Goal: Task Accomplishment & Management: Manage account settings

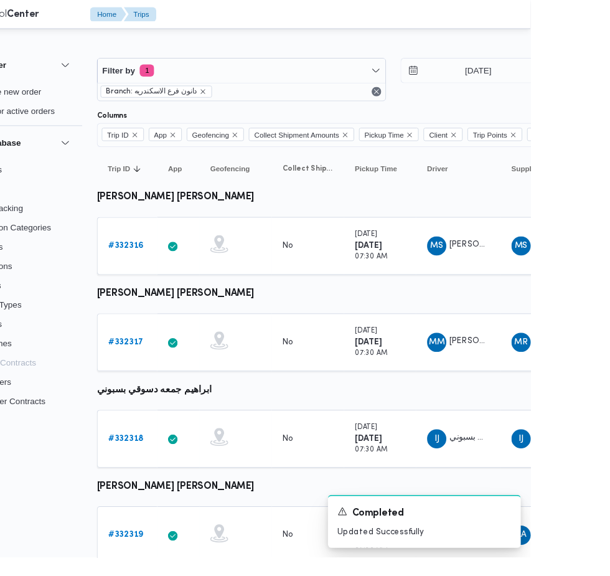
click at [183, 249] on link "# 332316" at bounding box center [192, 254] width 37 height 15
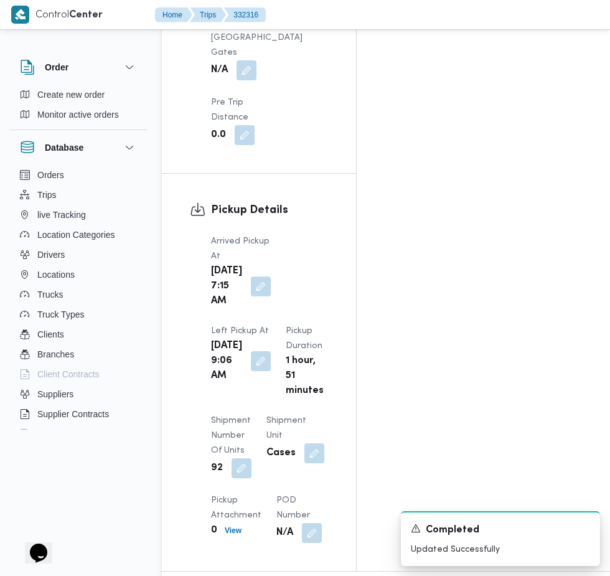
scroll to position [1459, 0]
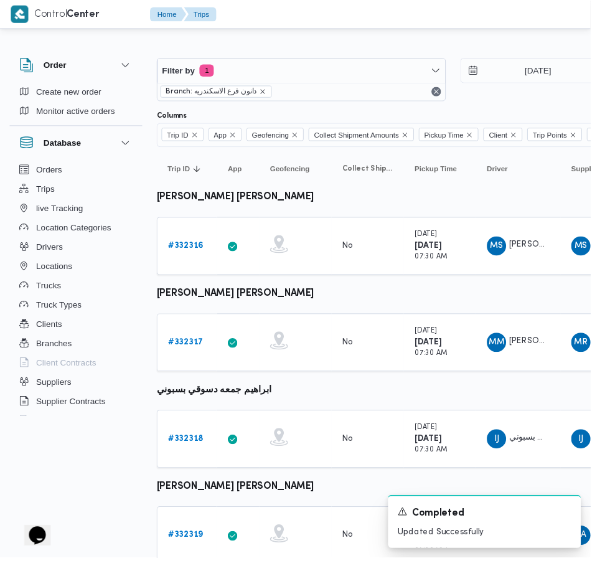
click at [195, 353] on b "# 332317" at bounding box center [192, 353] width 37 height 8
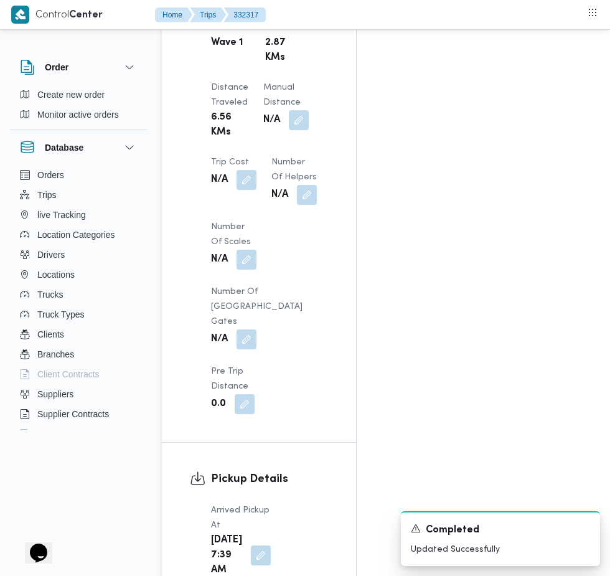
scroll to position [1194, 0]
click at [257, 546] on button "button" at bounding box center [261, 556] width 20 height 20
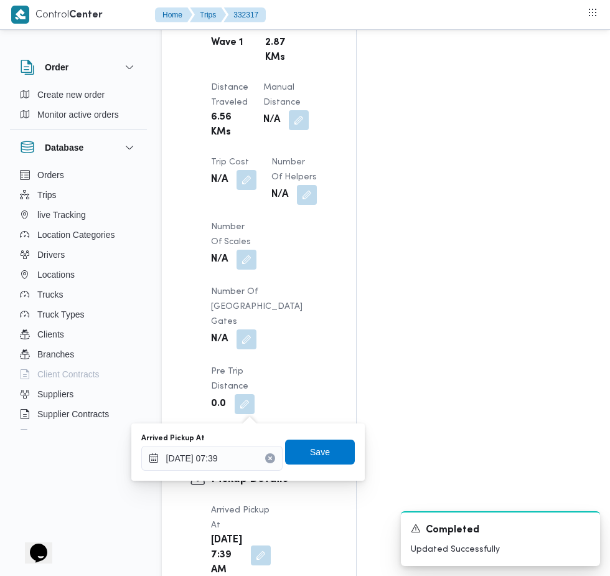
click at [272, 458] on icon "Clear input" at bounding box center [269, 458] width 3 height 3
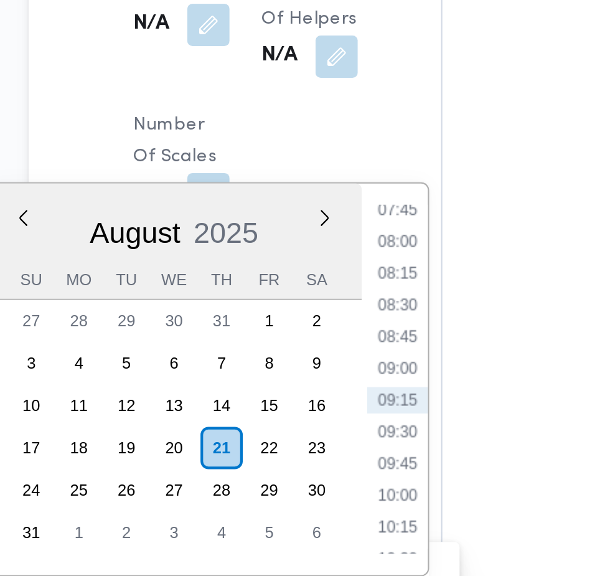
scroll to position [1237, 0]
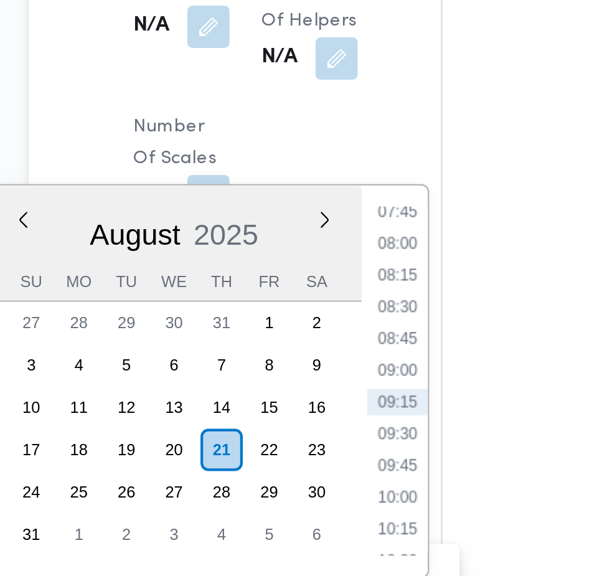
click at [341, 224] on li "07:45" at bounding box center [335, 225] width 29 height 12
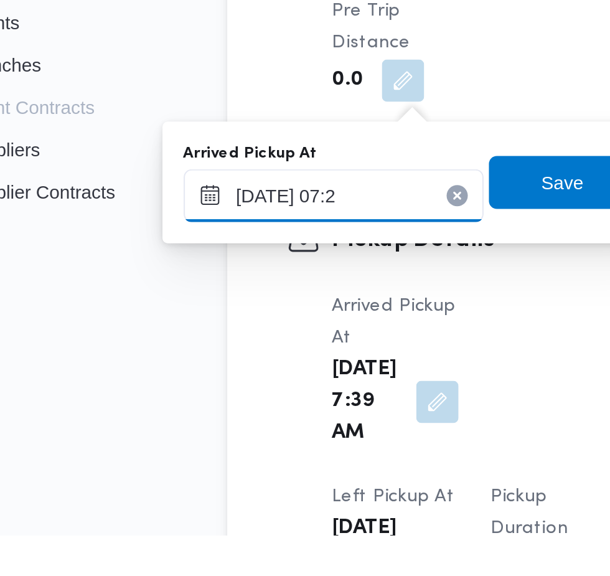
type input "[DATE] 07:20"
click at [321, 414] on span "Save" at bounding box center [320, 409] width 20 height 15
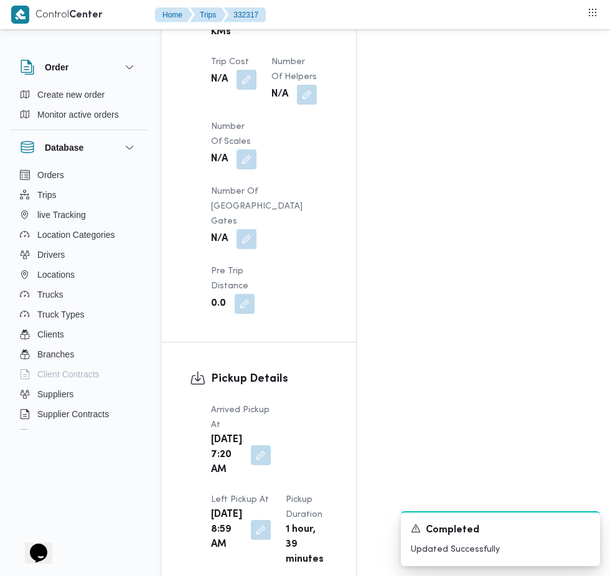
scroll to position [1296, 0]
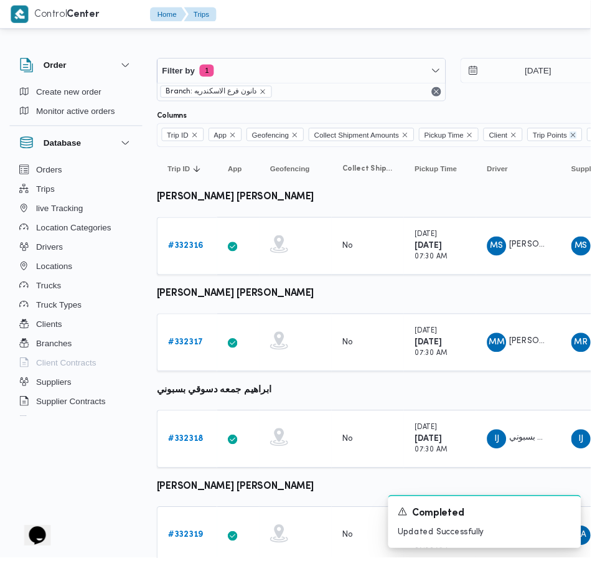
click at [596, 138] on icon "Remove Trip Points from selection in this group" at bounding box center [592, 139] width 7 height 7
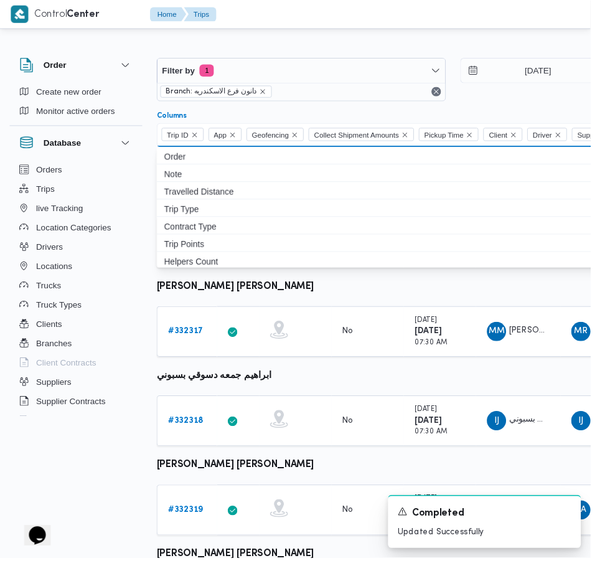
scroll to position [0, 20]
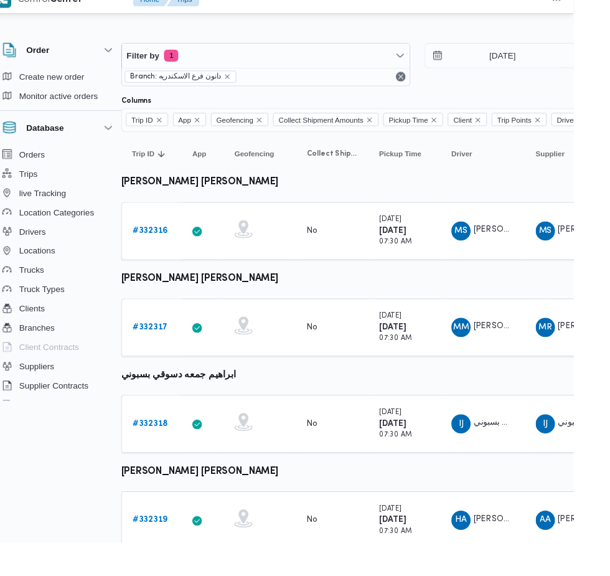
scroll to position [0, 20]
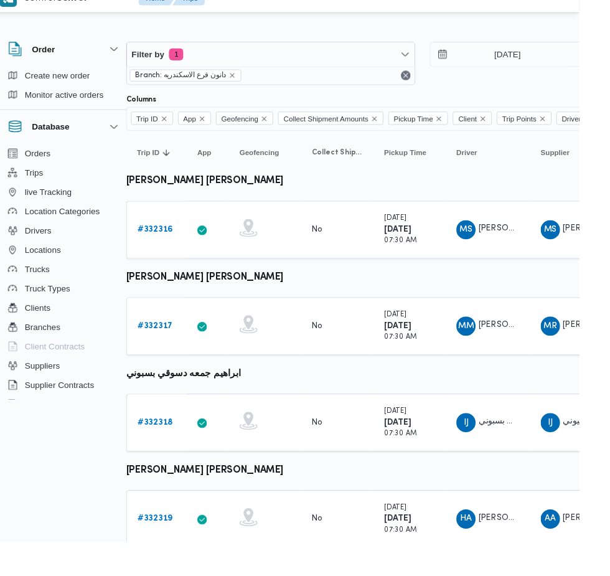
click at [172, 453] on b "# 332318" at bounding box center [172, 453] width 37 height 8
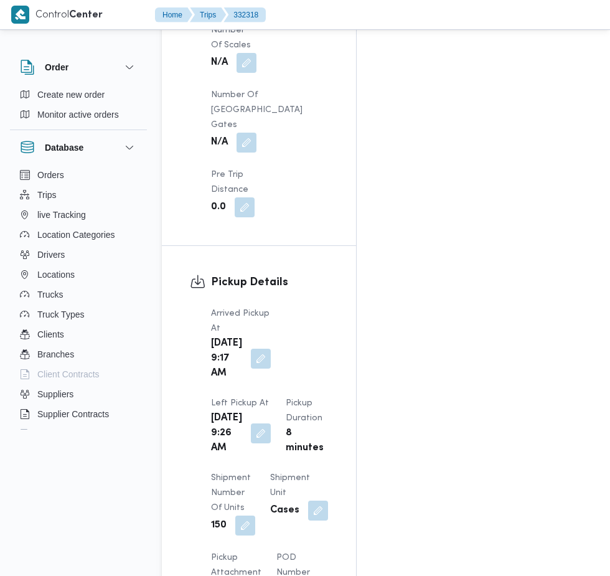
scroll to position [1422, 0]
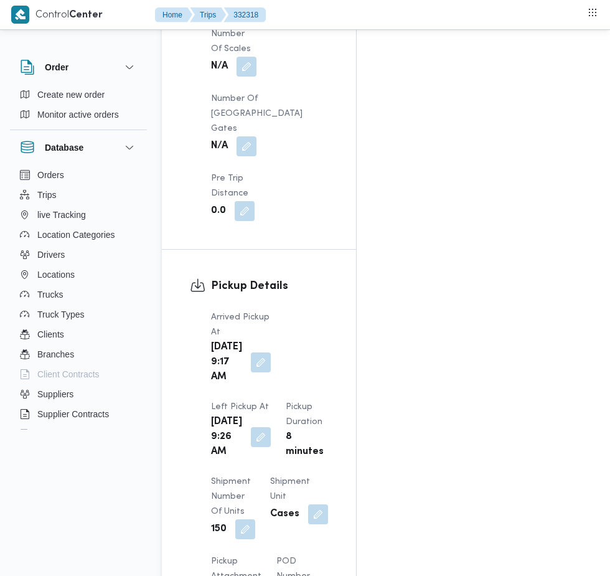
click at [252, 353] on button "button" at bounding box center [261, 363] width 20 height 20
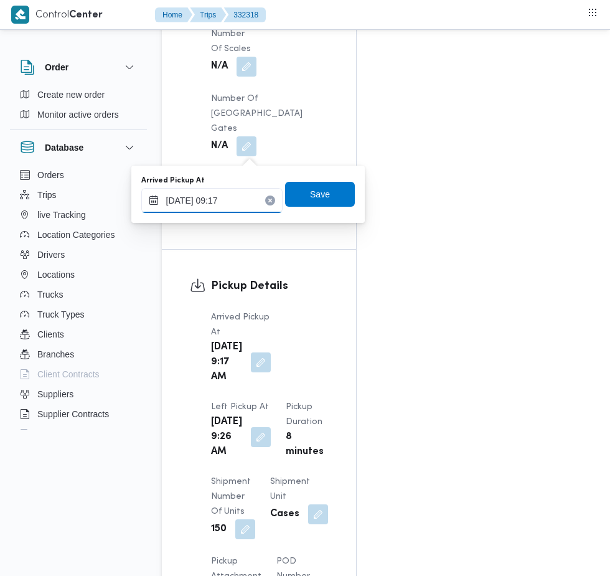
click at [235, 202] on input "[DATE] 09:17" at bounding box center [211, 200] width 141 height 25
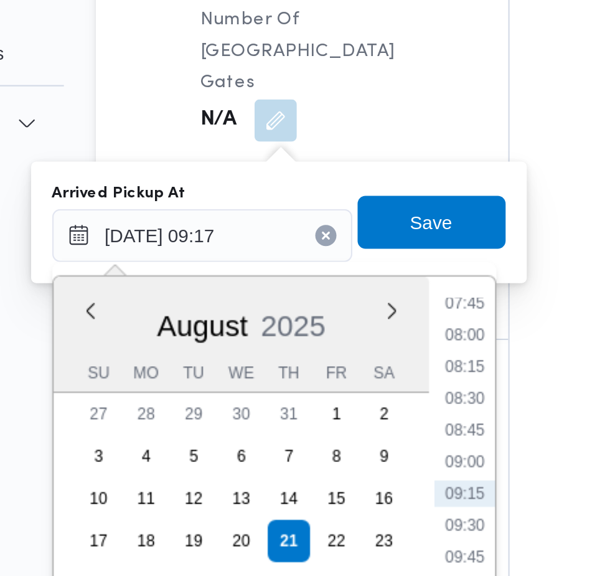
click at [340, 232] on li "07:45" at bounding box center [335, 232] width 29 height 12
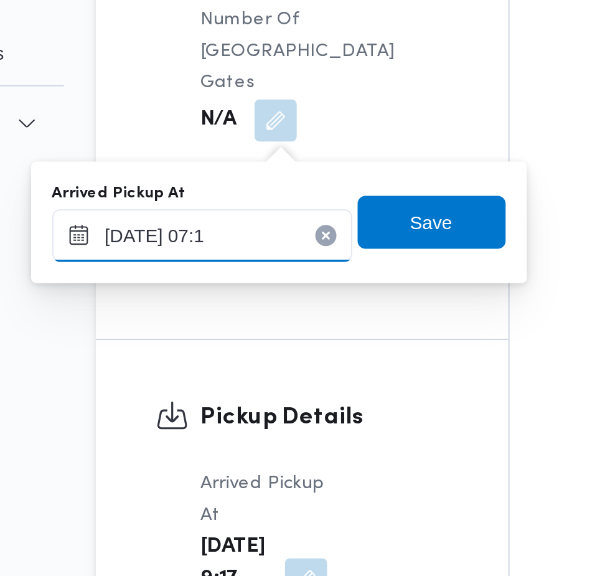
type input "[DATE] 07:10"
click at [333, 197] on span "Save" at bounding box center [320, 194] width 70 height 25
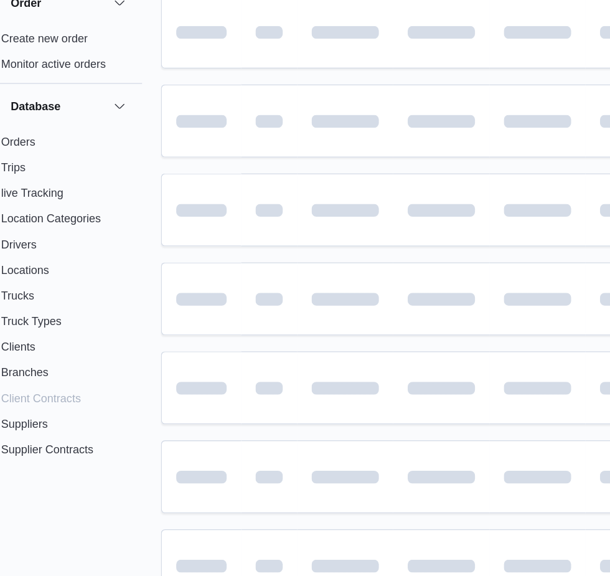
scroll to position [0, 20]
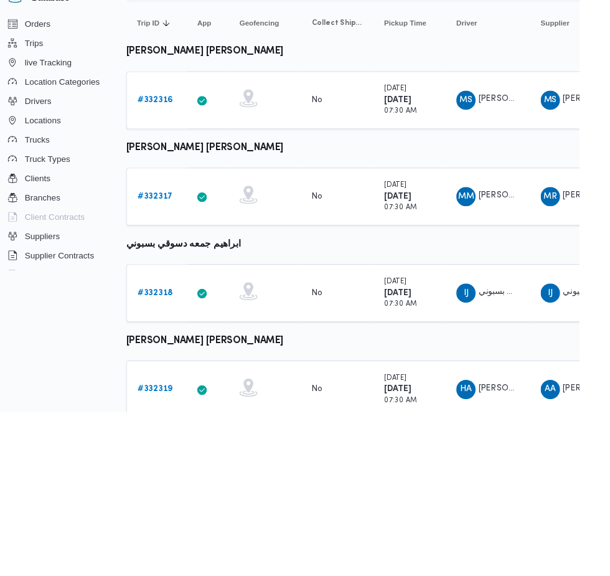
click at [172, 553] on b "# 332319" at bounding box center [172, 553] width 36 height 8
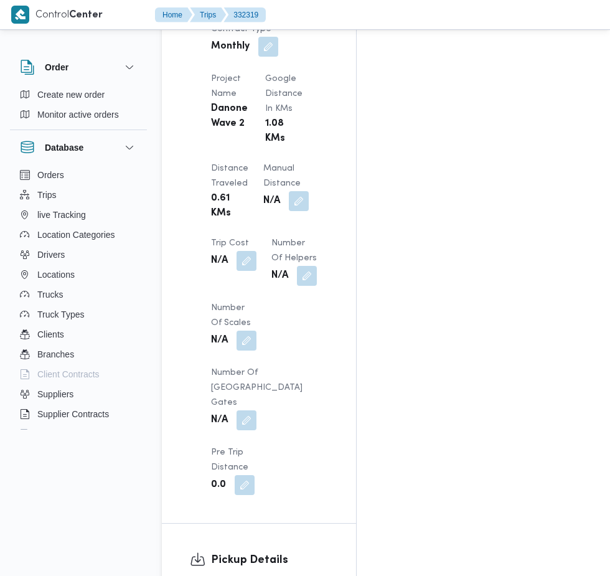
scroll to position [1109, 0]
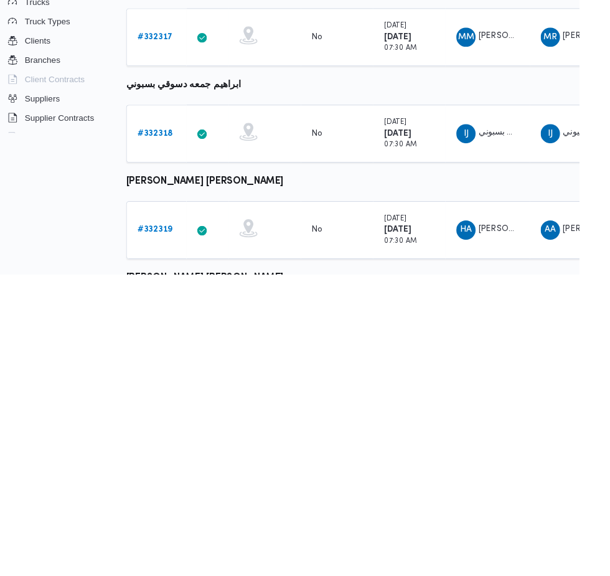
scroll to position [24, 20]
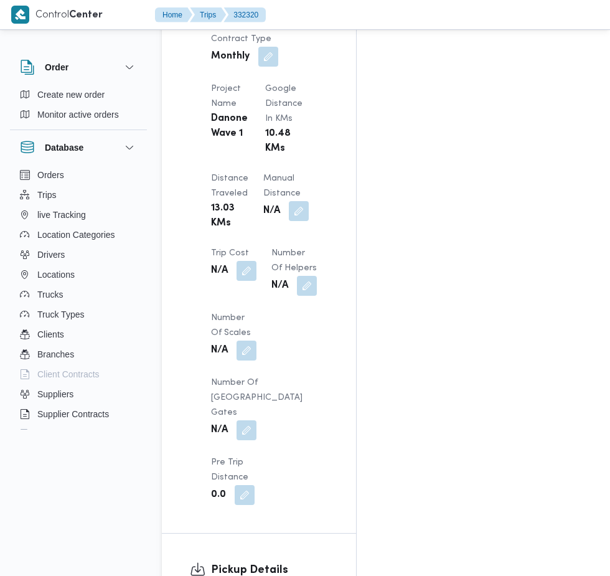
scroll to position [1198, 0]
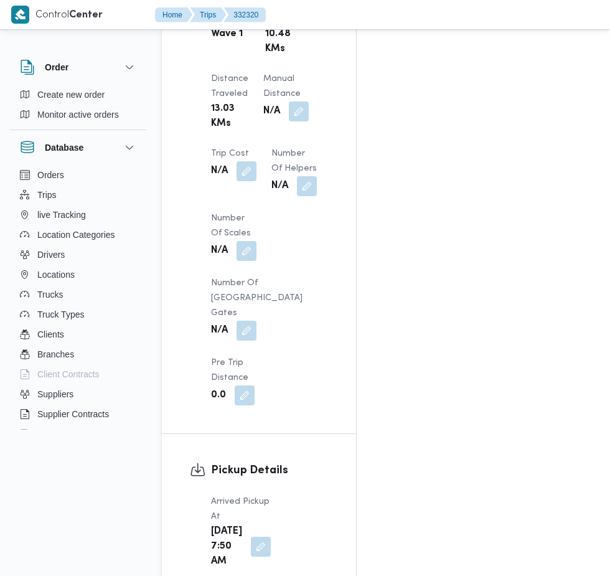
click at [252, 537] on button "button" at bounding box center [261, 547] width 20 height 20
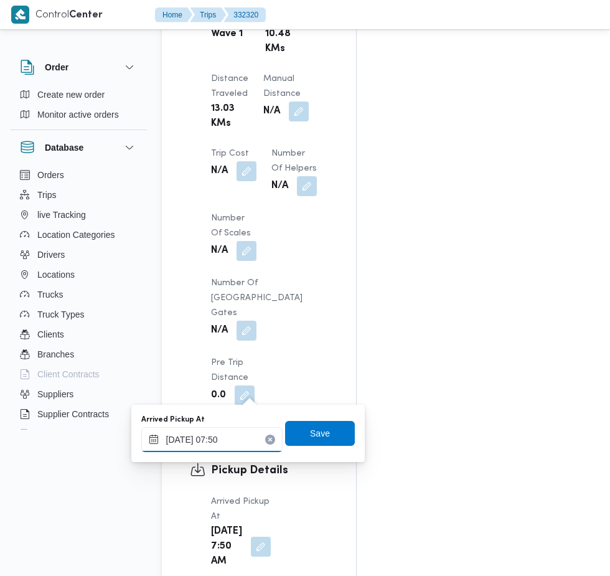
click at [229, 436] on input "[DATE] 07:50" at bounding box center [211, 439] width 141 height 25
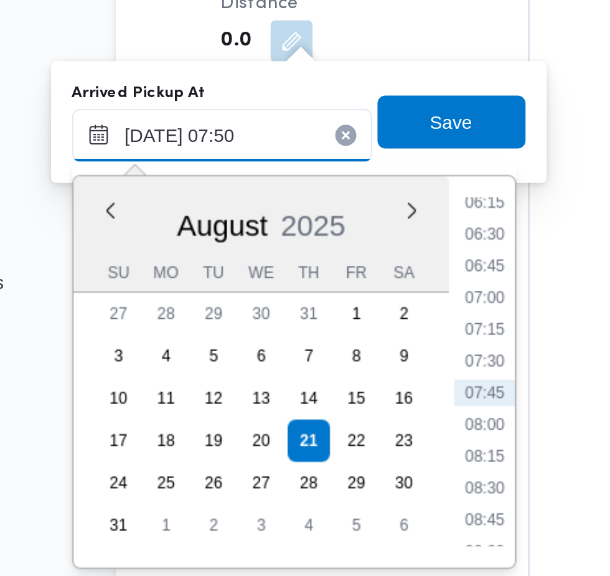
scroll to position [1293, 0]
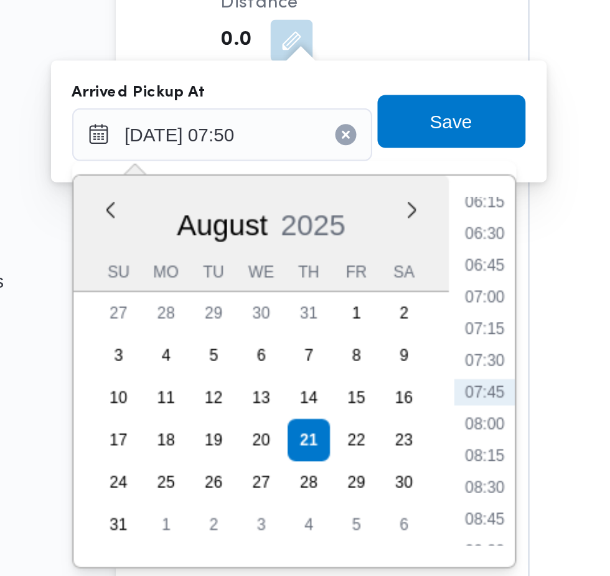
click at [343, 447] on li "07:30" at bounding box center [335, 451] width 29 height 12
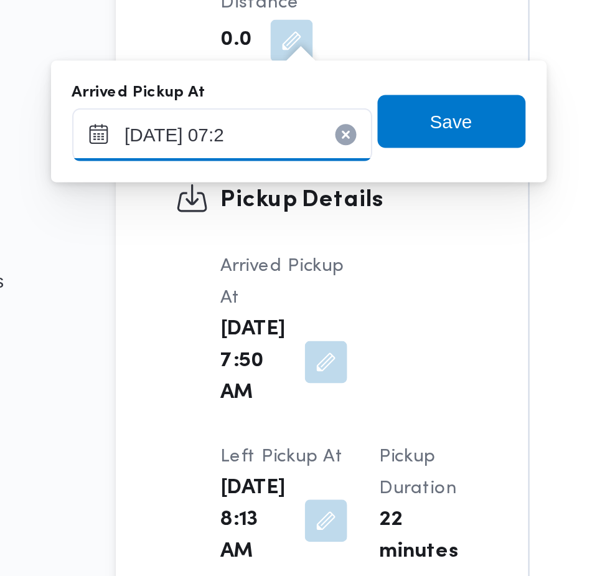
type input "[DATE] 07:20"
click at [341, 344] on span "Save" at bounding box center [320, 338] width 70 height 25
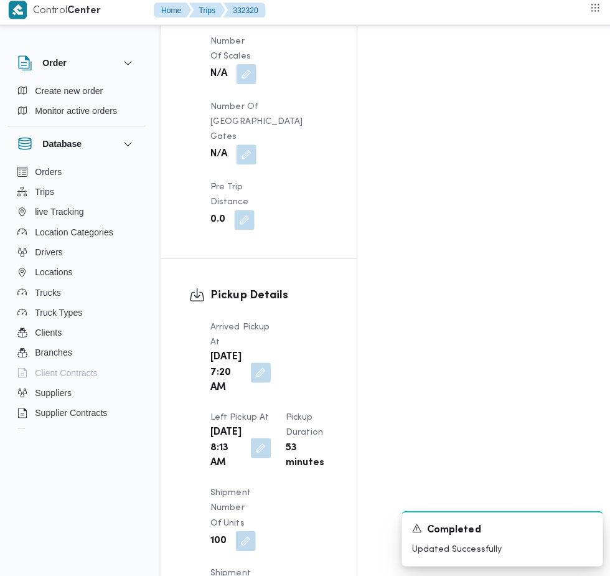
scroll to position [1352, 0]
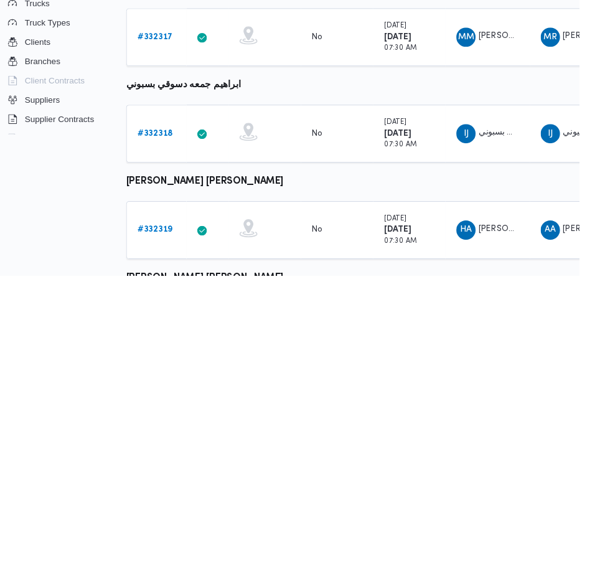
scroll to position [82, 20]
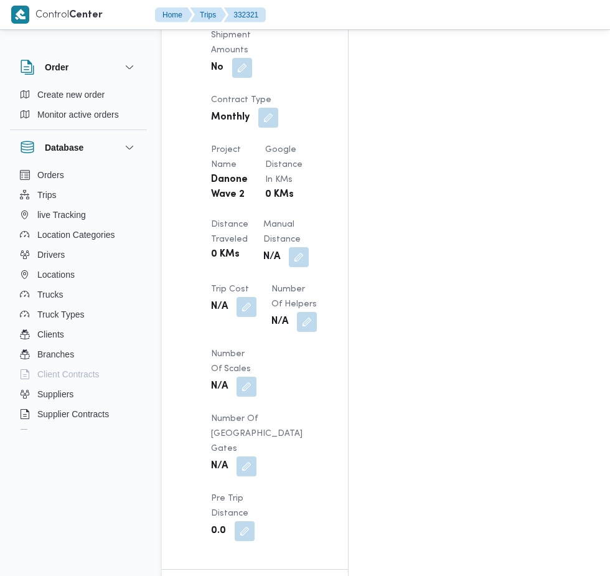
scroll to position [1093, 0]
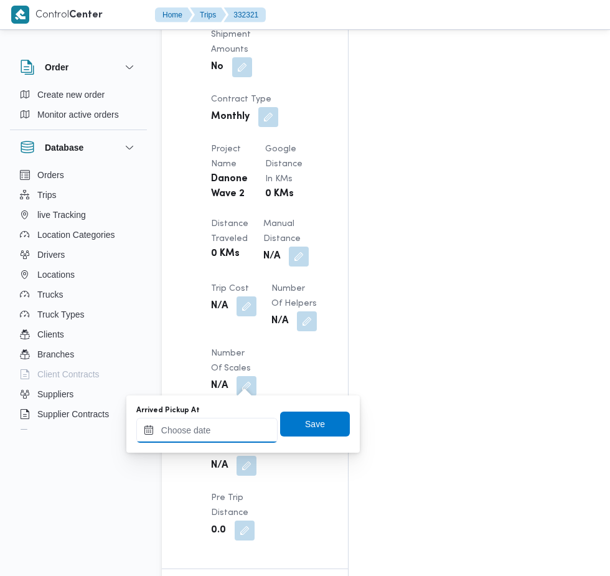
click at [202, 429] on input "Arrived Pickup At" at bounding box center [206, 430] width 141 height 25
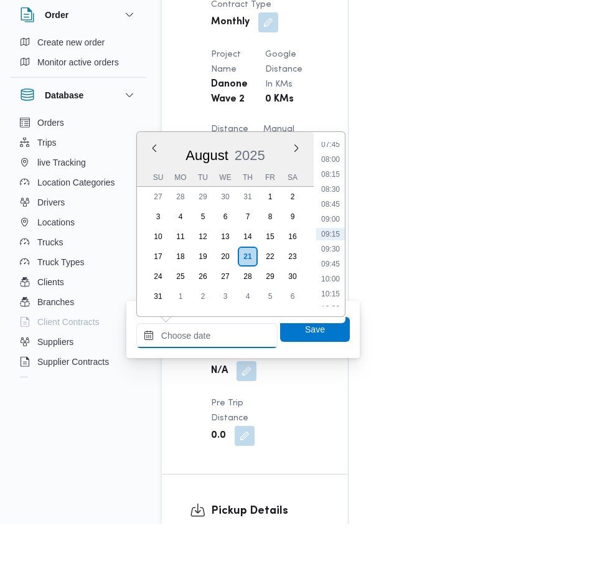
scroll to position [1135, 0]
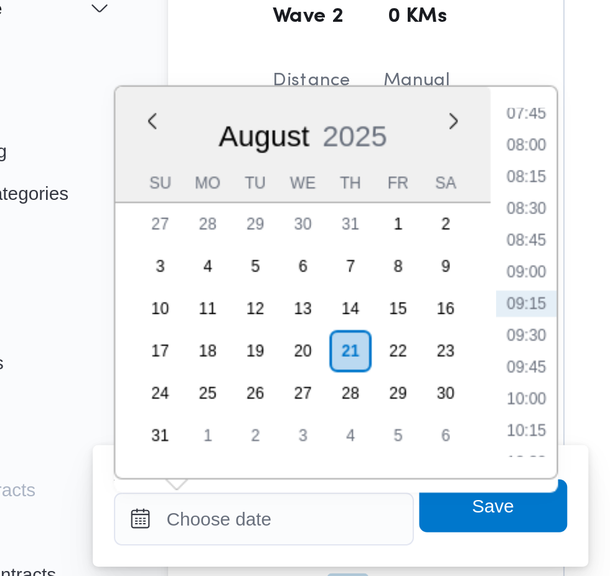
click at [339, 196] on li "07:45" at bounding box center [330, 197] width 29 height 12
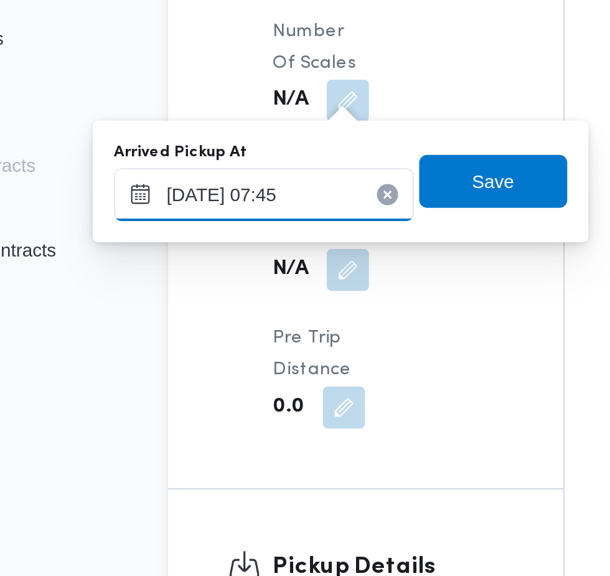
click at [231, 388] on input "[DATE] 07:45" at bounding box center [206, 388] width 141 height 25
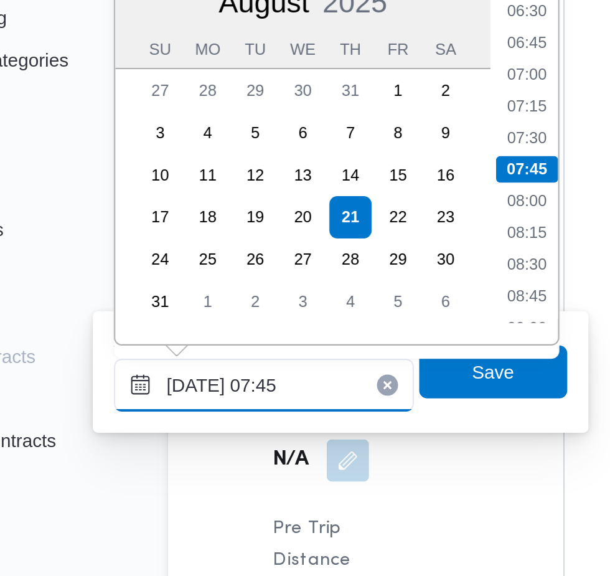
scroll to position [1134, 0]
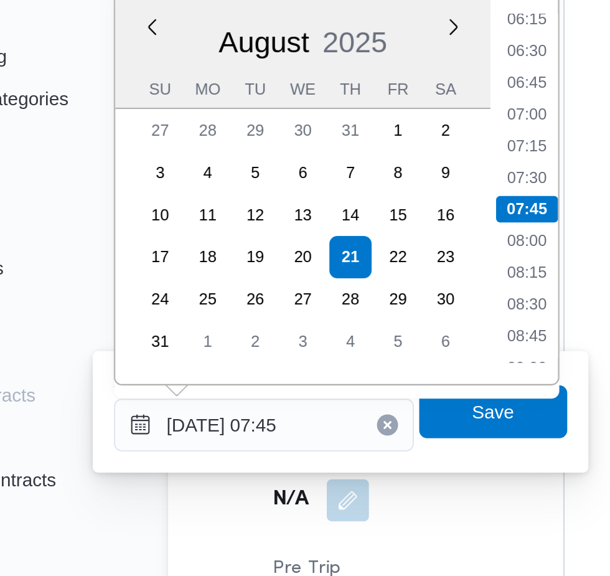
click at [333, 277] on li "07:30" at bounding box center [330, 272] width 29 height 12
type input "[DATE] 07:30"
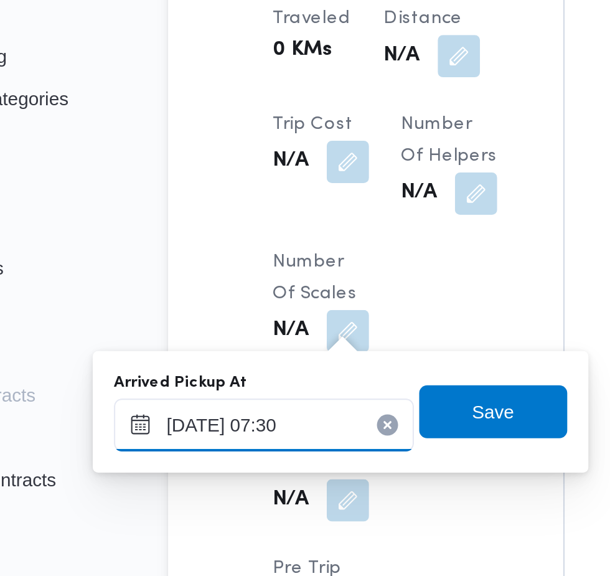
scroll to position [1135, 0]
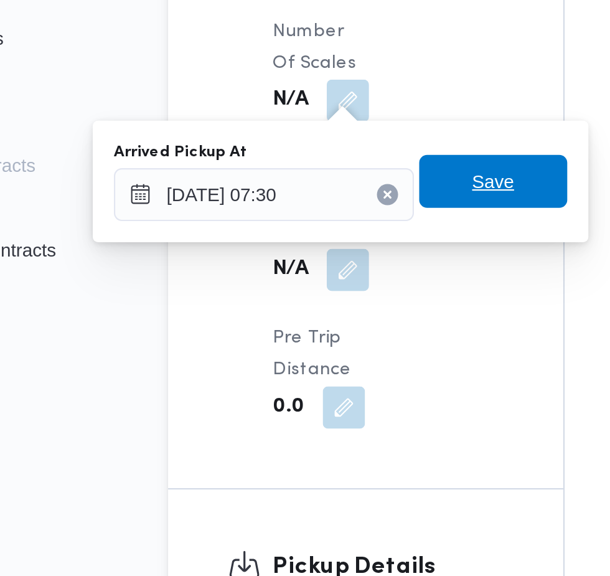
click at [333, 384] on span "Save" at bounding box center [315, 381] width 70 height 25
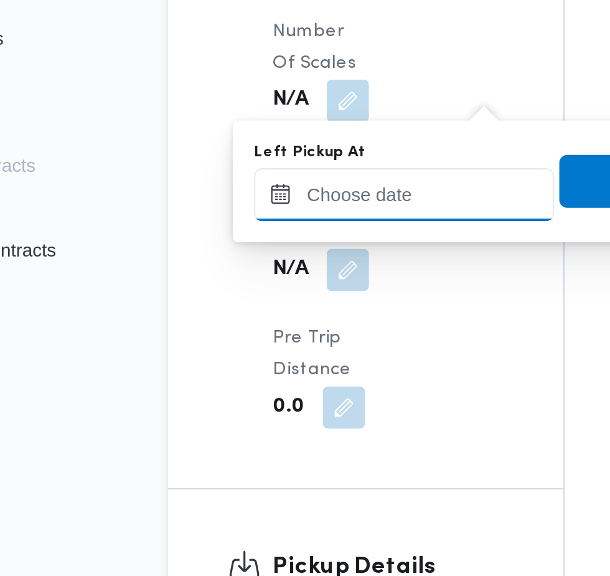
click at [287, 386] on input "Left Pickup At" at bounding box center [272, 388] width 141 height 25
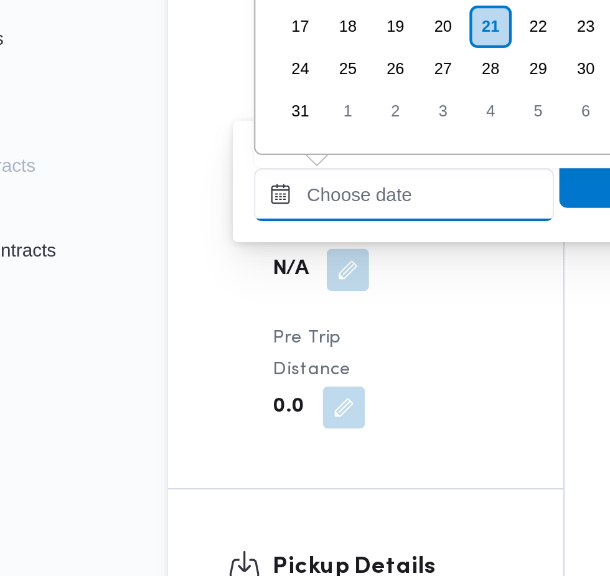
scroll to position [467, 0]
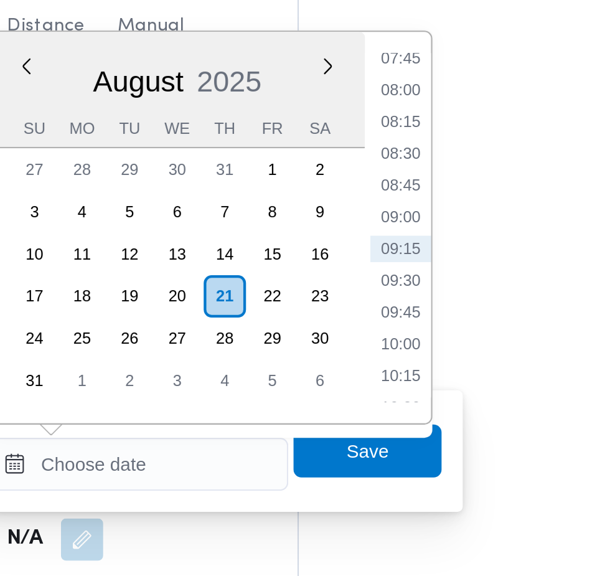
click at [398, 257] on li "08:45" at bounding box center [396, 256] width 29 height 12
type input "[DATE] 08:45"
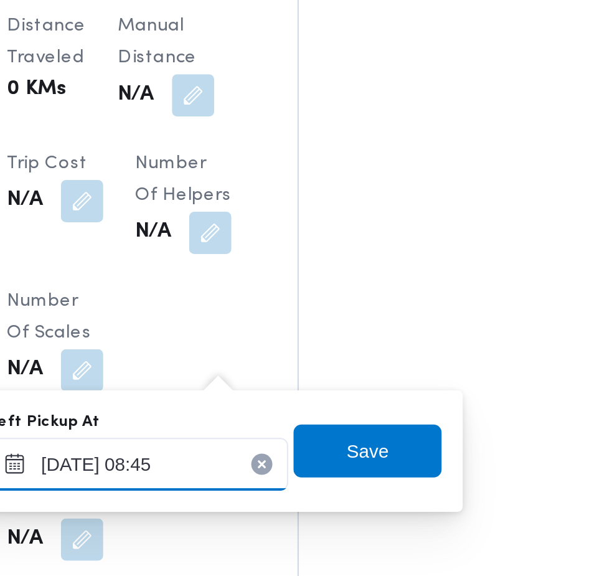
scroll to position [1135, 0]
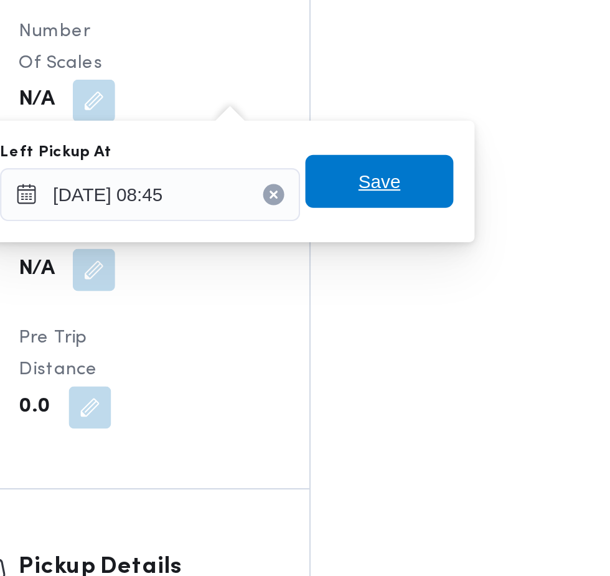
click at [384, 381] on span "Save" at bounding box center [381, 381] width 20 height 15
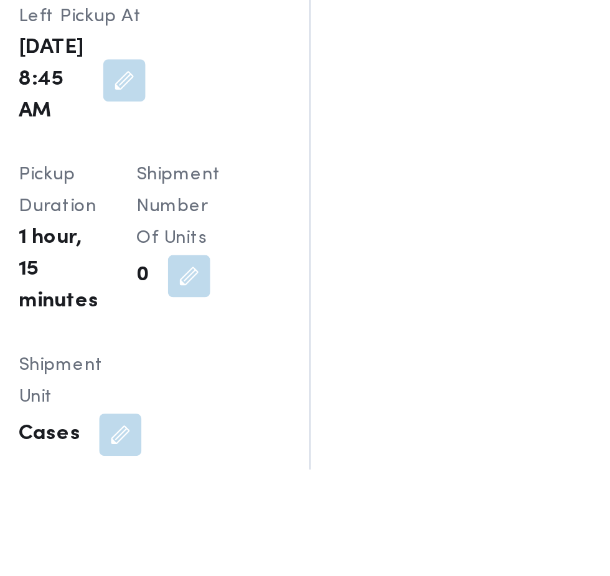
scroll to position [1456, 0]
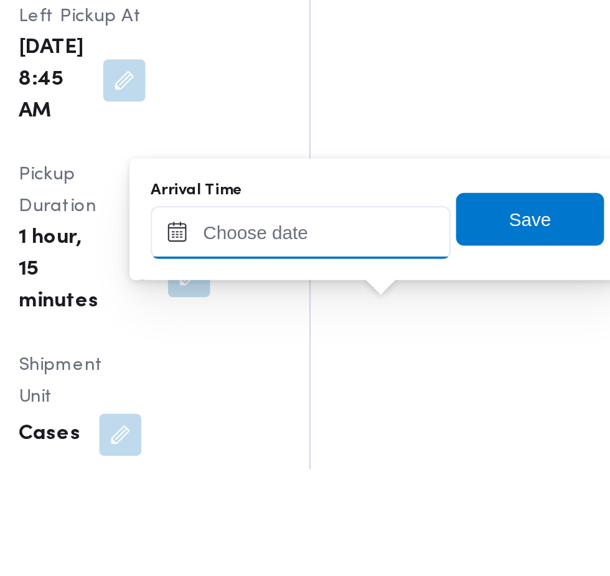
click at [364, 464] on input "Arrival Time" at bounding box center [343, 464] width 141 height 25
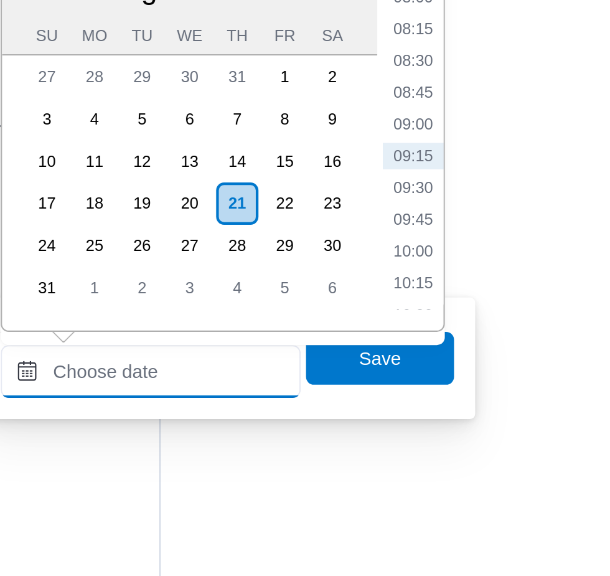
scroll to position [1572, 0]
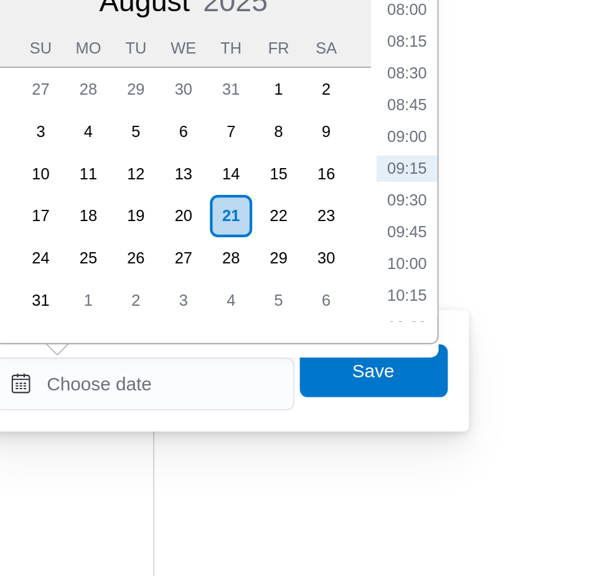
click at [477, 334] on li "09:15" at bounding box center [468, 335] width 29 height 12
type input "[DATE] 09:15"
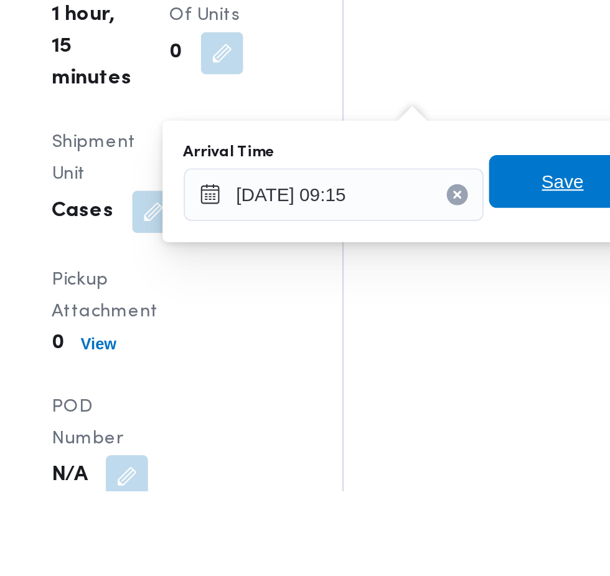
click at [448, 432] on span "Save" at bounding box center [452, 430] width 20 height 15
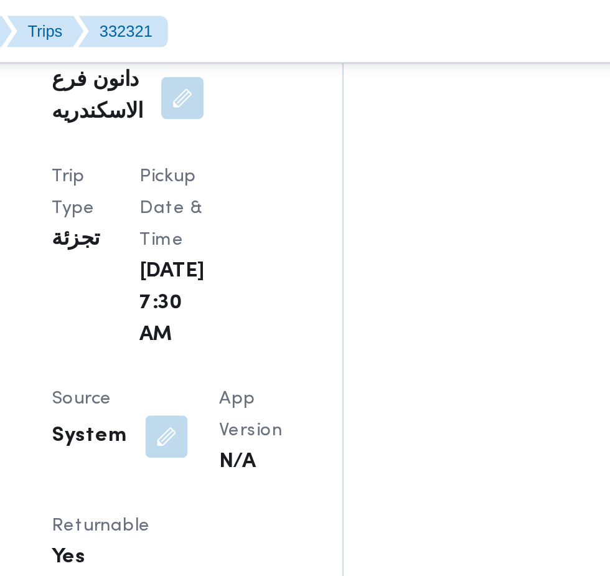
scroll to position [753, 0]
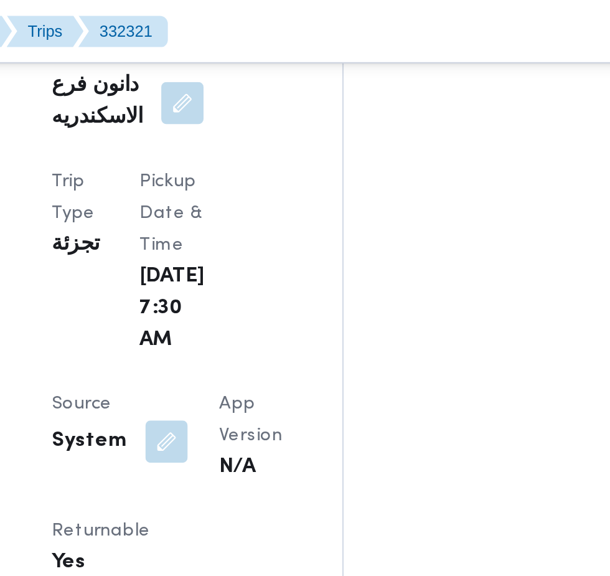
click at [261, 198] on button "button" at bounding box center [265, 208] width 20 height 20
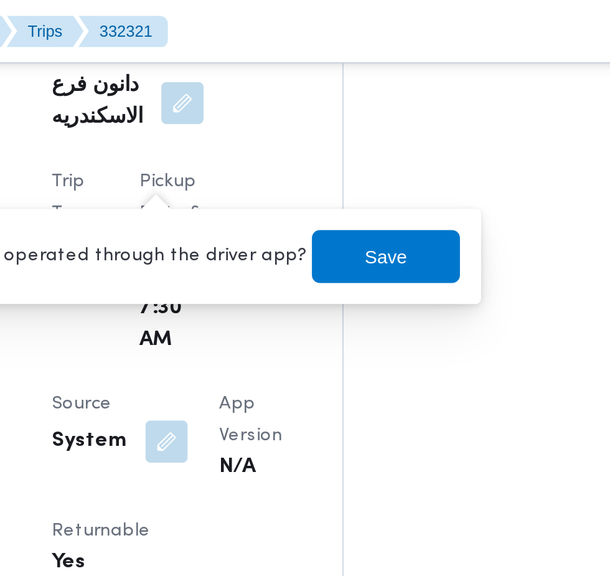
click at [269, 117] on label "Is the trip operated through the driver app?" at bounding box center [231, 120] width 201 height 15
checkbox input "false"
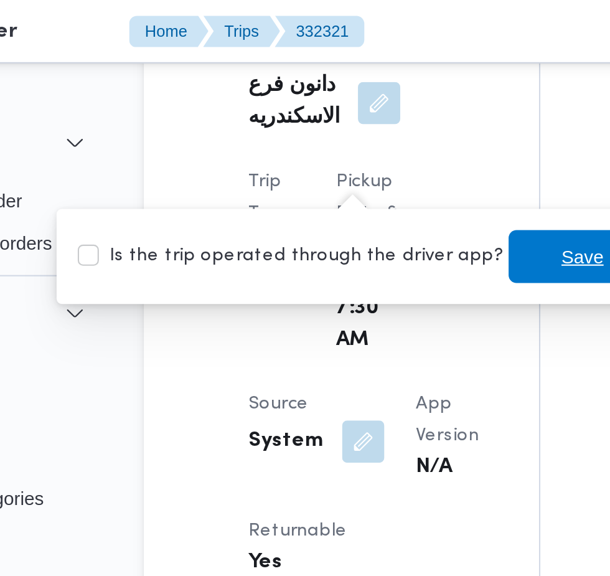
click at [359, 118] on span "Save" at bounding box center [369, 120] width 20 height 15
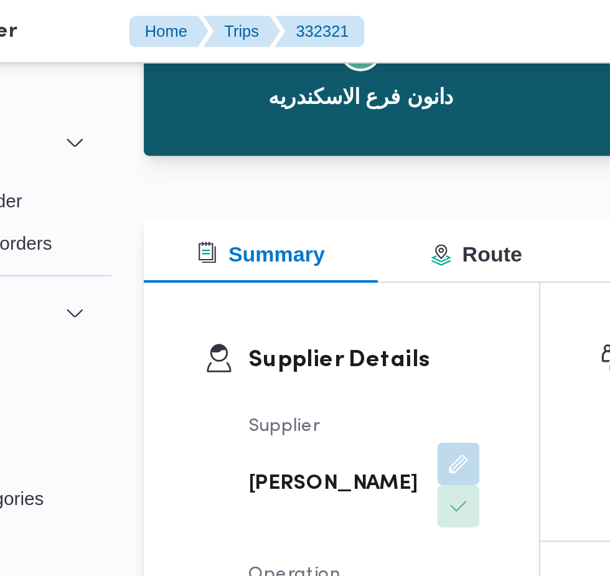
scroll to position [0, 0]
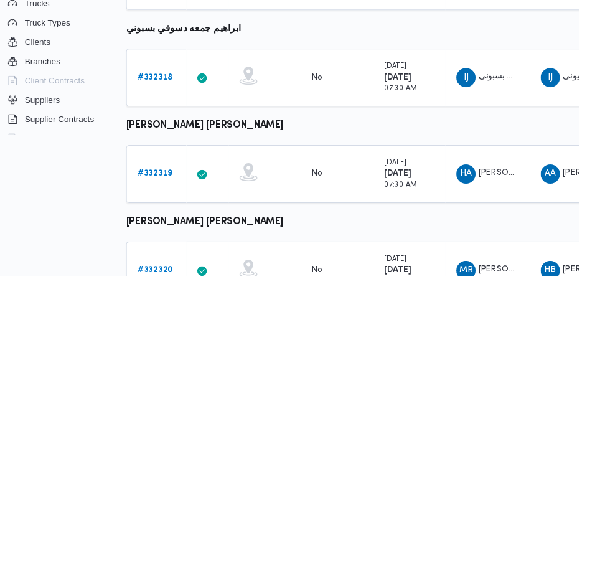
scroll to position [171, 20]
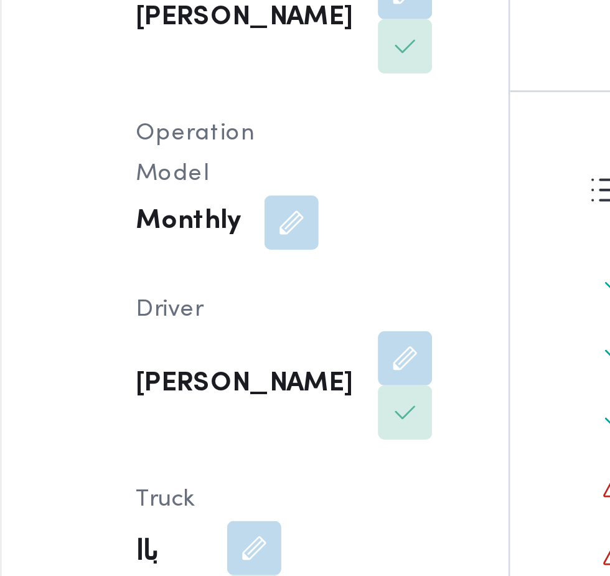
scroll to position [171, 0]
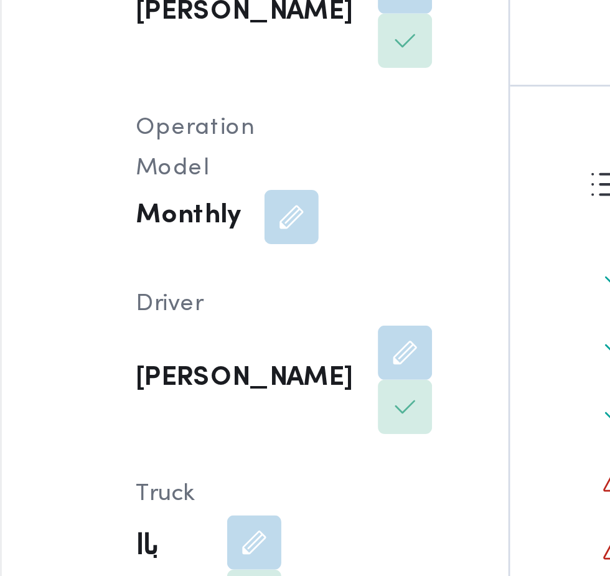
click at [265, 337] on button "button" at bounding box center [255, 347] width 20 height 20
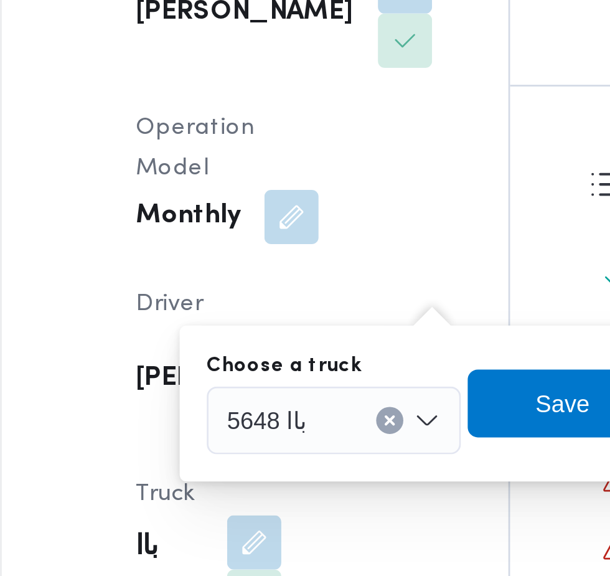
click at [295, 302] on div "باا 5648" at bounding box center [283, 302] width 93 height 25
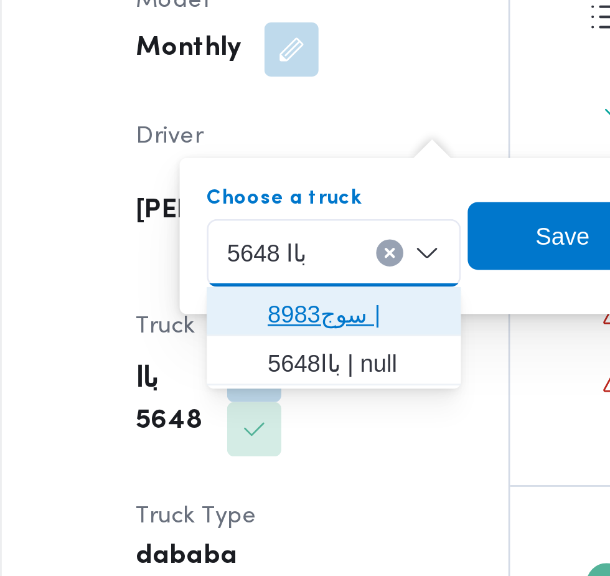
click at [300, 326] on span "8983سوج |" at bounding box center [292, 324] width 64 height 15
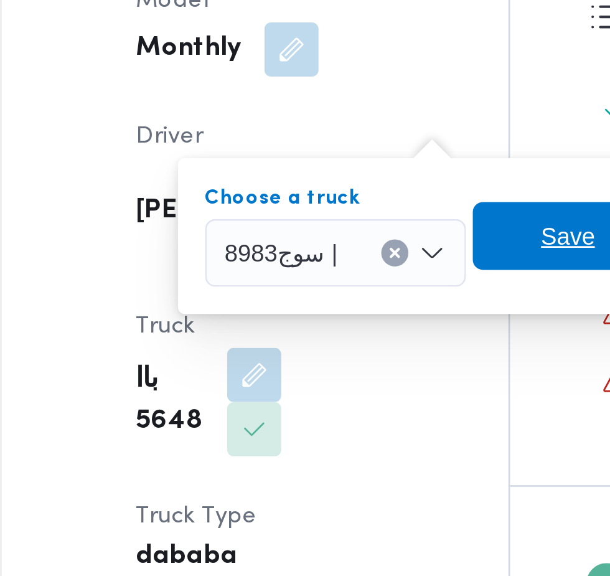
click at [364, 299] on span "Save" at bounding box center [370, 295] width 20 height 15
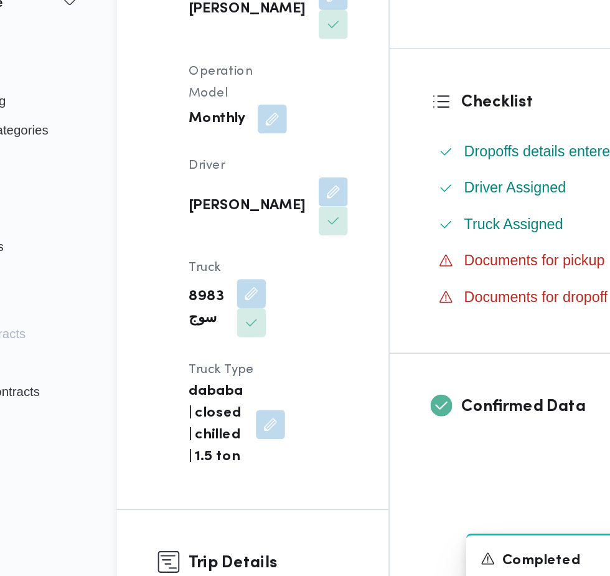
click at [300, 267] on button "button" at bounding box center [310, 277] width 20 height 20
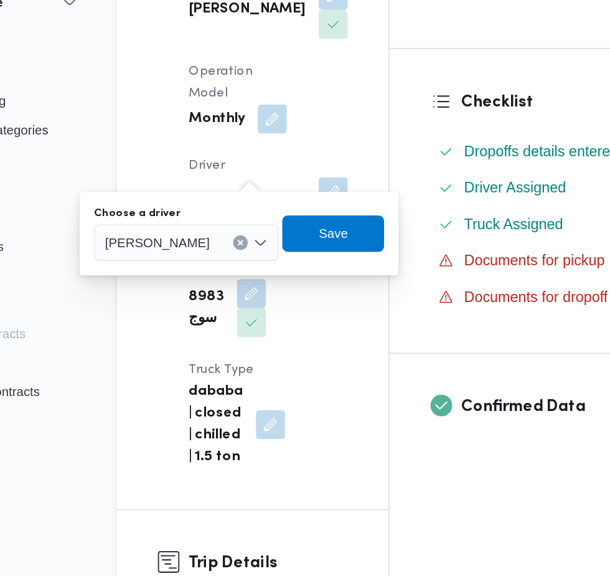
click at [213, 311] on span "[PERSON_NAME]" at bounding box center [190, 312] width 72 height 14
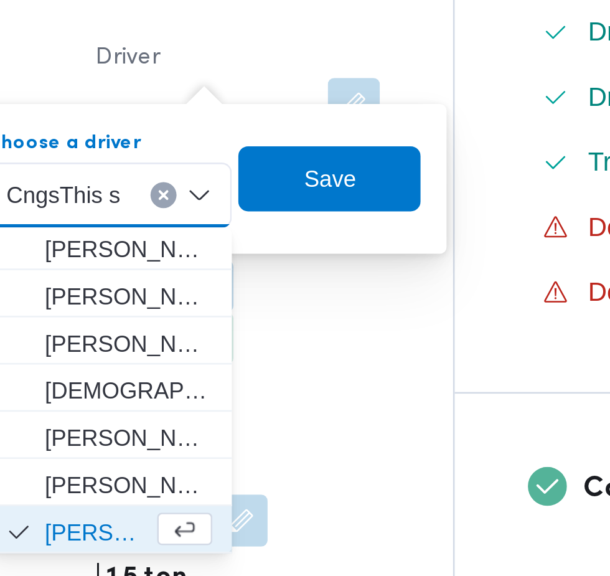
scroll to position [0, 0]
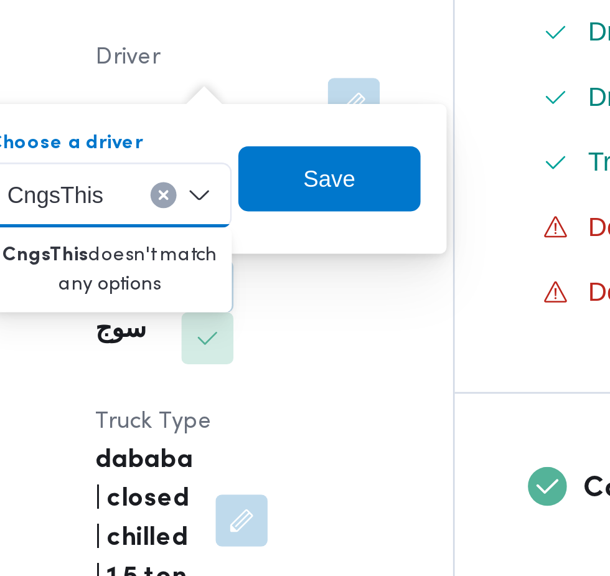
type input "CngsThi"
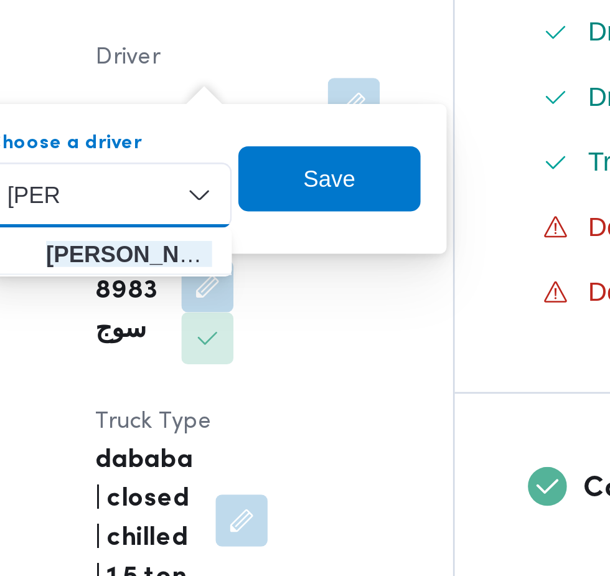
type input "[PERSON_NAME]"
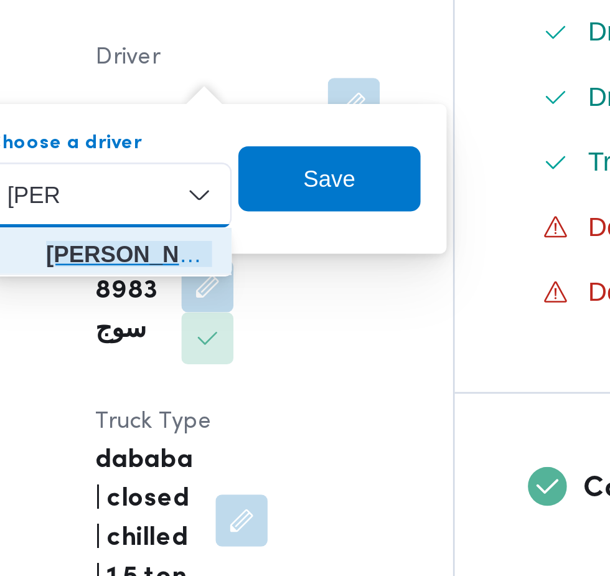
click at [230, 334] on span "[PERSON_NAME]" at bounding box center [224, 334] width 64 height 15
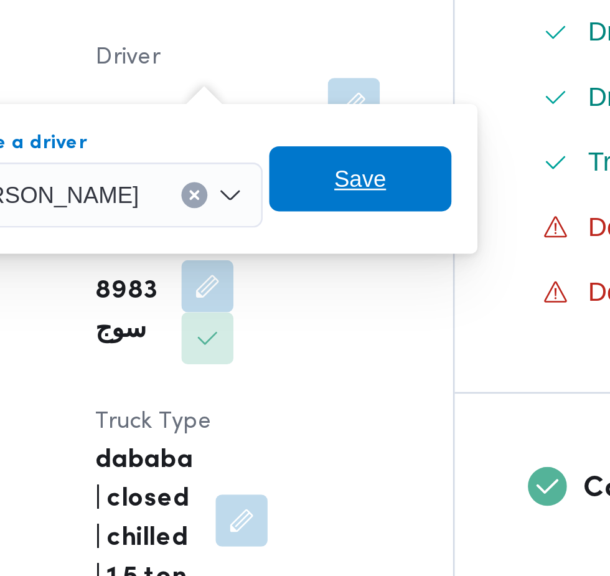
click at [335, 308] on span "Save" at bounding box center [313, 305] width 70 height 25
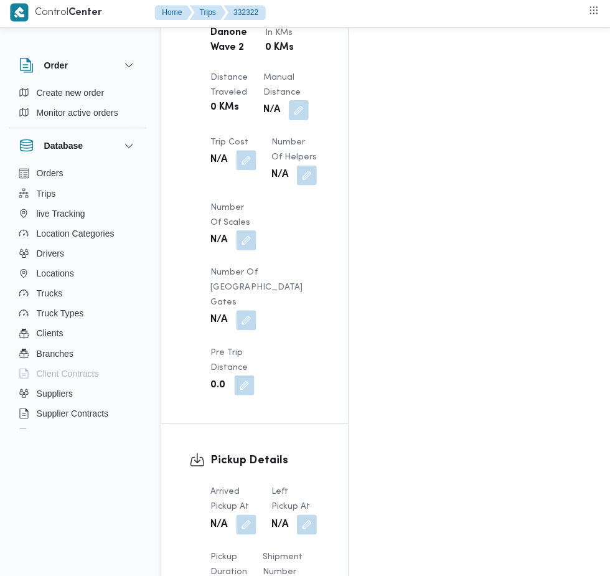
scroll to position [1243, 0]
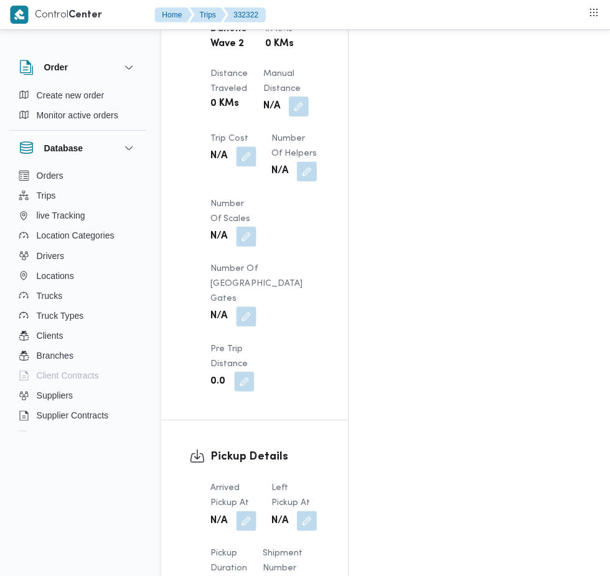
click at [242, 509] on button "button" at bounding box center [247, 519] width 20 height 20
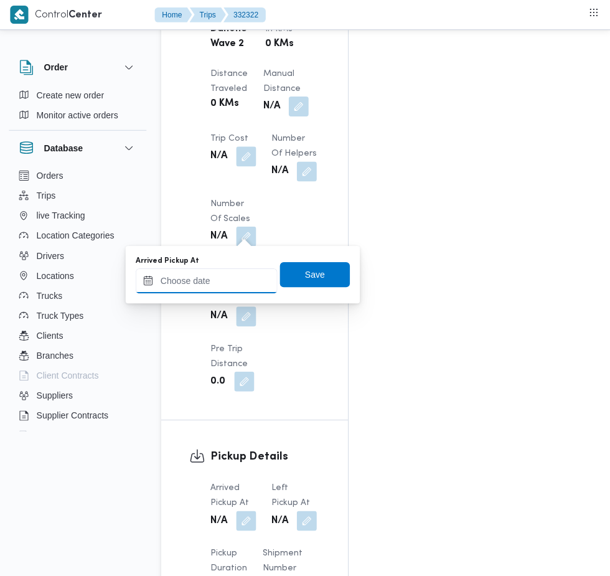
click at [242, 278] on input "Arrived Pickup At" at bounding box center [206, 279] width 141 height 25
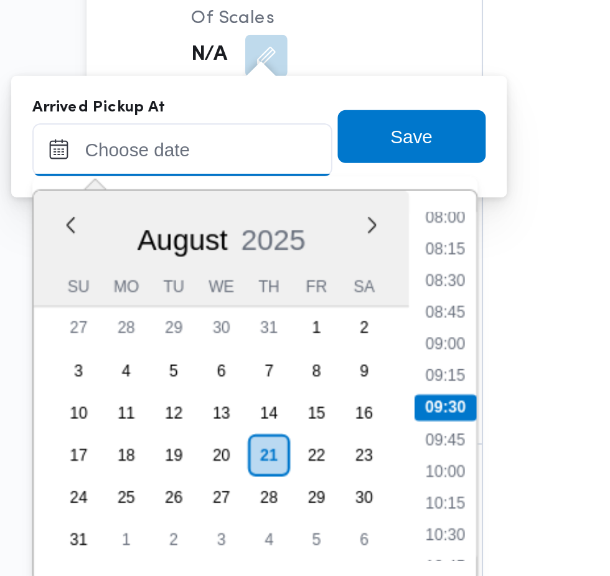
scroll to position [1283, 0]
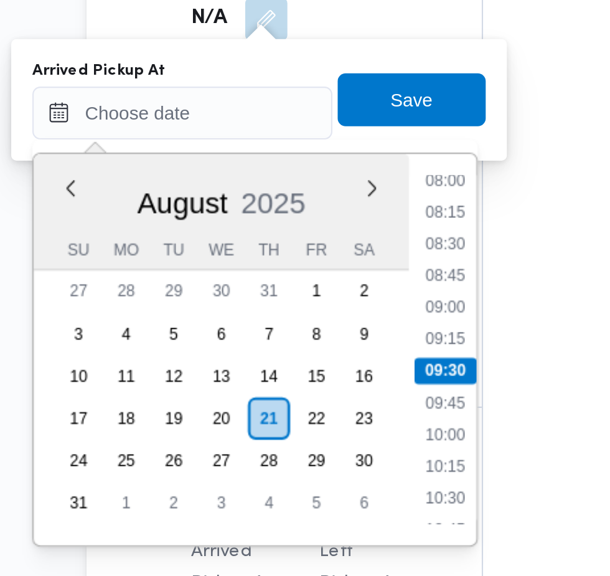
click at [336, 347] on li "09:15" at bounding box center [330, 346] width 29 height 12
type input "[DATE] 09:15"
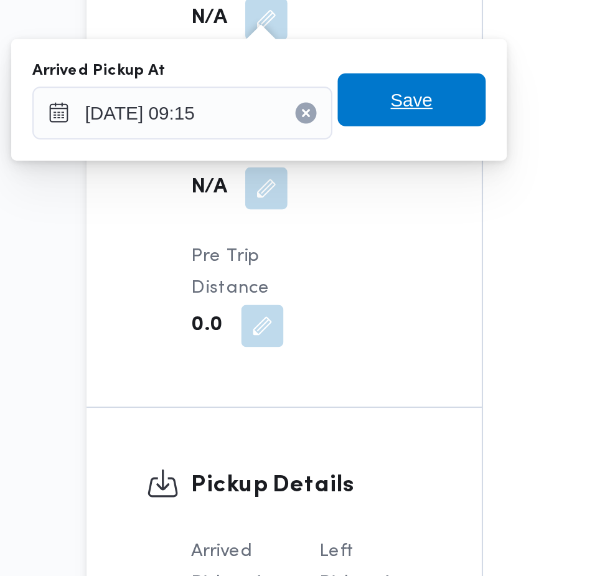
click at [329, 241] on span "Save" at bounding box center [315, 233] width 70 height 25
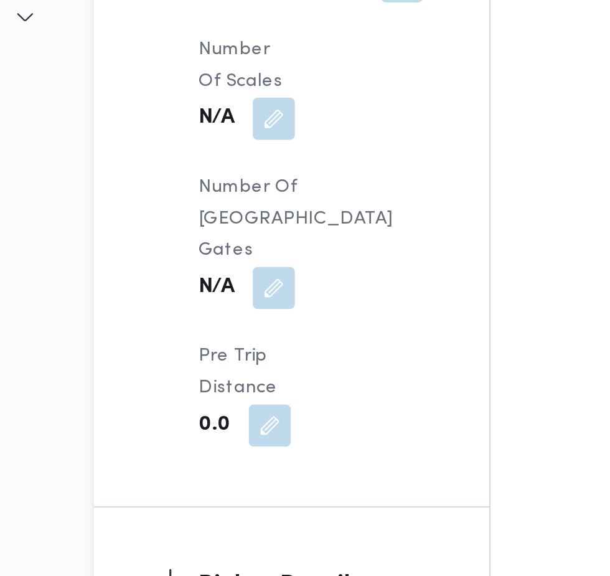
click at [257, 559] on button "button" at bounding box center [247, 569] width 20 height 20
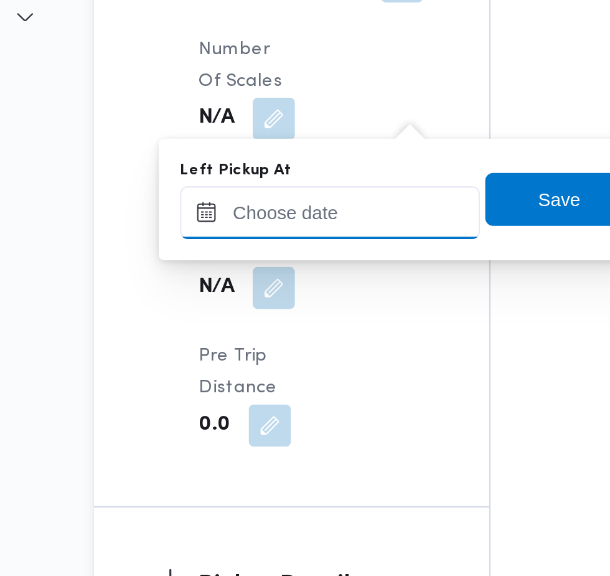
click at [285, 239] on input "Left Pickup At" at bounding box center [272, 239] width 141 height 25
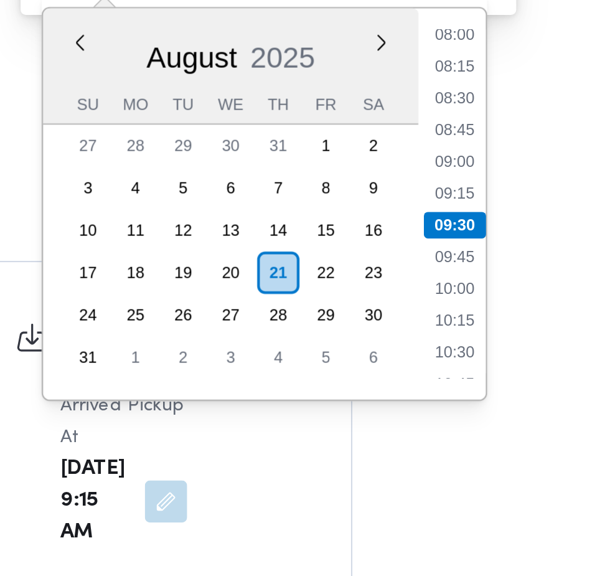
click at [402, 379] on li "09:45" at bounding box center [396, 376] width 29 height 12
type input "[DATE] 09:45"
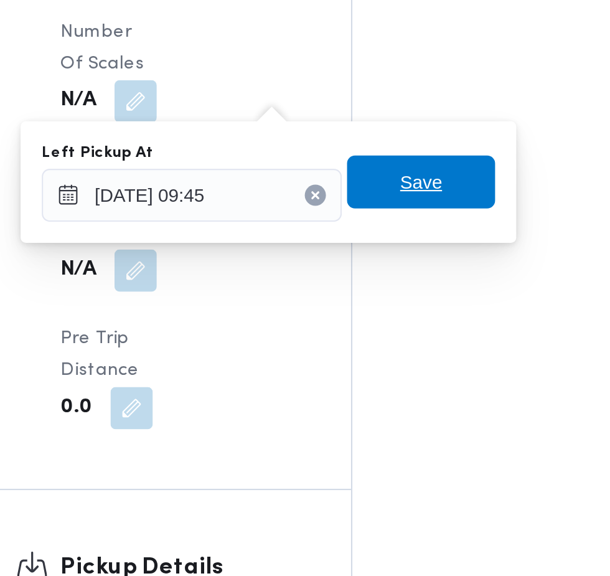
click at [399, 232] on span "Save" at bounding box center [381, 233] width 70 height 25
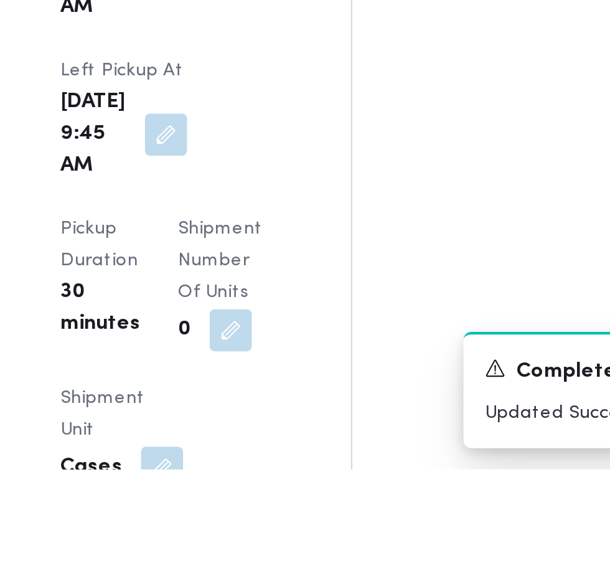
scroll to position [1433, 0]
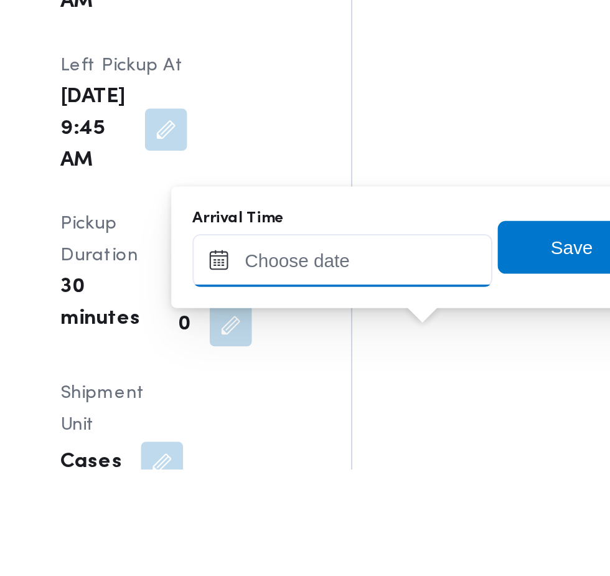
click at [366, 480] on input "Arrival Time" at bounding box center [343, 477] width 141 height 25
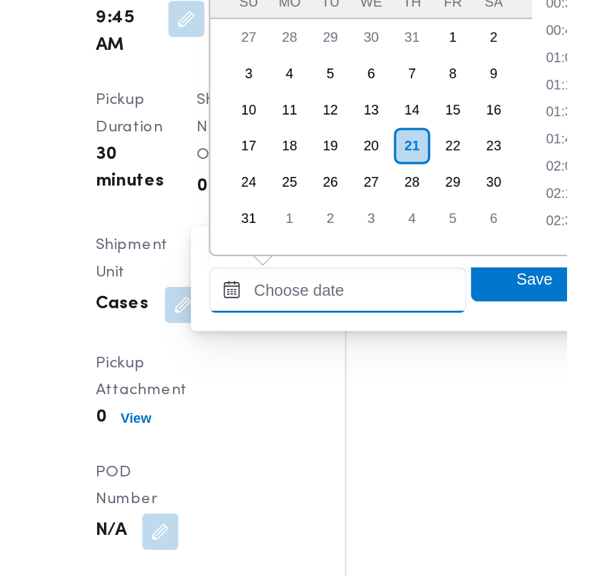
scroll to position [482, 0]
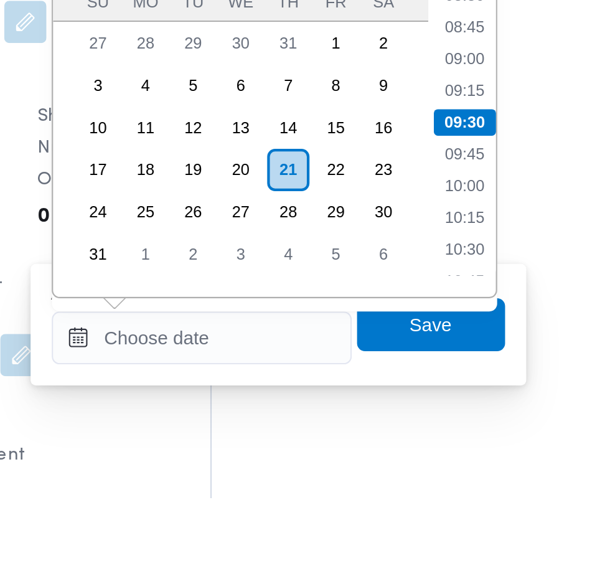
click at [469, 443] on li "10:15" at bounding box center [468, 444] width 29 height 12
type input "[DATE] 10:15"
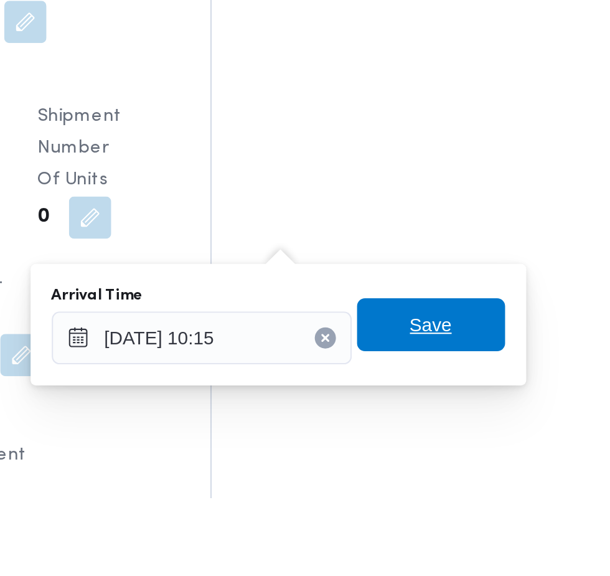
click at [467, 500] on span "Save" at bounding box center [452, 494] width 70 height 25
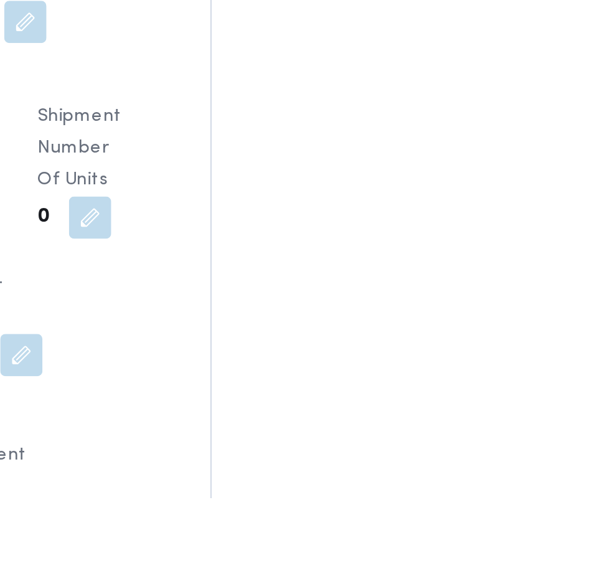
scroll to position [1498, 0]
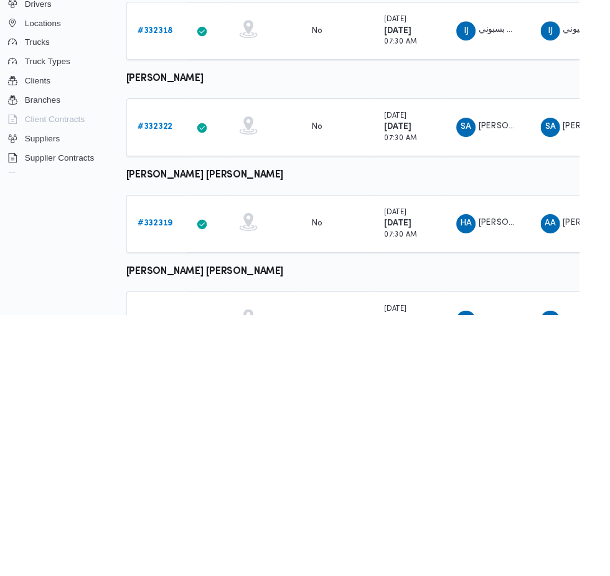
scroll to position [411, 20]
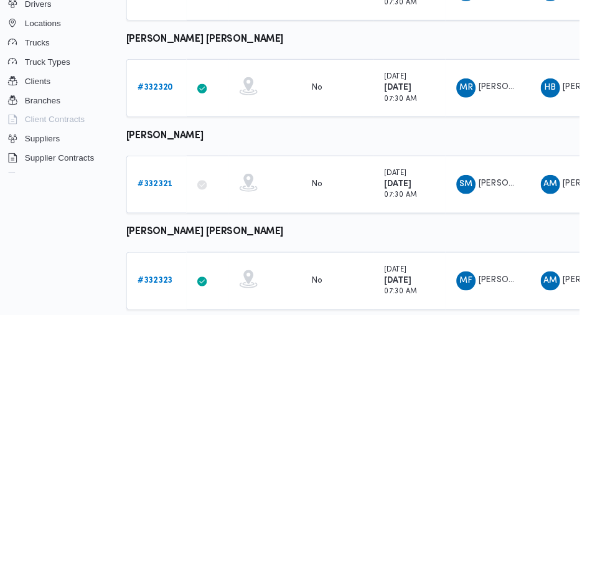
click at [169, 537] on b "# 332323" at bounding box center [172, 541] width 36 height 8
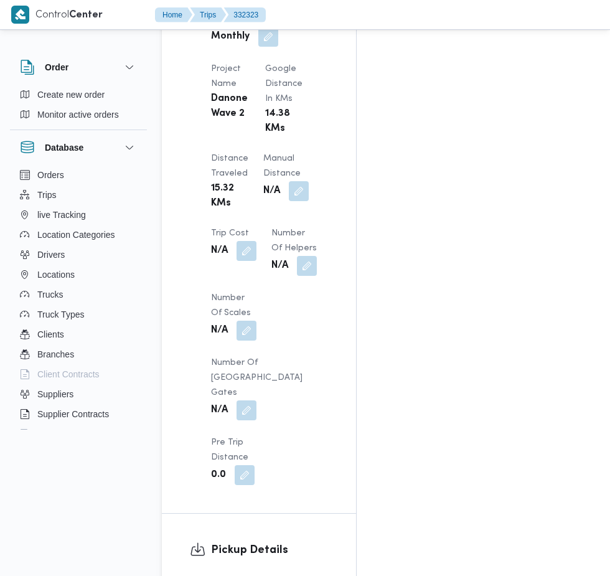
scroll to position [1129, 0]
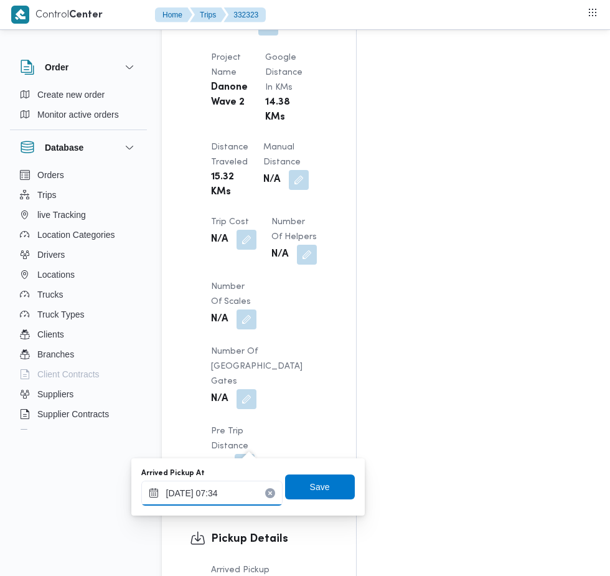
click at [243, 493] on input "[DATE] 07:34" at bounding box center [211, 493] width 141 height 25
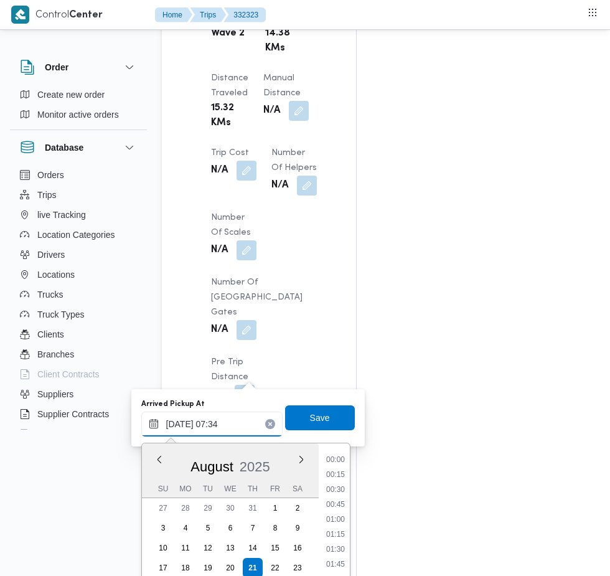
scroll to position [363, 0]
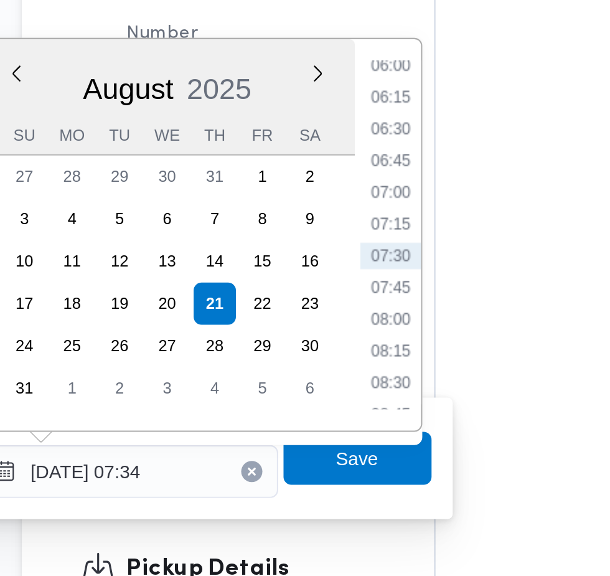
click at [343, 285] on li "07:15" at bounding box center [335, 282] width 29 height 12
type input "[DATE] 07:15"
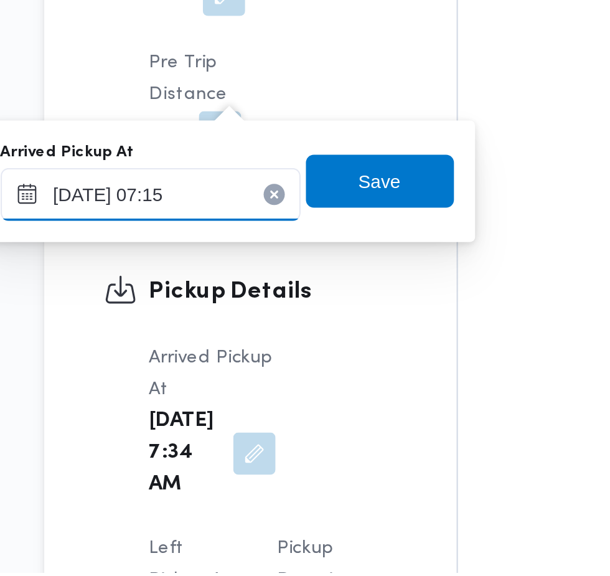
scroll to position [1225, 0]
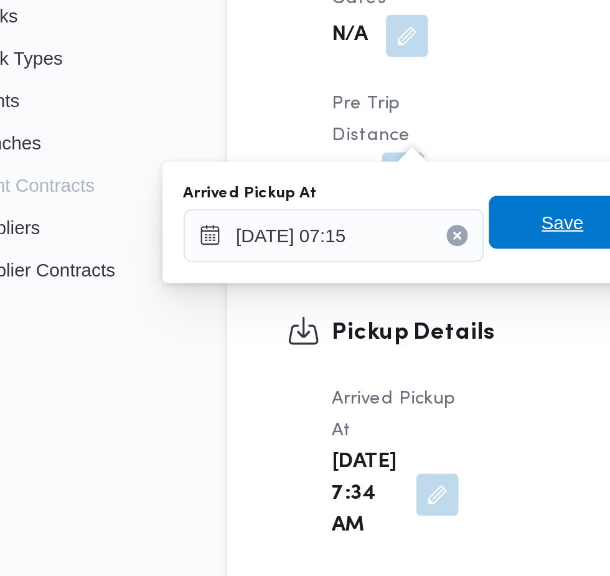
click at [319, 391] on span "Save" at bounding box center [320, 391] width 20 height 15
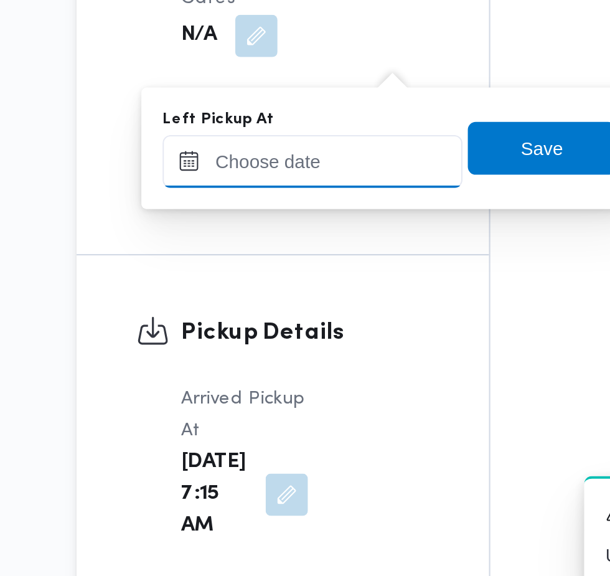
click at [280, 359] on input "Left Pickup At" at bounding box center [272, 363] width 141 height 25
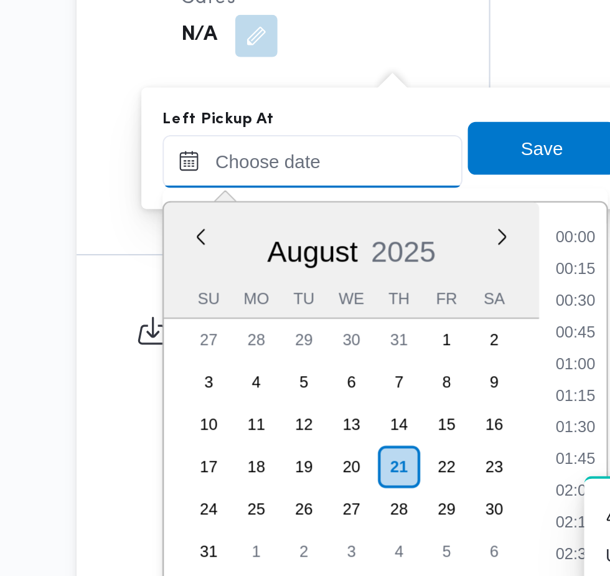
scroll to position [482, 0]
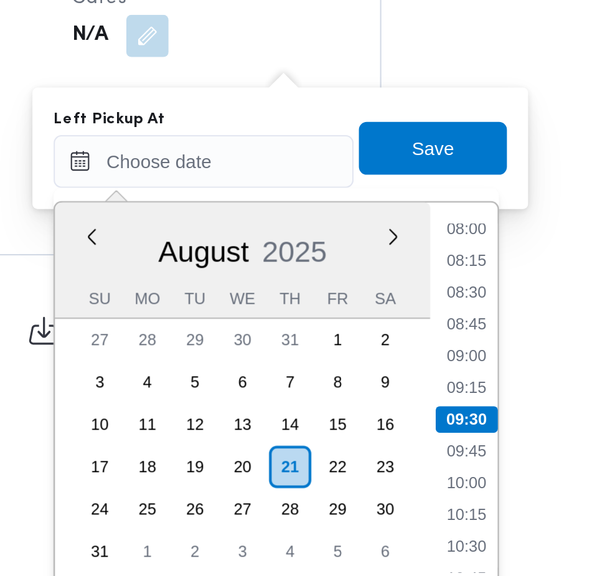
click at [404, 445] on li "08:45" at bounding box center [396, 440] width 29 height 12
type input "[DATE] 08:45"
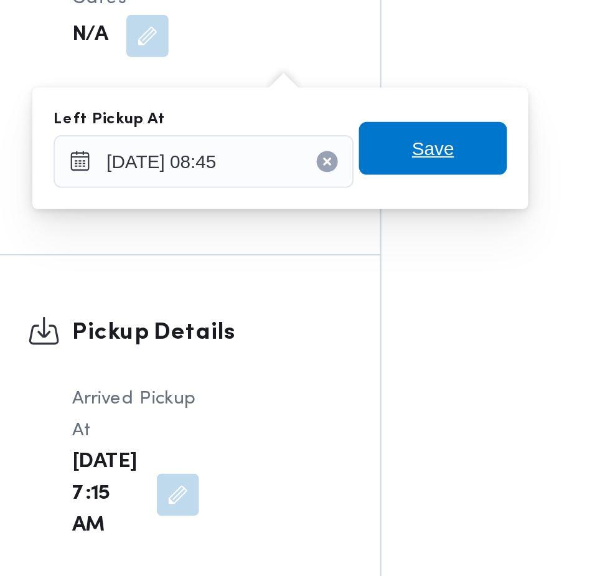
click at [396, 361] on span "Save" at bounding box center [381, 356] width 70 height 25
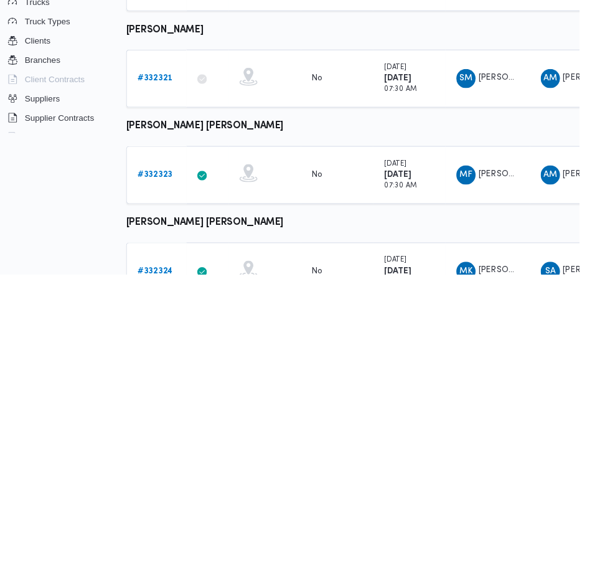
scroll to position [497, 20]
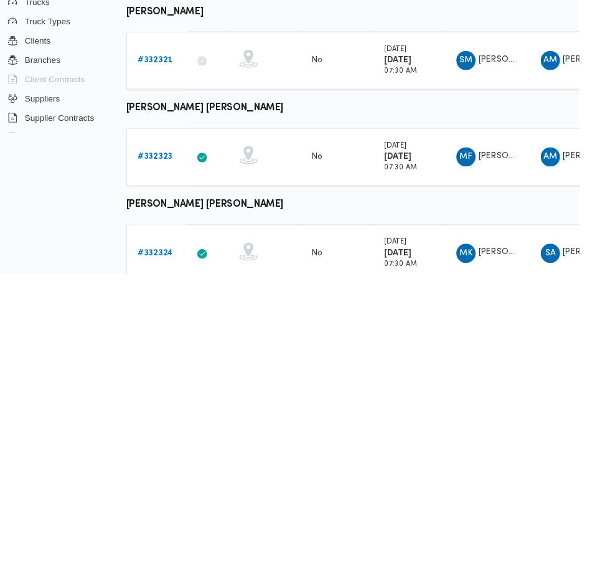
click at [172, 553] on b "# 332324" at bounding box center [172, 554] width 37 height 8
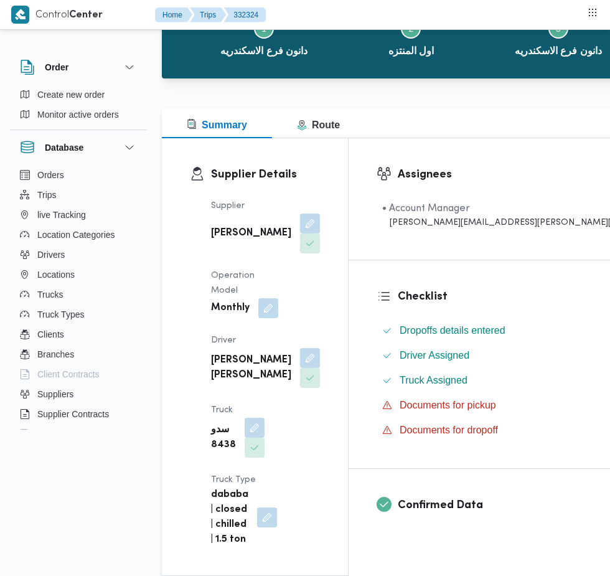
scroll to position [90, 0]
click at [300, 348] on button "button" at bounding box center [310, 358] width 20 height 20
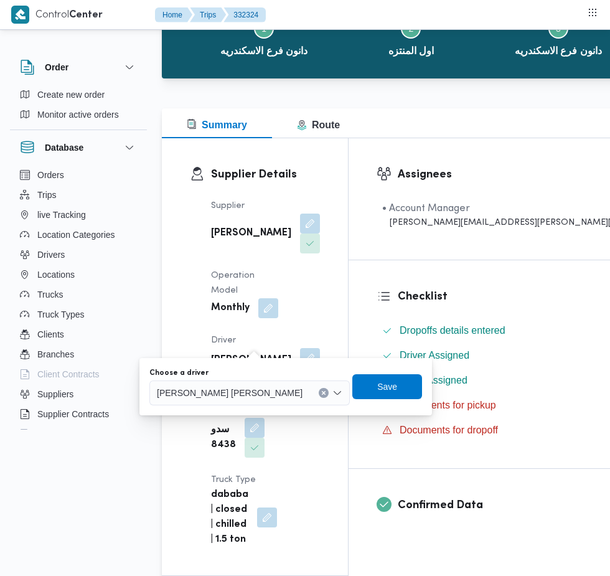
click at [216, 384] on div "[PERSON_NAME] [PERSON_NAME]" at bounding box center [250, 393] width 201 height 25
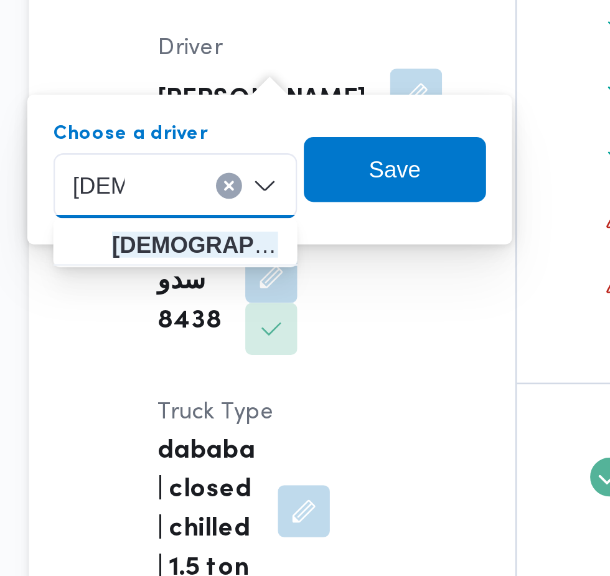
scroll to position [127, 0]
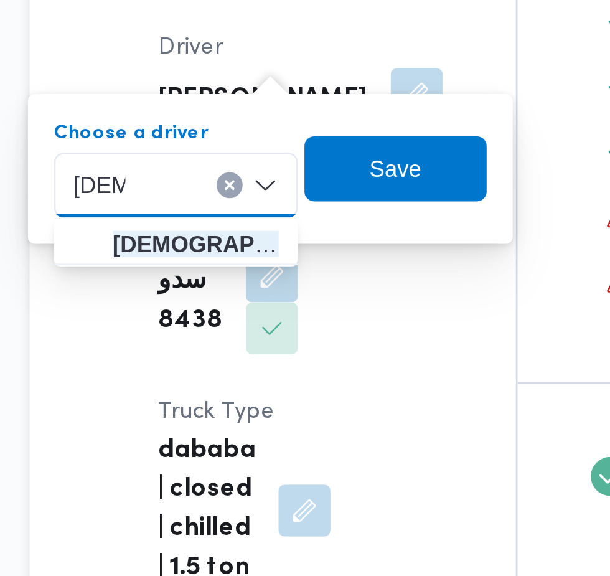
type input "[DEMOGRAPHIC_DATA]"
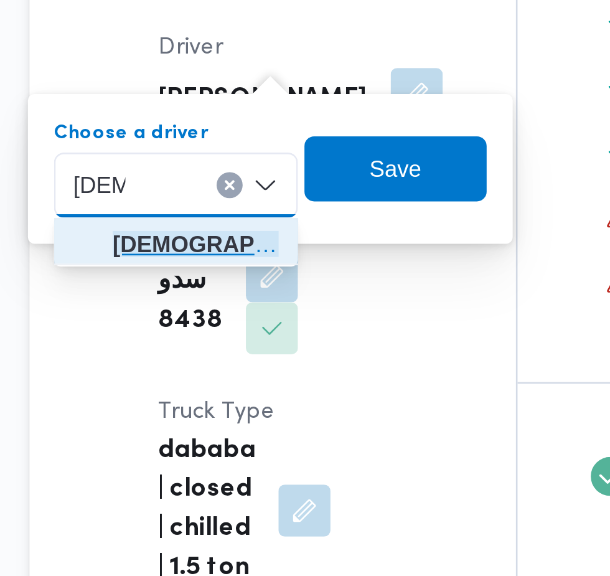
click at [239, 377] on span "[DEMOGRAPHIC_DATA] [PERSON_NAME]" at bounding box center [226, 378] width 64 height 15
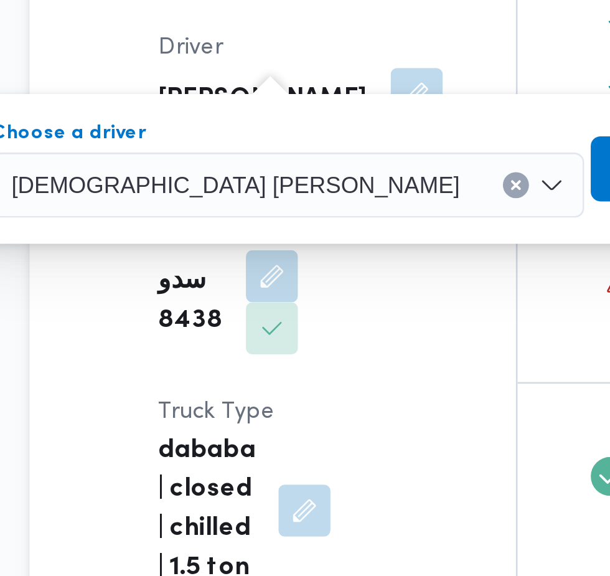
click at [402, 349] on span "Save" at bounding box center [412, 349] width 20 height 15
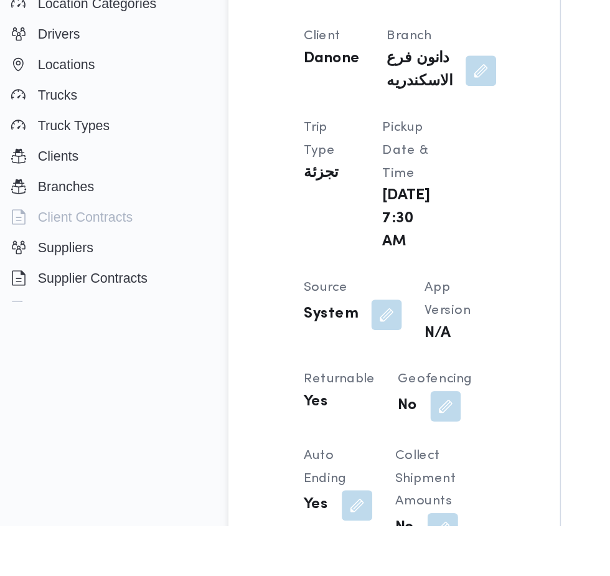
scroll to position [408, 0]
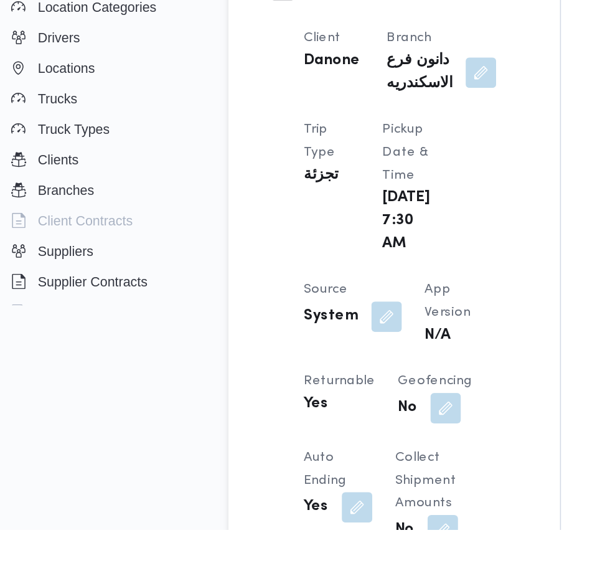
click at [259, 437] on span at bounding box center [262, 437] width 26 height 20
click at [229, 475] on span "Returnable" at bounding box center [234, 479] width 47 height 8
click at [254, 437] on span at bounding box center [262, 437] width 26 height 20
click at [273, 428] on button "button" at bounding box center [265, 437] width 20 height 20
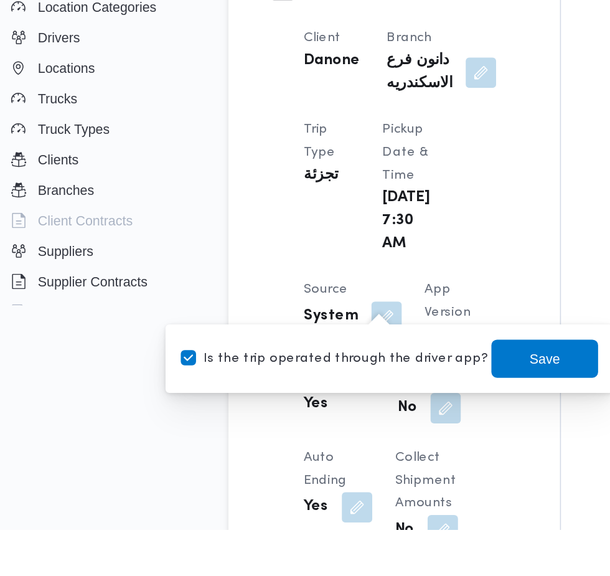
click at [245, 464] on label "Is the trip operated through the driver app?" at bounding box center [231, 464] width 201 height 15
checkbox input "false"
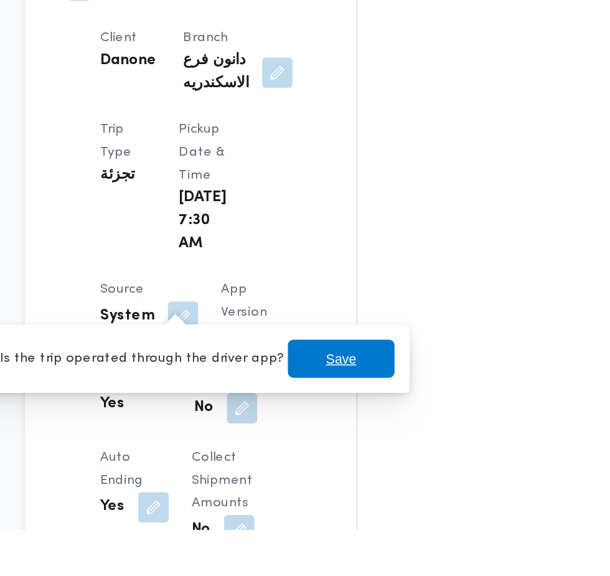
click at [374, 468] on span "Save" at bounding box center [369, 464] width 70 height 25
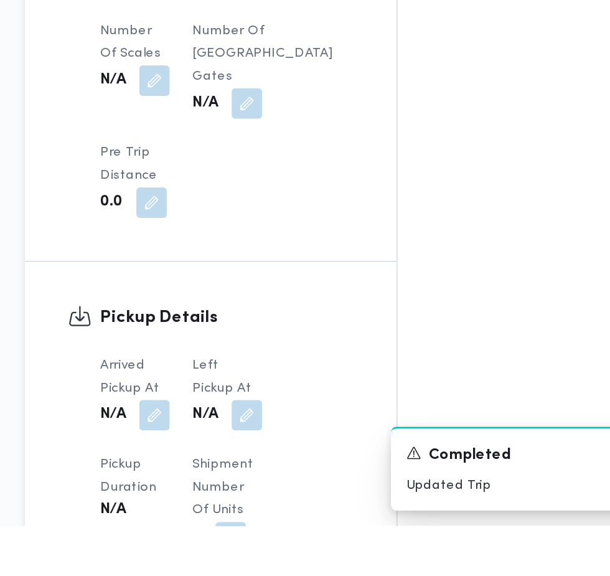
scroll to position [1033, 0]
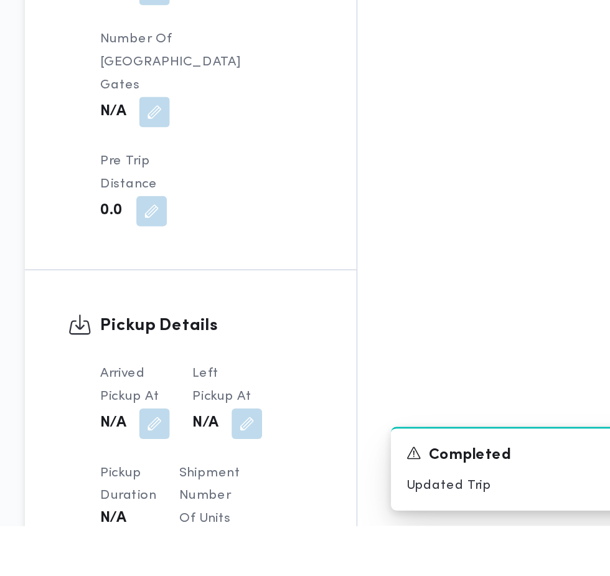
click at [247, 500] on button "button" at bounding box center [247, 510] width 20 height 20
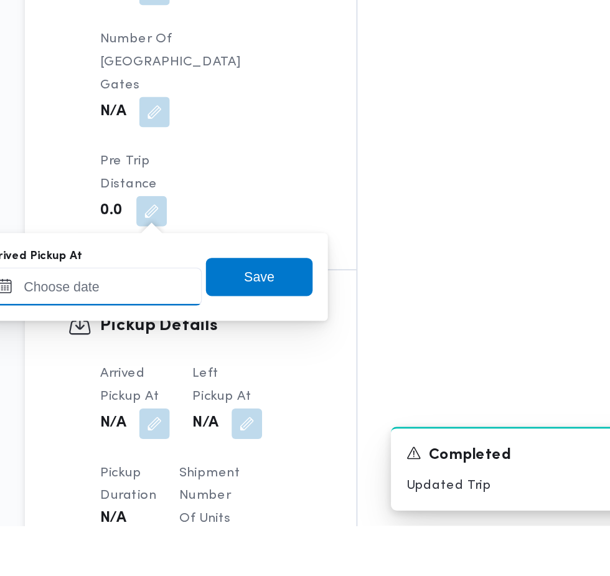
click at [236, 420] on input "Arrived Pickup At" at bounding box center [206, 419] width 141 height 25
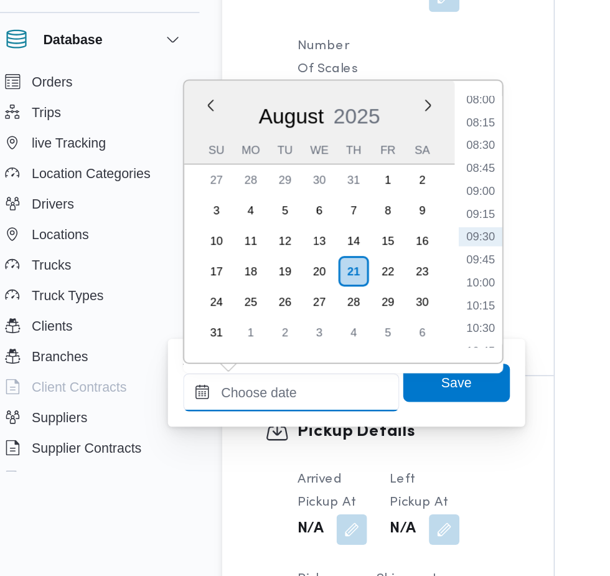
scroll to position [1075, 0]
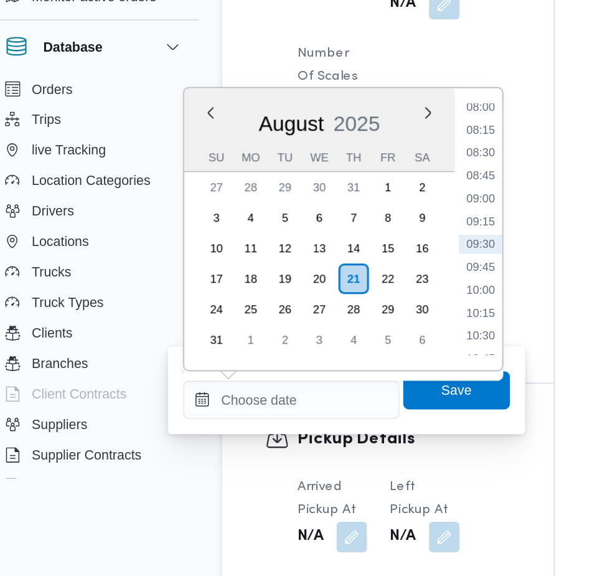
click at [324, 204] on li "08:15" at bounding box center [330, 202] width 29 height 12
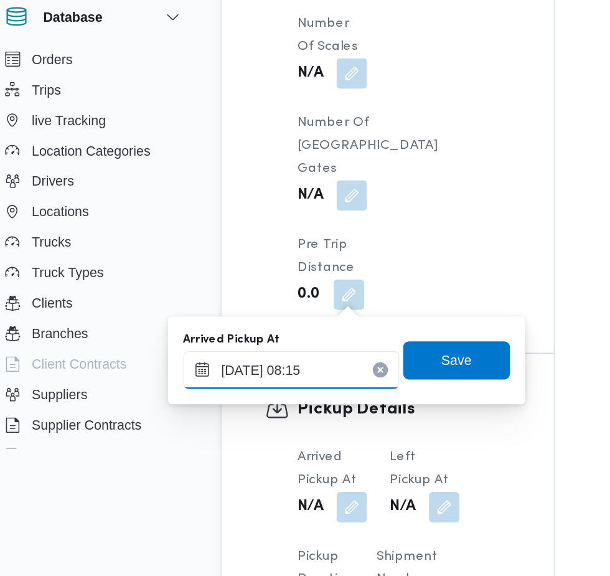
click at [212, 378] on input "[DATE] 08:15" at bounding box center [206, 378] width 141 height 25
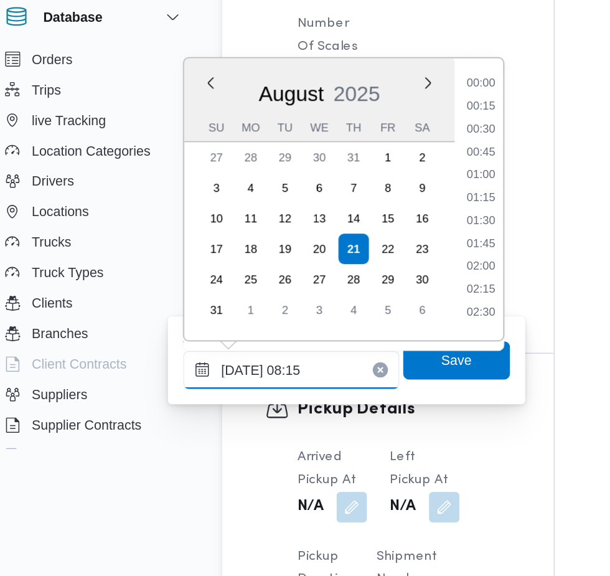
scroll to position [407, 0]
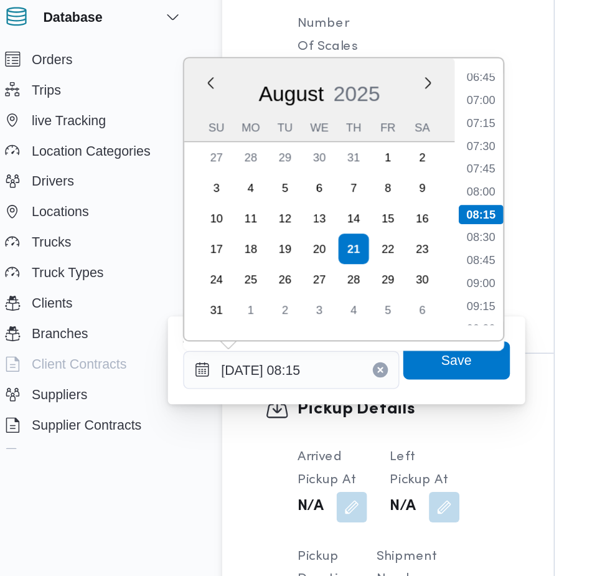
click at [338, 216] on li "07:15" at bounding box center [330, 217] width 29 height 12
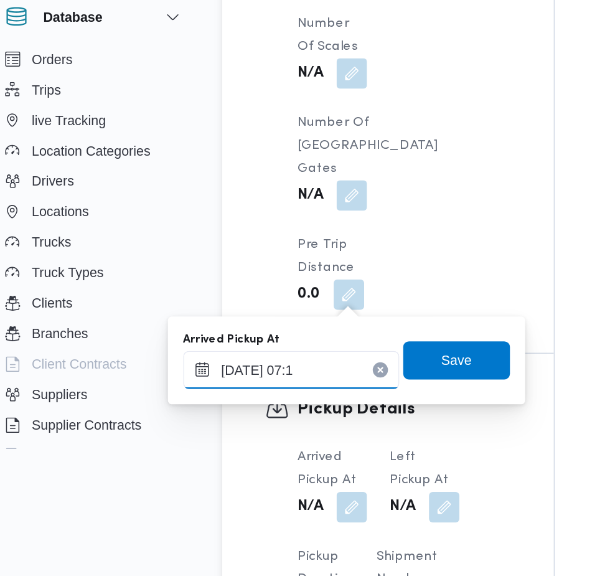
type input "[DATE] 07:10"
click at [313, 376] on span "Save" at bounding box center [315, 371] width 20 height 15
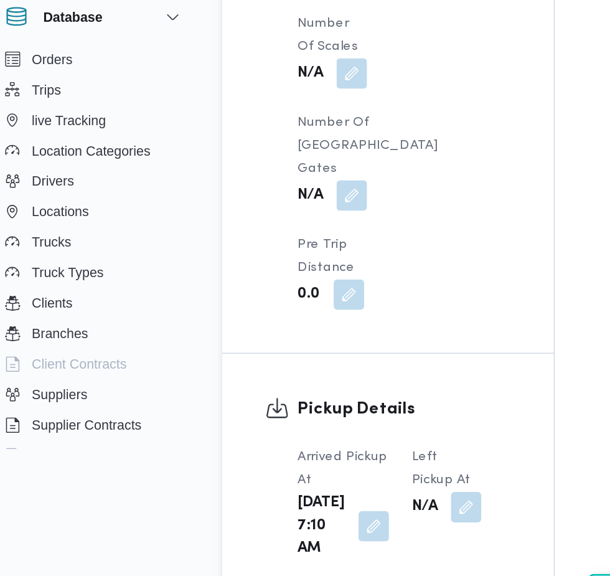
click at [317, 458] on button "button" at bounding box center [321, 468] width 20 height 20
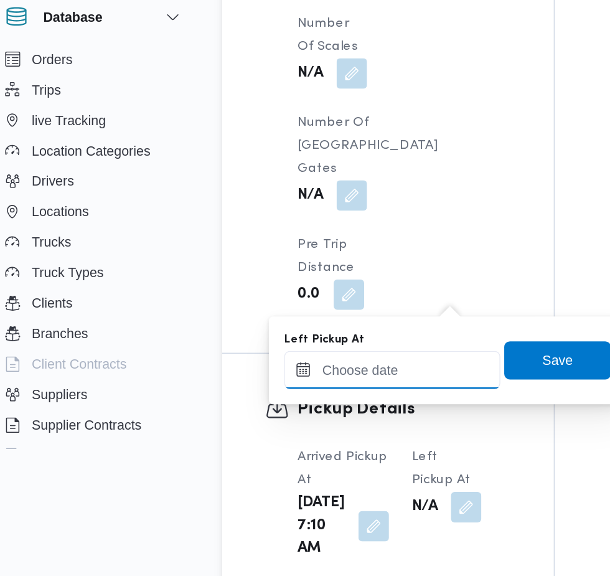
click at [270, 378] on input "Left Pickup At" at bounding box center [272, 378] width 141 height 25
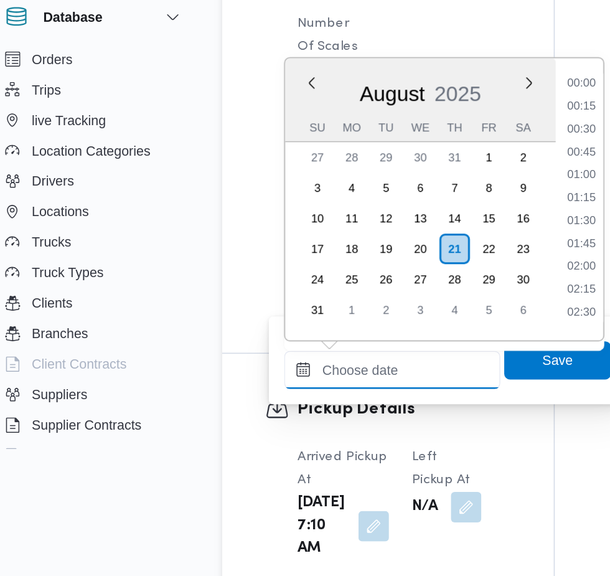
scroll to position [482, 0]
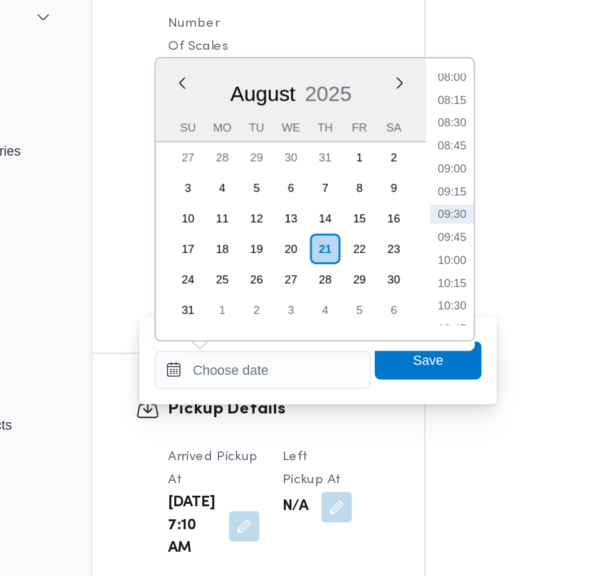
click at [399, 217] on li "08:30" at bounding box center [396, 217] width 29 height 12
type input "[DATE] 08:30"
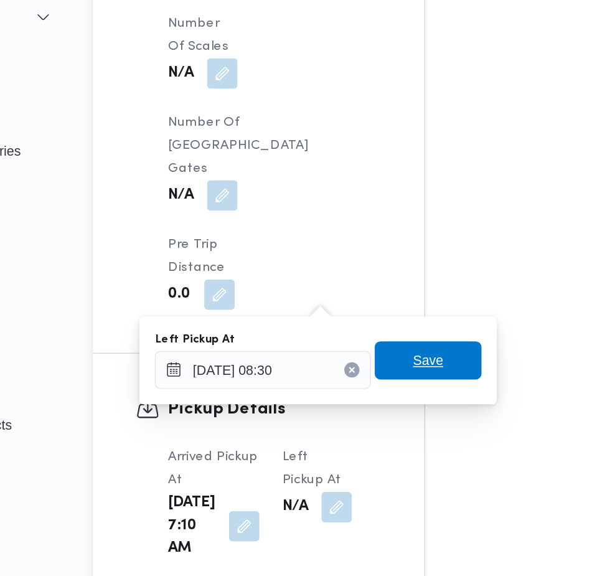
click at [391, 368] on span "Save" at bounding box center [381, 371] width 20 height 15
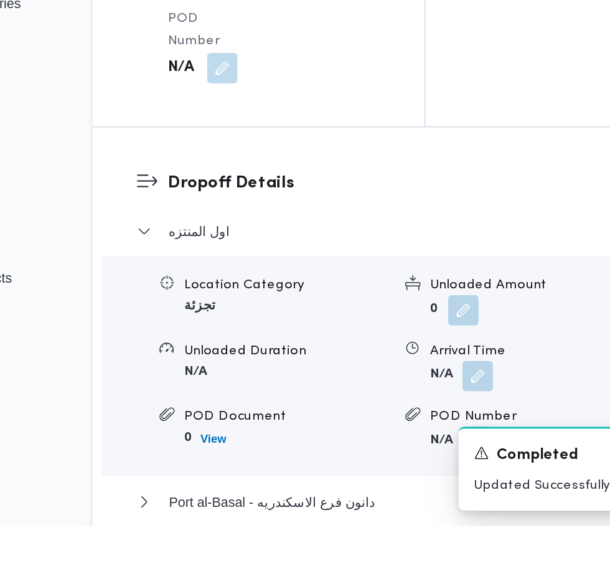
scroll to position [1525, 0]
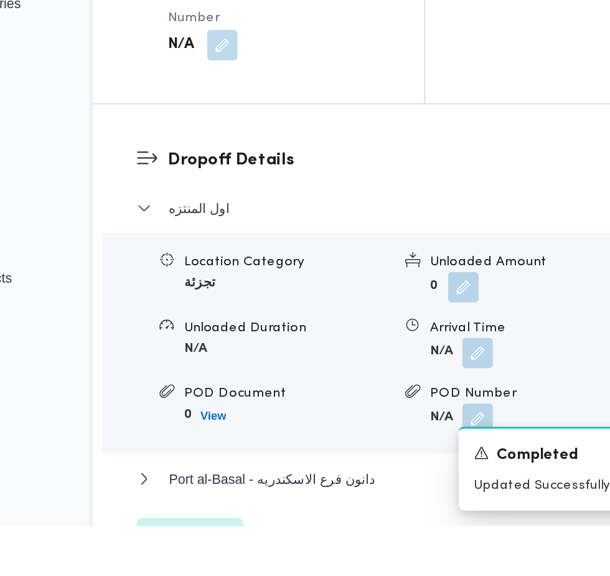
click at [404, 454] on button "button" at bounding box center [414, 464] width 20 height 20
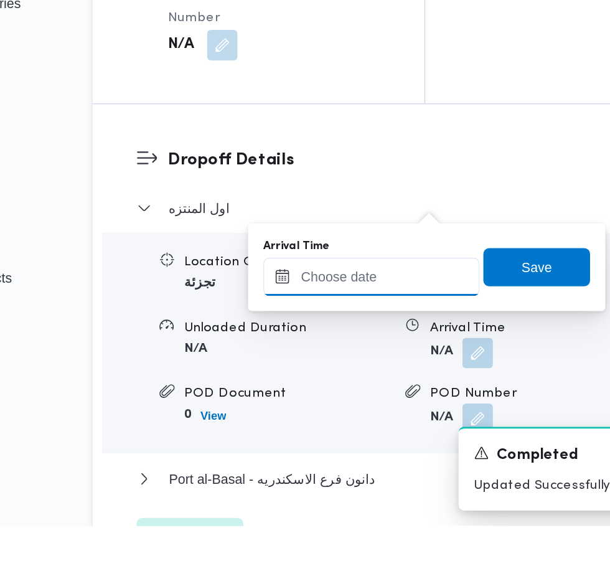
click at [347, 413] on input "Arrival Time" at bounding box center [343, 413] width 141 height 25
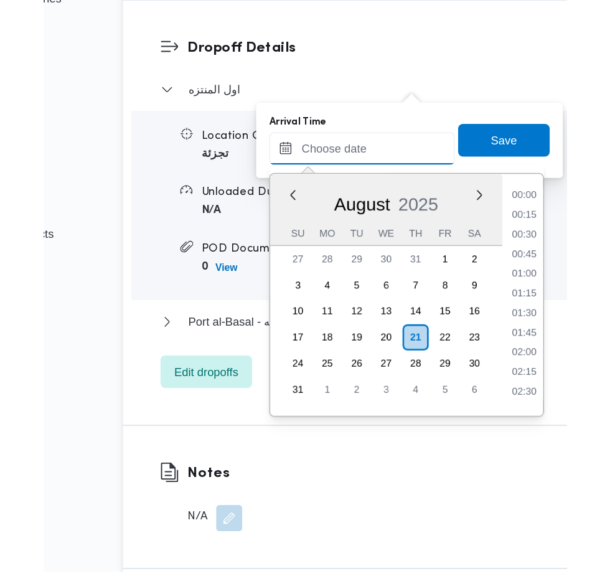
scroll to position [482, 0]
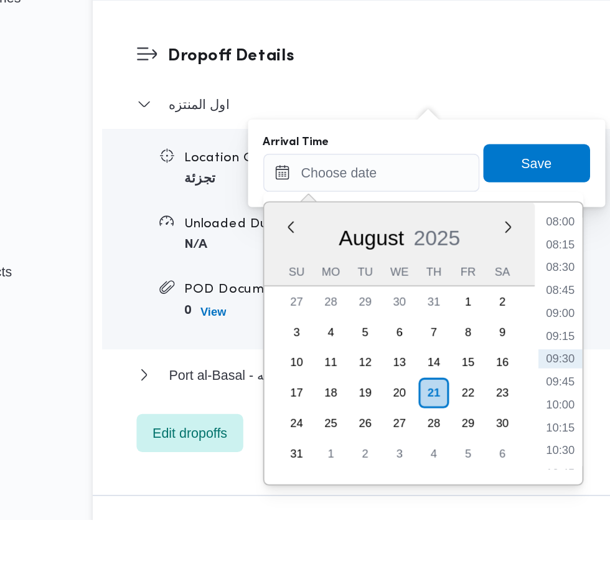
click at [477, 441] on li "09:00" at bounding box center [468, 441] width 29 height 12
type input "[DATE] 09:00"
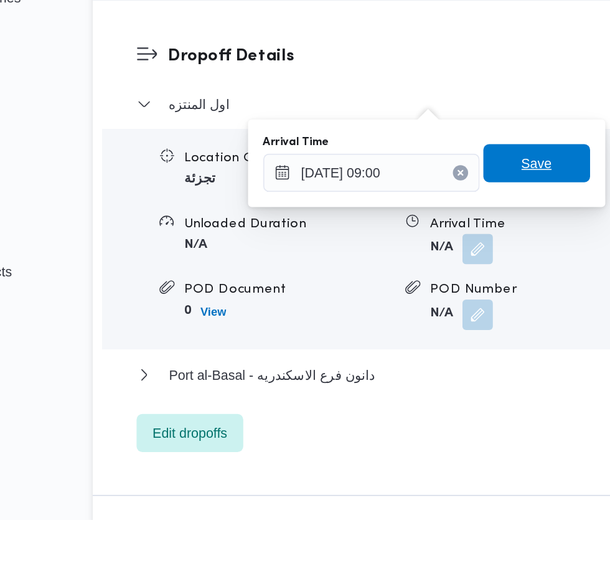
click at [470, 355] on div "Save" at bounding box center [452, 343] width 70 height 25
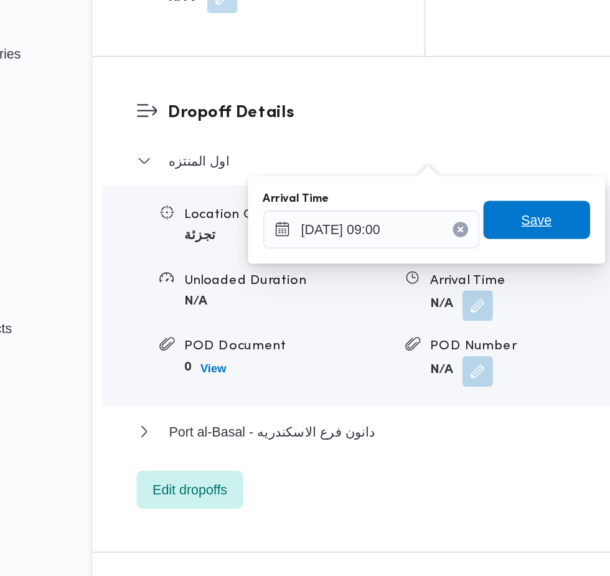
click at [451, 345] on span "Save" at bounding box center [452, 343] width 20 height 15
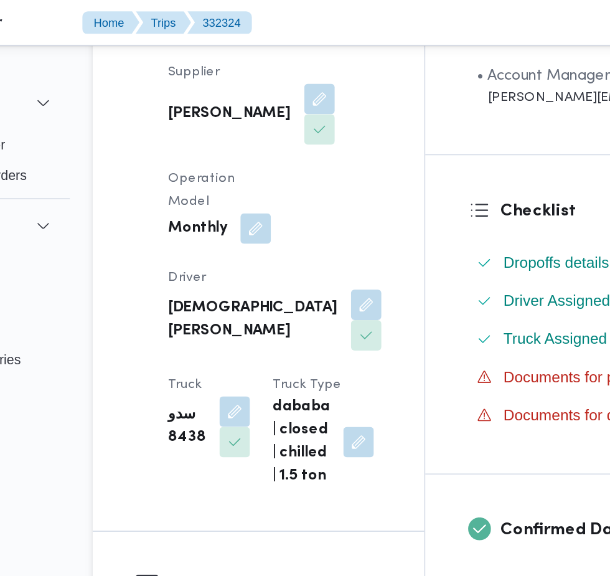
scroll to position [0, 0]
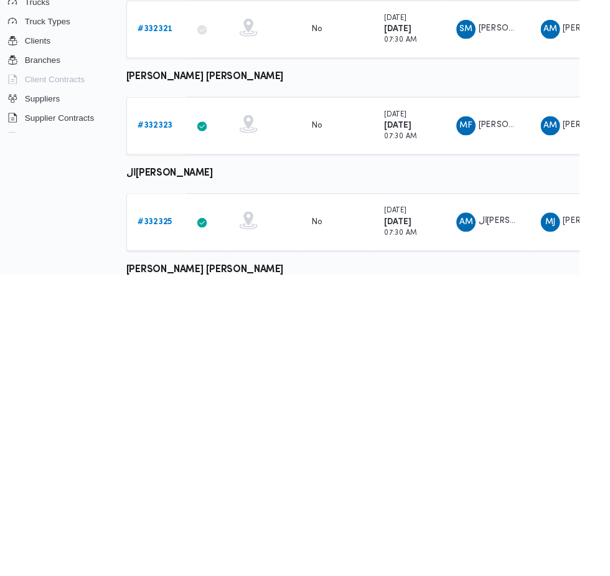
scroll to position [533, 20]
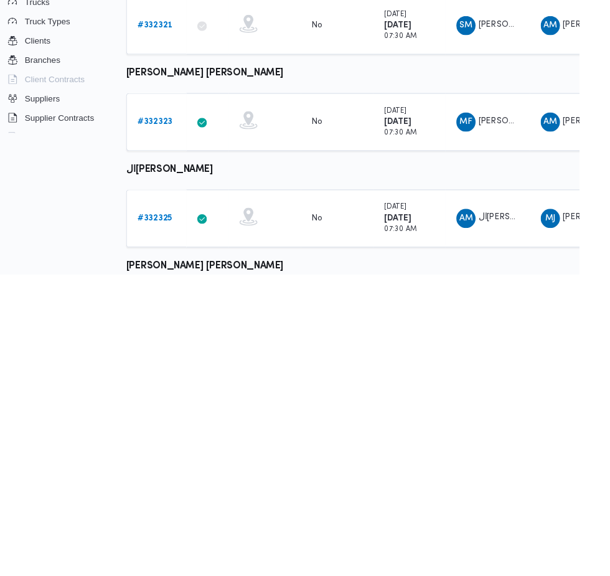
click at [172, 516] on b "# 332325" at bounding box center [172, 518] width 36 height 8
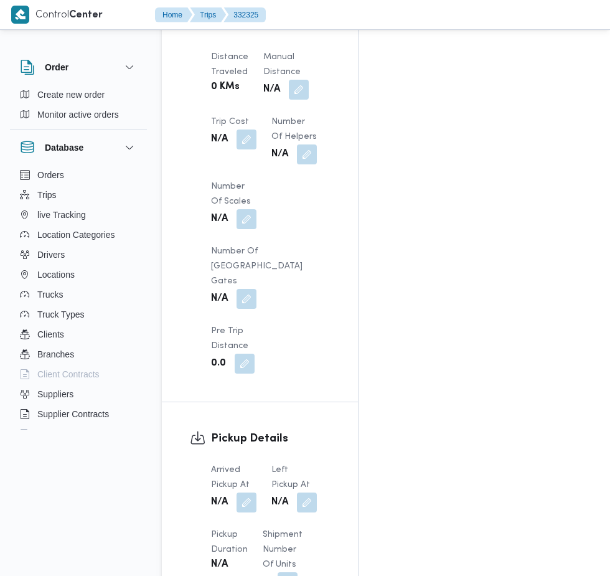
scroll to position [1213, 0]
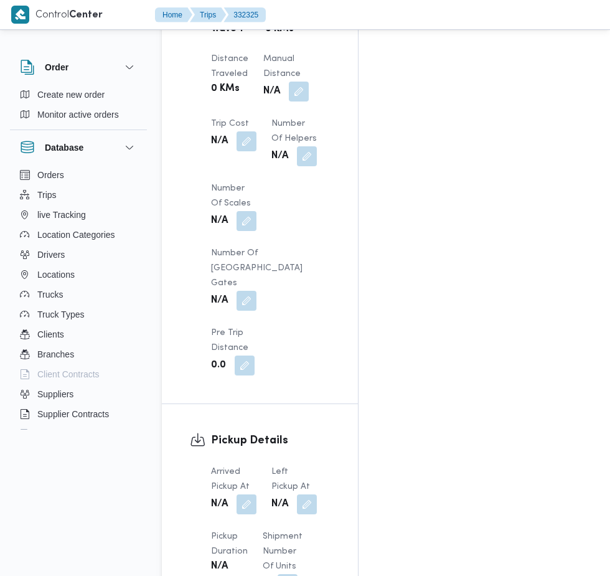
click at [247, 495] on button "button" at bounding box center [247, 505] width 20 height 20
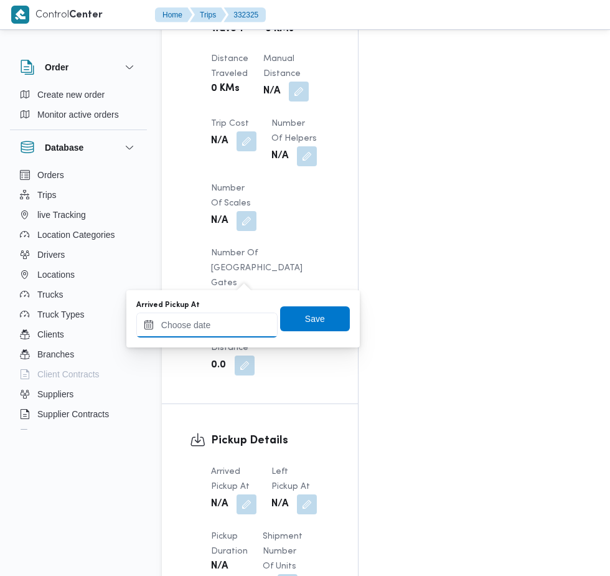
click at [232, 325] on input "Arrived Pickup At" at bounding box center [206, 325] width 141 height 25
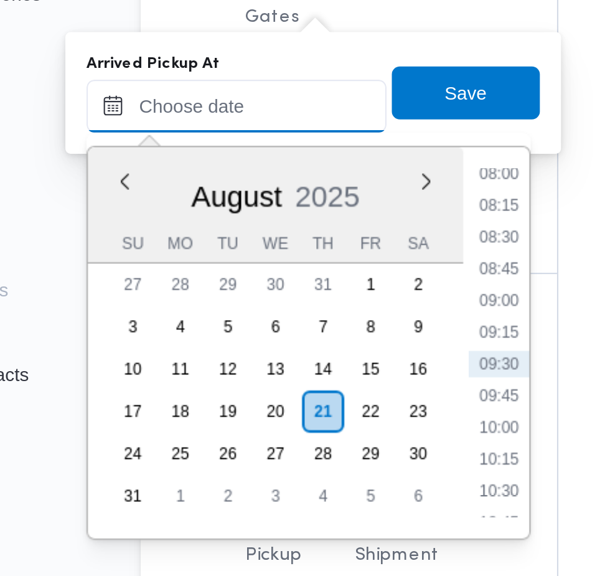
scroll to position [1250, 0]
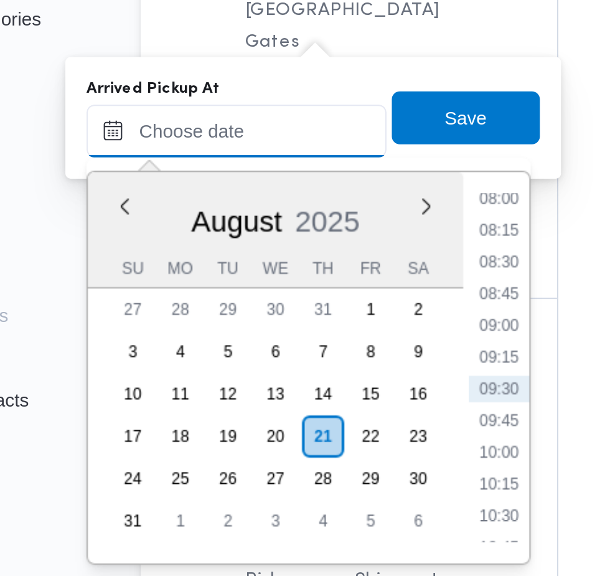
paste input "[DATE] 07:30"
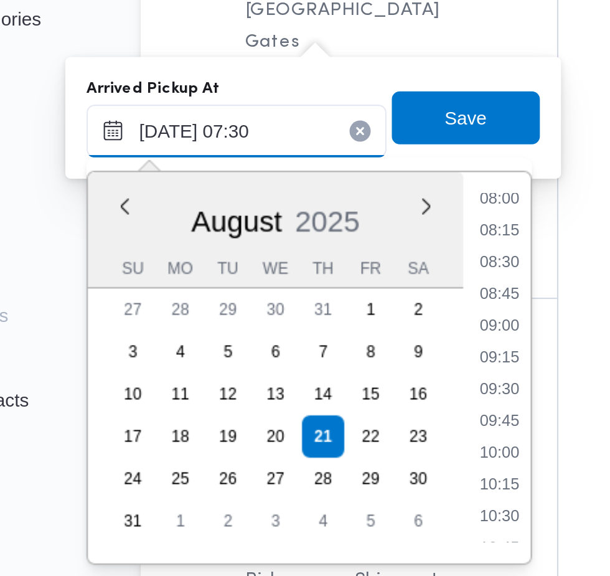
scroll to position [449, 0]
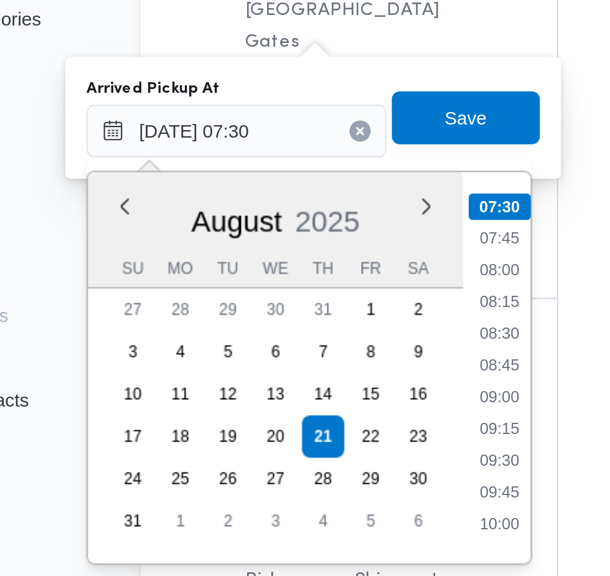
click at [333, 326] on li "07:30" at bounding box center [330, 323] width 29 height 12
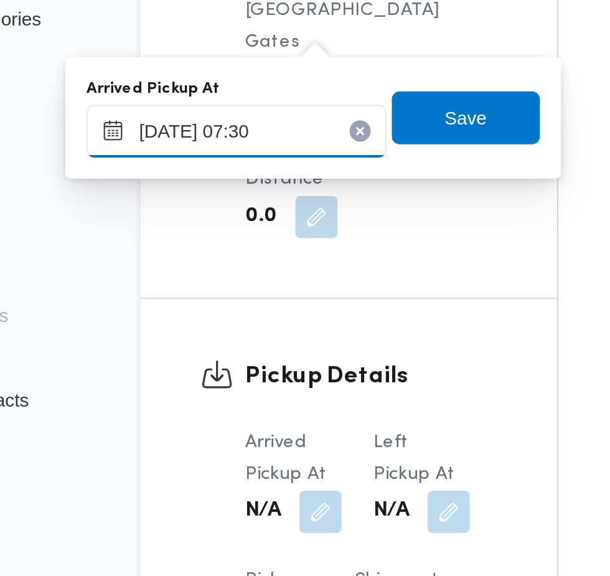
click at [245, 289] on input "[DATE] 07:30" at bounding box center [206, 287] width 141 height 25
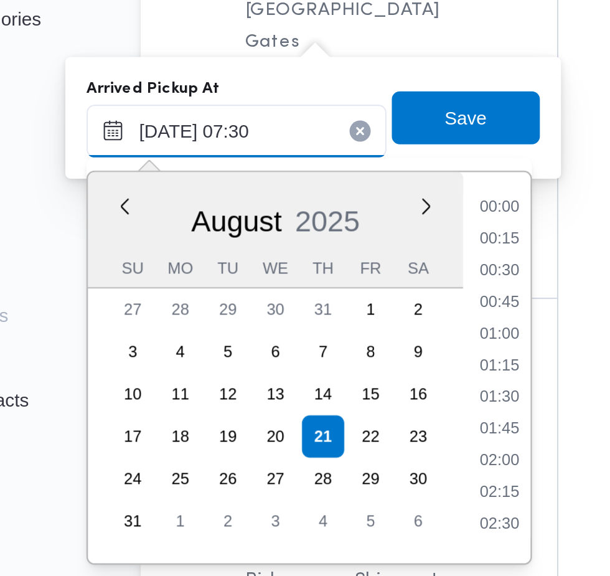
scroll to position [363, 0]
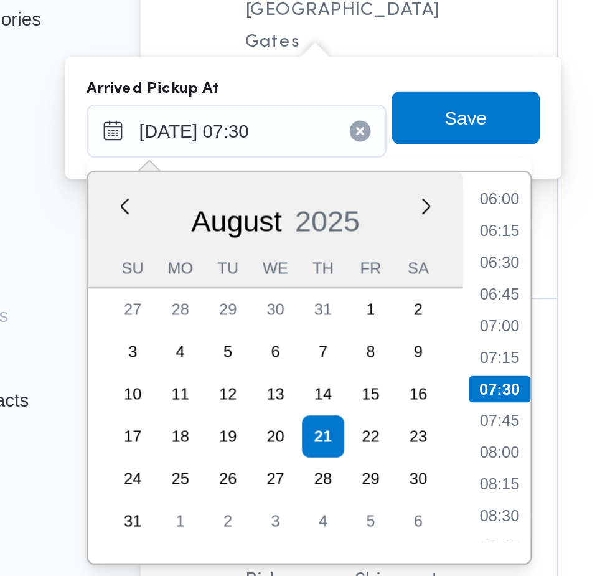
click at [333, 395] on li "07:15" at bounding box center [330, 394] width 29 height 12
type input "[DATE] 07:15"
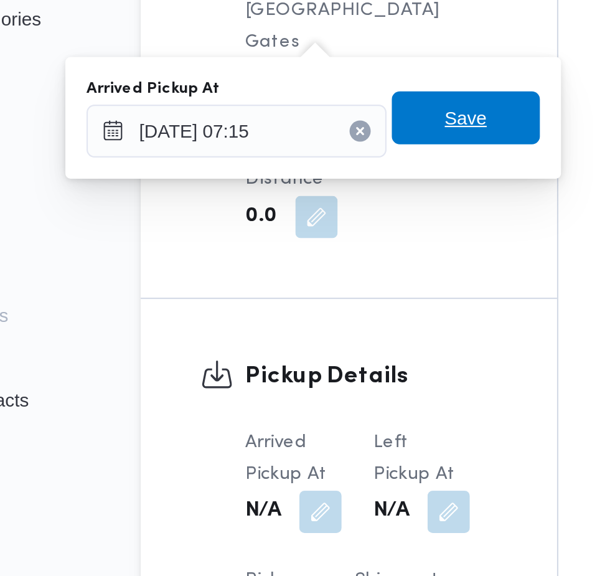
click at [323, 285] on span "Save" at bounding box center [315, 281] width 20 height 15
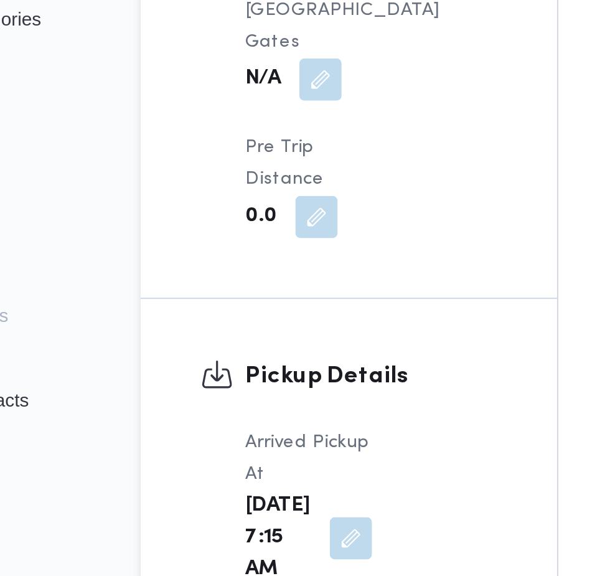
click at [257, 547] on button "button" at bounding box center [247, 557] width 20 height 20
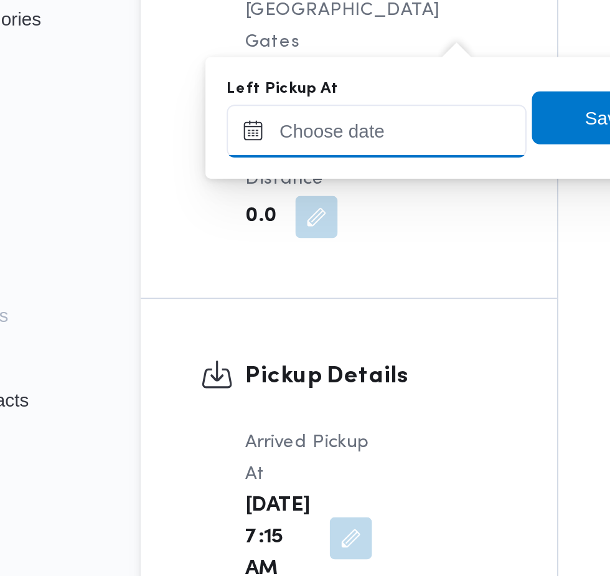
click at [266, 284] on input "Left Pickup At" at bounding box center [272, 287] width 141 height 25
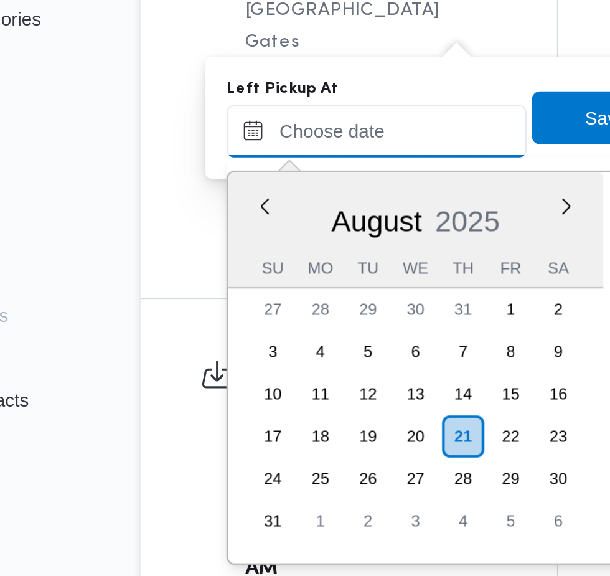
scroll to position [482, 0]
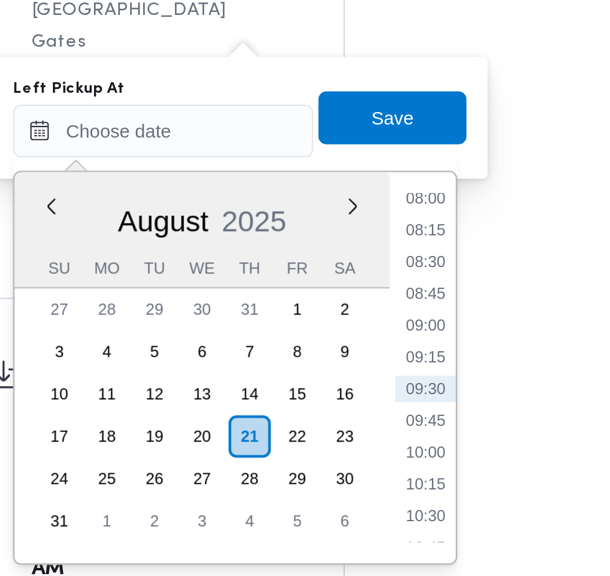
click at [396, 394] on li "09:15" at bounding box center [396, 394] width 29 height 12
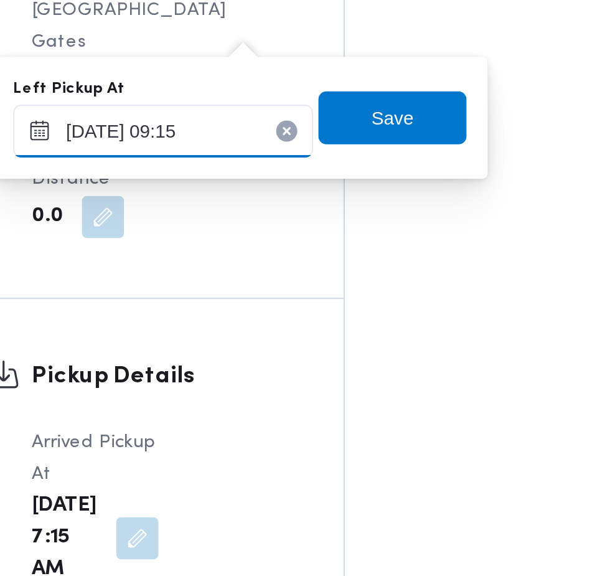
click at [323, 290] on input "[DATE] 09:15" at bounding box center [272, 287] width 141 height 25
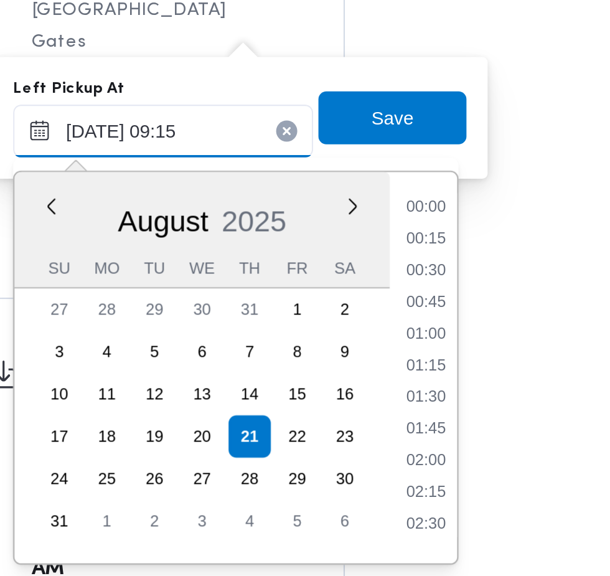
scroll to position [467, 0]
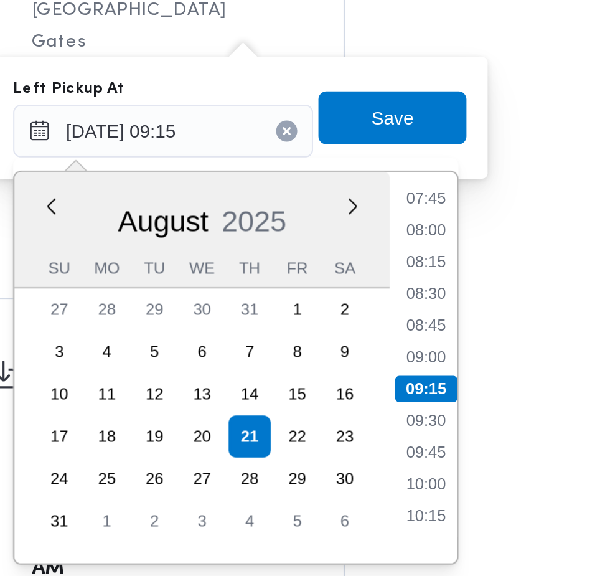
click at [400, 382] on li "08:45" at bounding box center [396, 379] width 29 height 12
type input "[DATE] 08:45"
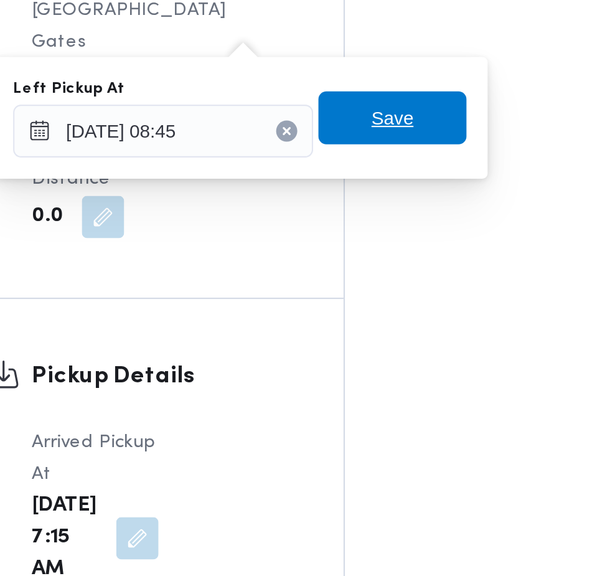
click at [397, 286] on span "Save" at bounding box center [381, 281] width 70 height 25
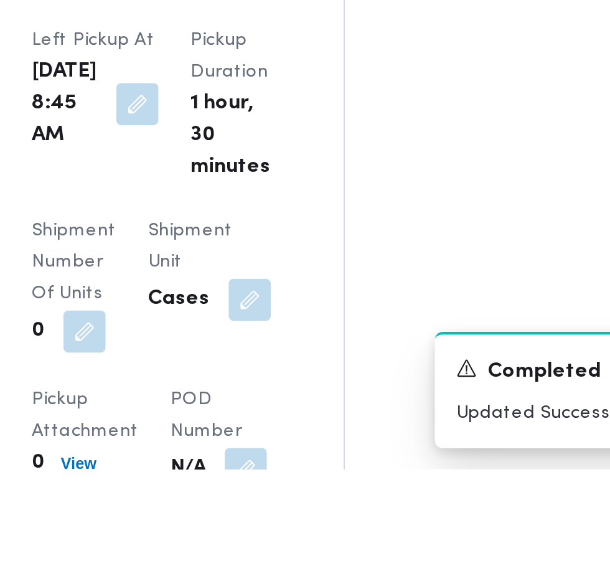
scroll to position [1413, 0]
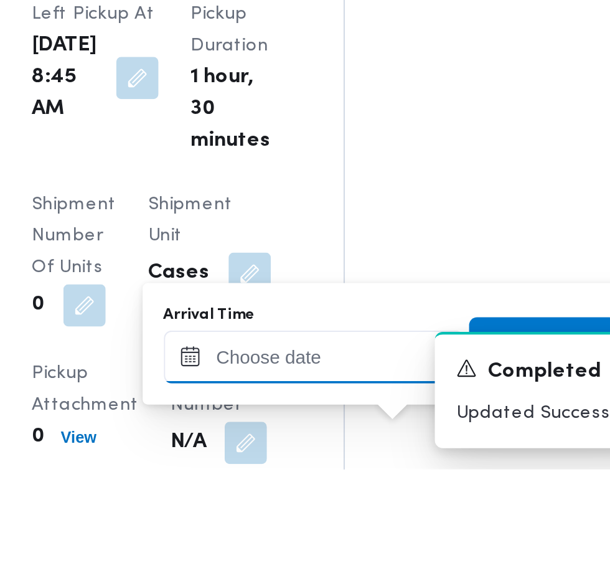
click at [347, 518] on input "Arrival Time" at bounding box center [343, 523] width 141 height 25
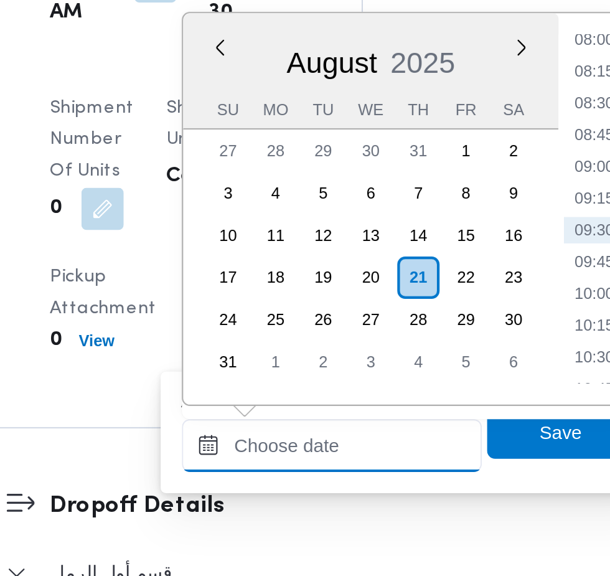
scroll to position [1536, 0]
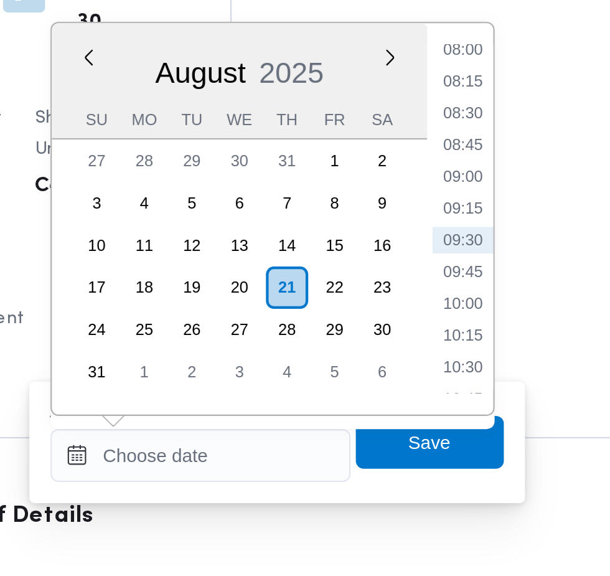
click at [468, 391] on li "09:30" at bounding box center [468, 385] width 29 height 12
type input "[DATE] 09:30"
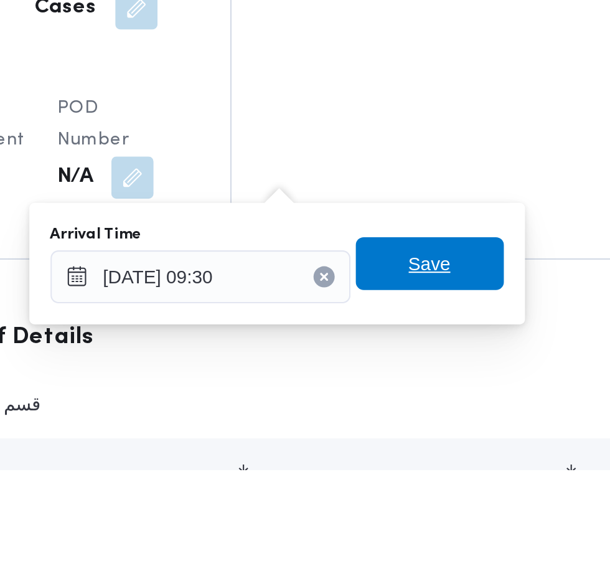
click at [467, 482] on span "Save" at bounding box center [452, 479] width 70 height 25
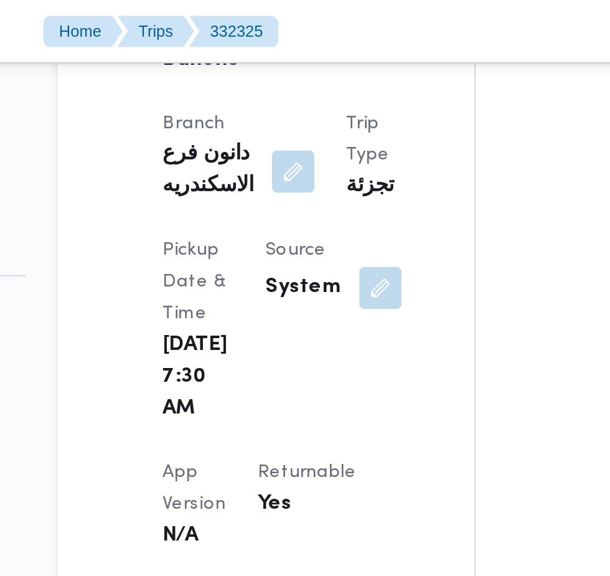
scroll to position [717, 0]
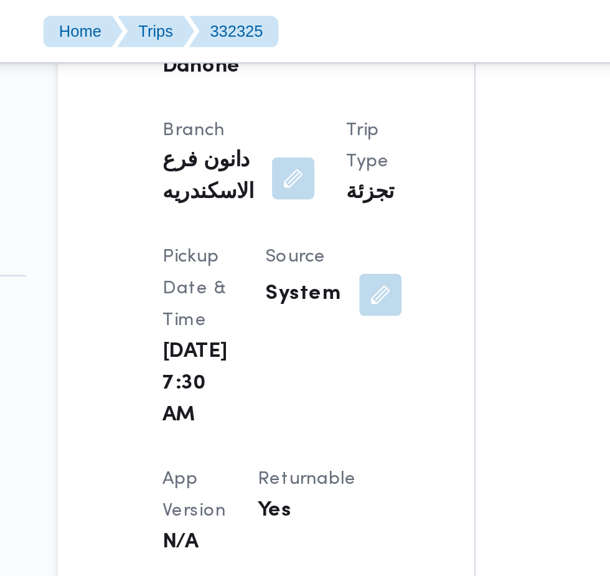
click at [304, 139] on button "button" at bounding box center [314, 139] width 20 height 20
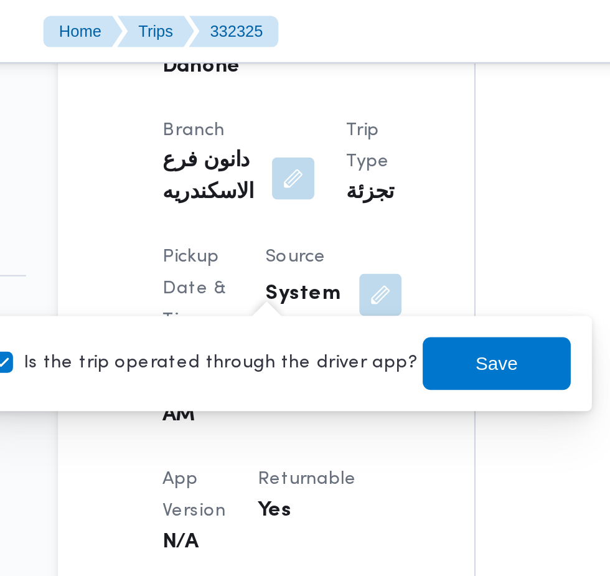
click at [230, 171] on label "Is the trip operated through the driver app?" at bounding box center [231, 171] width 201 height 15
checkbox input "false"
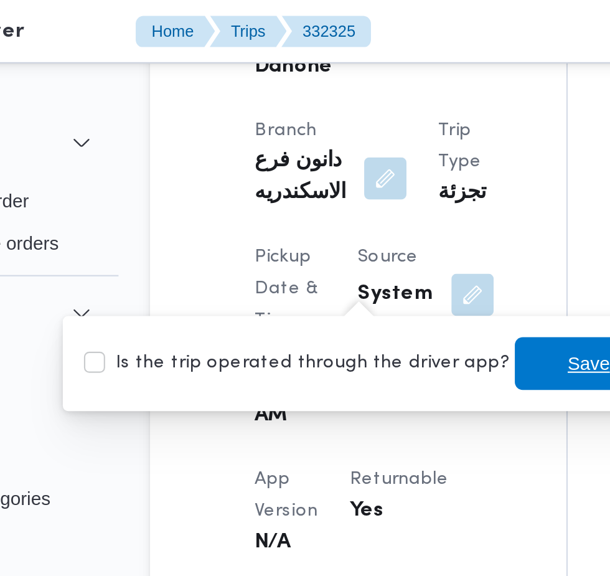
click at [343, 168] on span "Save" at bounding box center [369, 171] width 70 height 25
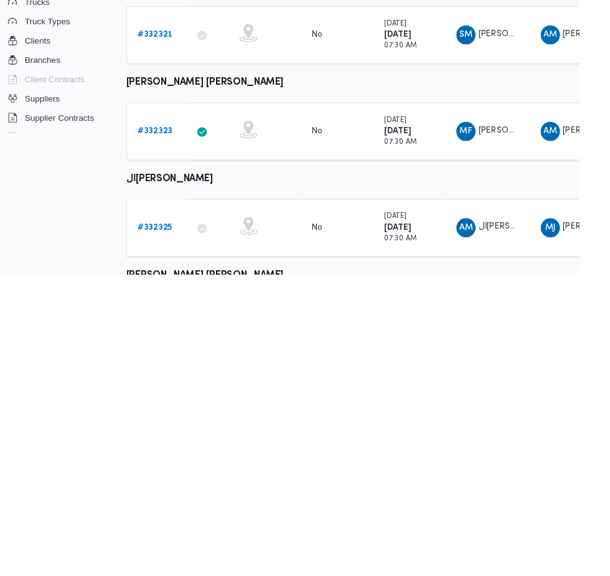
scroll to position [533, 20]
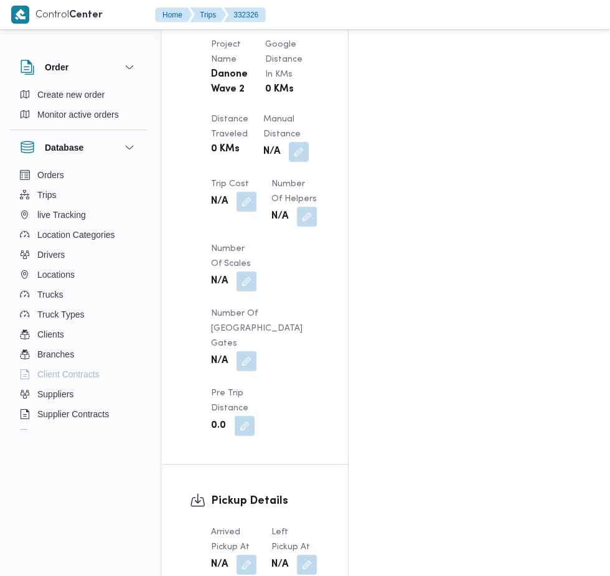
scroll to position [1194, 0]
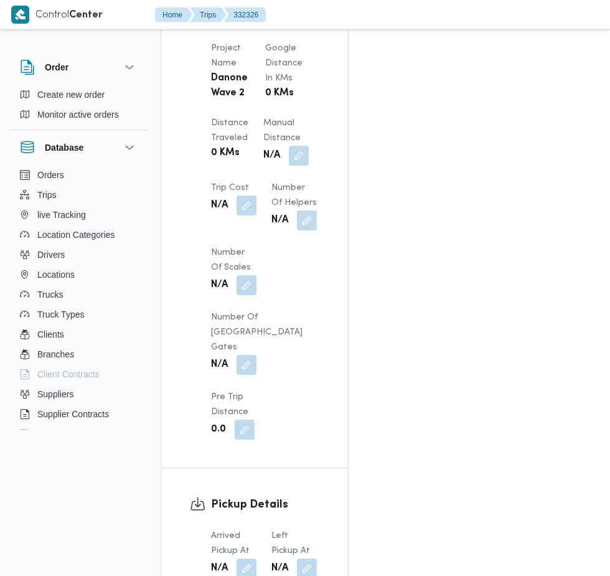
click at [248, 559] on button "button" at bounding box center [247, 569] width 20 height 20
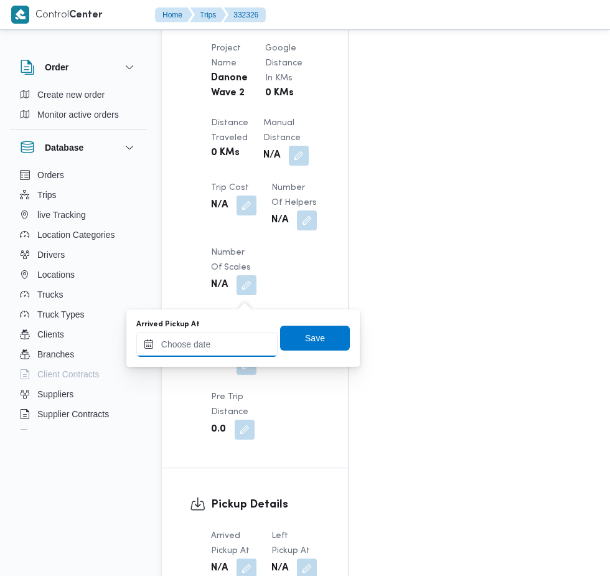
click at [230, 345] on input "Arrived Pickup At" at bounding box center [206, 344] width 141 height 25
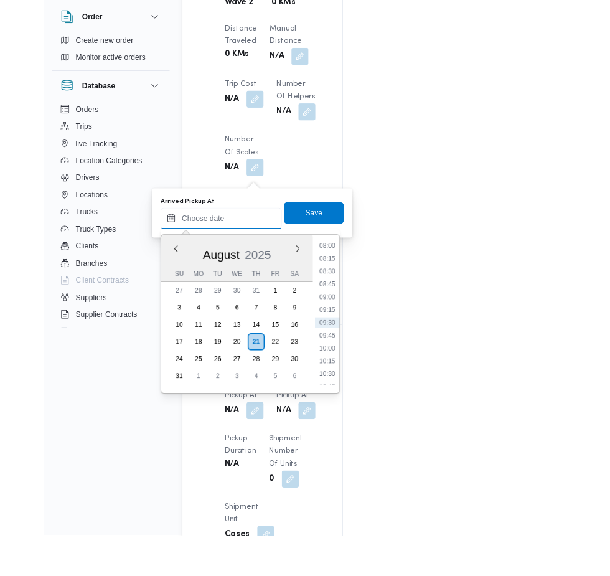
scroll to position [1236, 0]
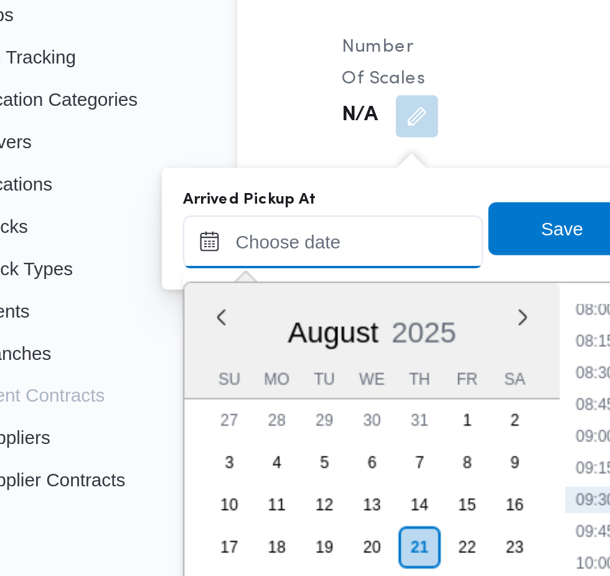
paste input "[DATE] 07:30"
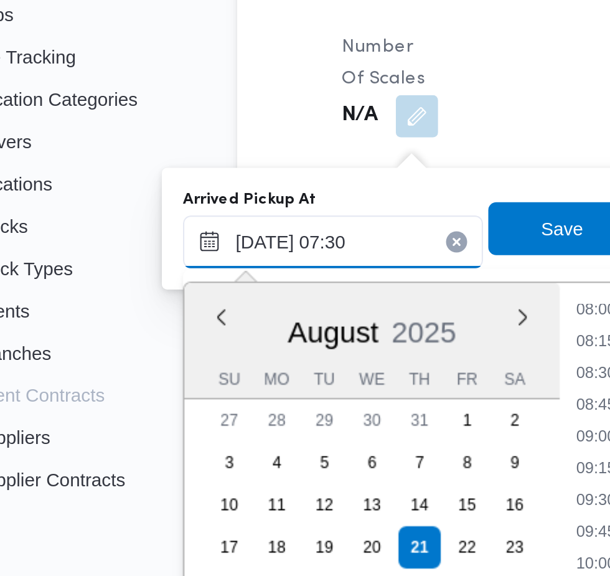
scroll to position [449, 0]
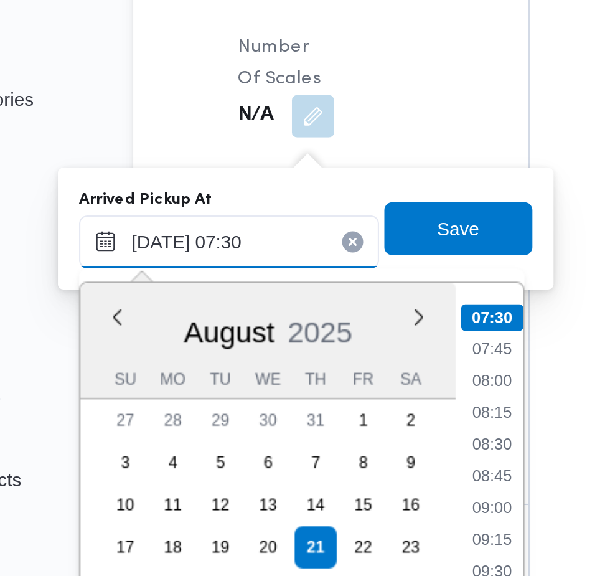
type input "[DATE] 07:30"
click at [334, 340] on li "07:30" at bounding box center [330, 337] width 29 height 12
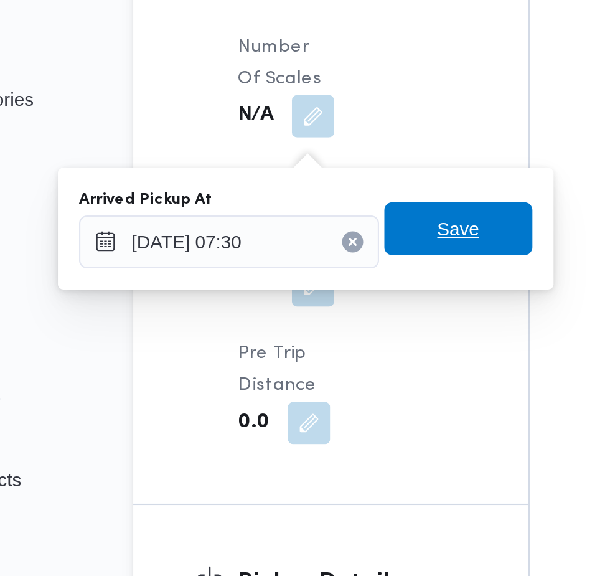
click at [335, 295] on span "Save" at bounding box center [315, 295] width 70 height 25
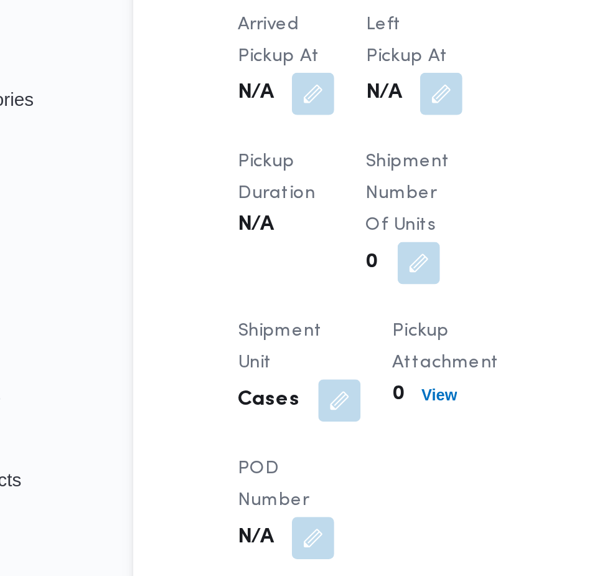
click at [302, 242] on span at bounding box center [304, 232] width 26 height 20
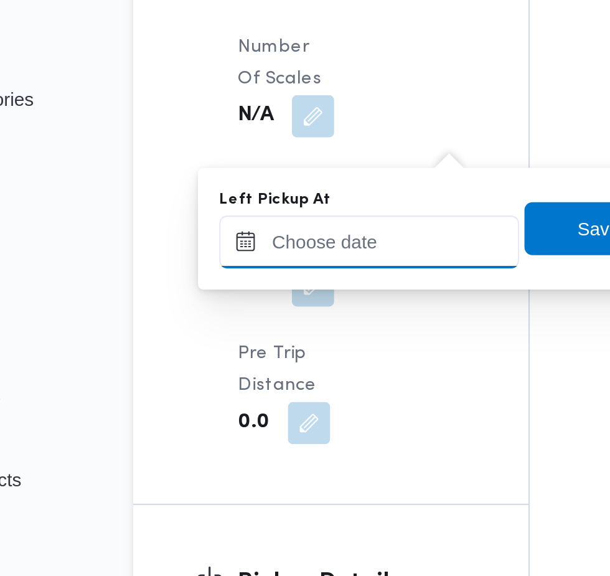
click at [276, 302] on input "Left Pickup At" at bounding box center [272, 302] width 141 height 25
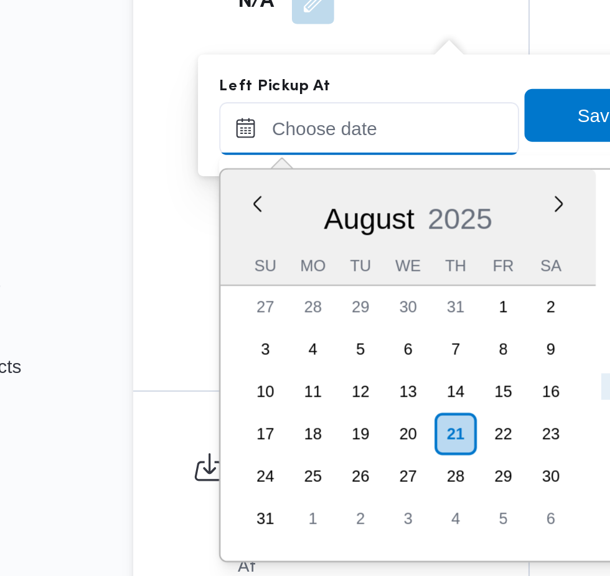
scroll to position [1236, 0]
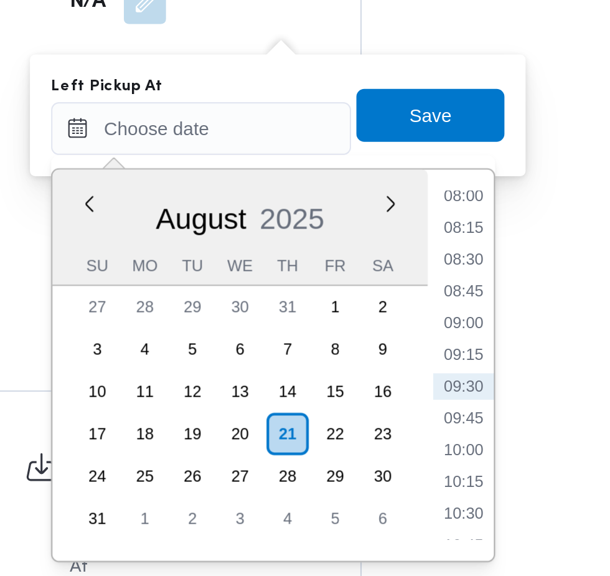
click at [406, 382] on li "08:45" at bounding box center [396, 379] width 29 height 12
type input "[DATE] 08:45"
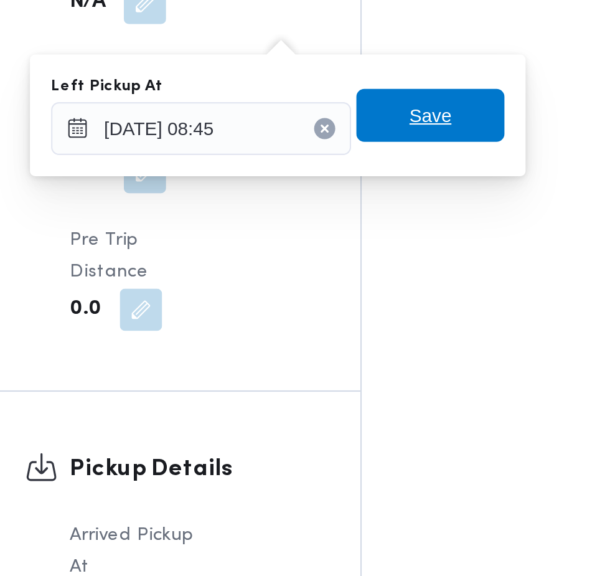
click at [408, 293] on span "Save" at bounding box center [381, 295] width 70 height 25
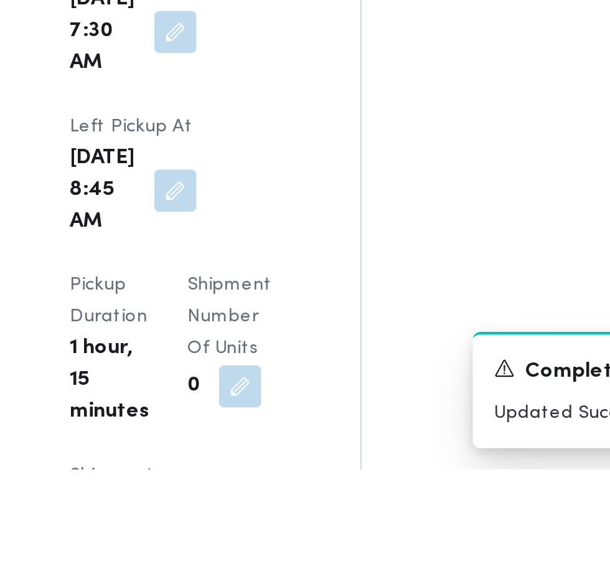
scroll to position [1463, 0]
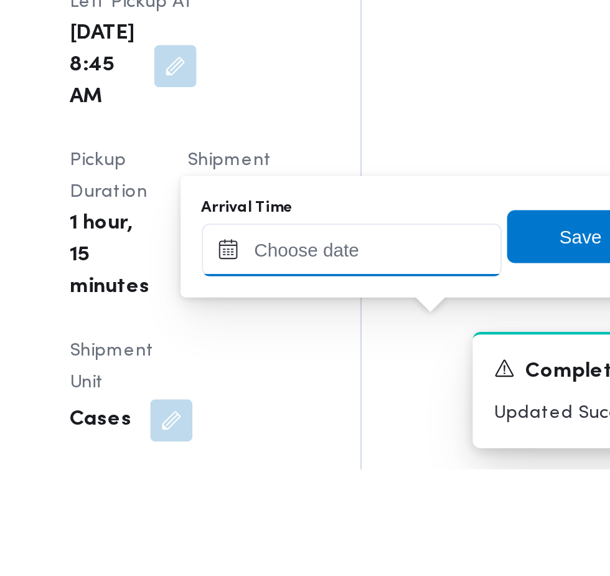
click at [360, 475] on input "Arrival Time" at bounding box center [343, 472] width 141 height 25
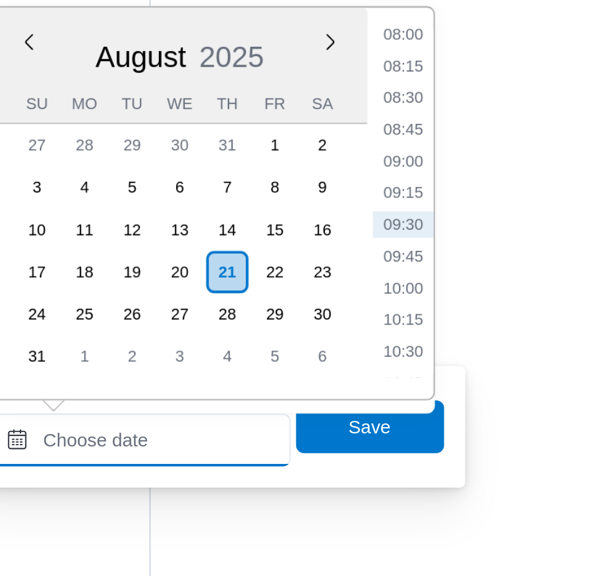
scroll to position [1560, 0]
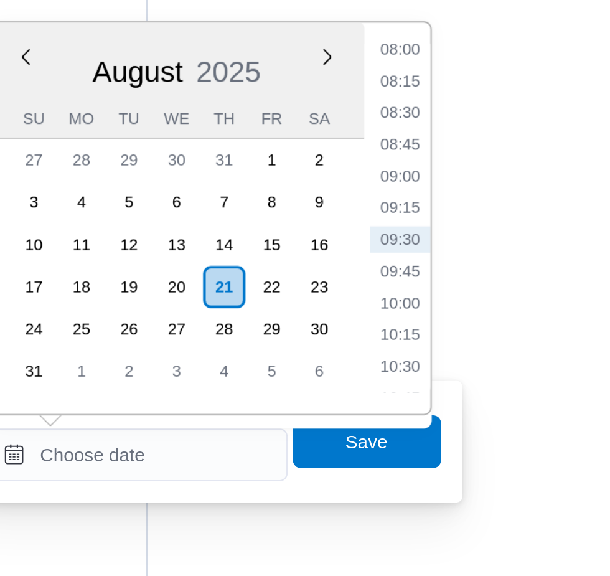
click at [483, 341] on div "Previous Month Next month [DATE] [DATE] Su Mo Tu We Th Fr Sa 27 28 29 30 31 1 2…" at bounding box center [377, 352] width 209 height 186
click at [475, 352] on li "09:15" at bounding box center [468, 347] width 29 height 12
type input "[DATE] 09:15"
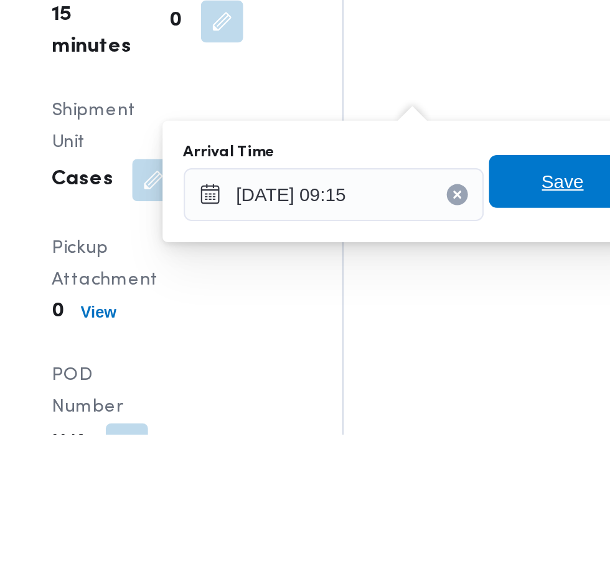
click at [447, 460] on span "Save" at bounding box center [452, 457] width 20 height 15
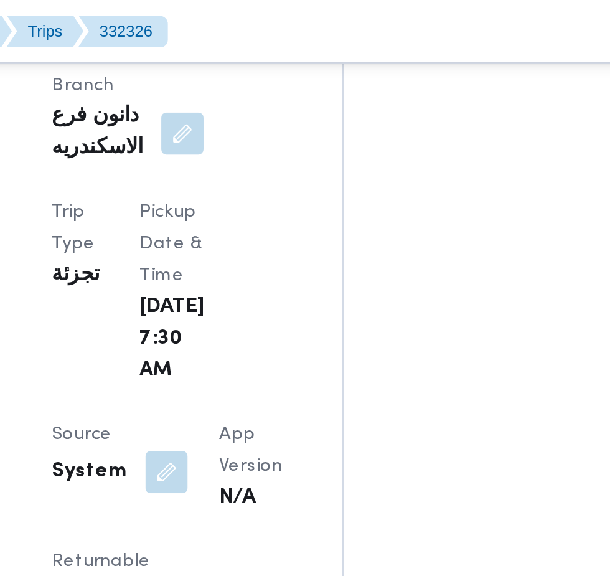
scroll to position [717, 0]
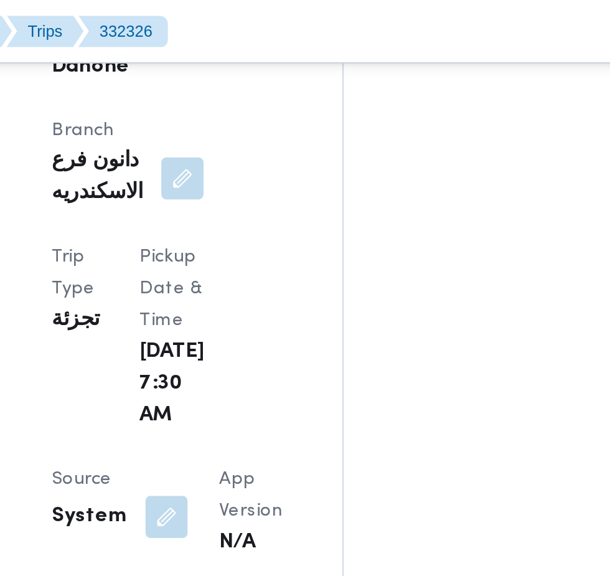
click at [264, 234] on button "button" at bounding box center [265, 244] width 20 height 20
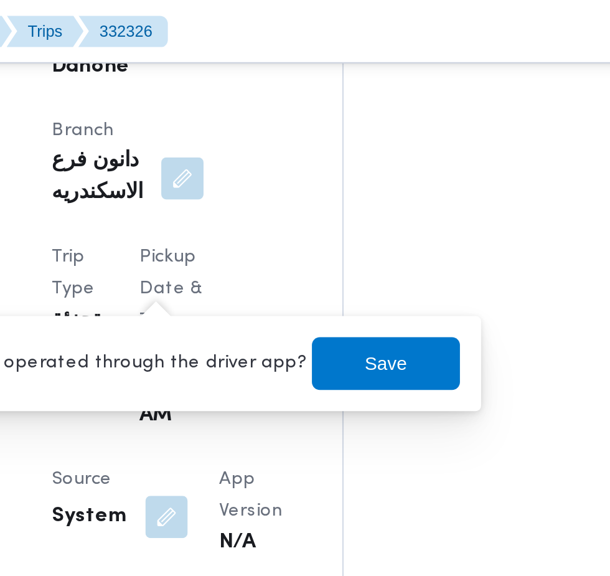
click at [247, 171] on label "Is the trip operated through the driver app?" at bounding box center [231, 171] width 201 height 15
checkbox input "false"
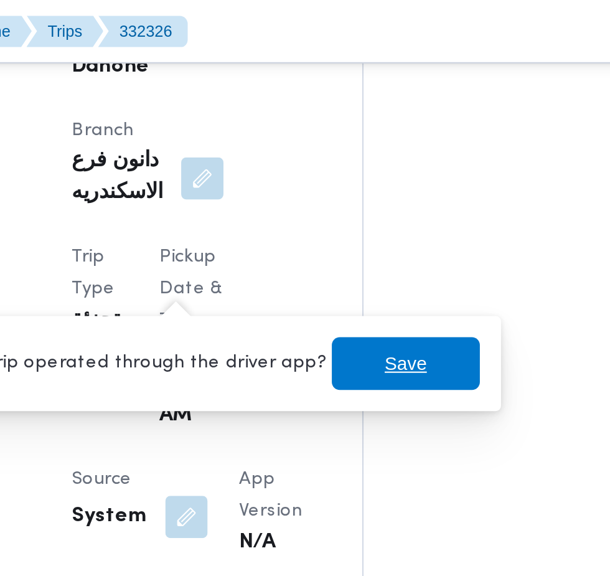
click at [368, 174] on span "Save" at bounding box center [369, 171] width 70 height 25
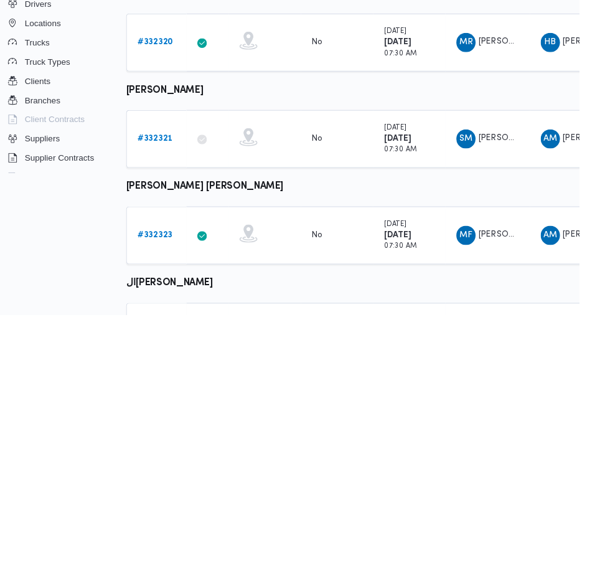
scroll to position [533, 20]
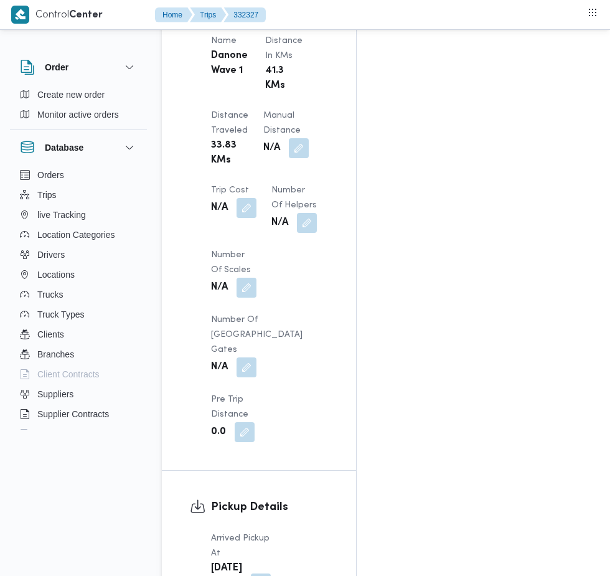
scroll to position [1179, 0]
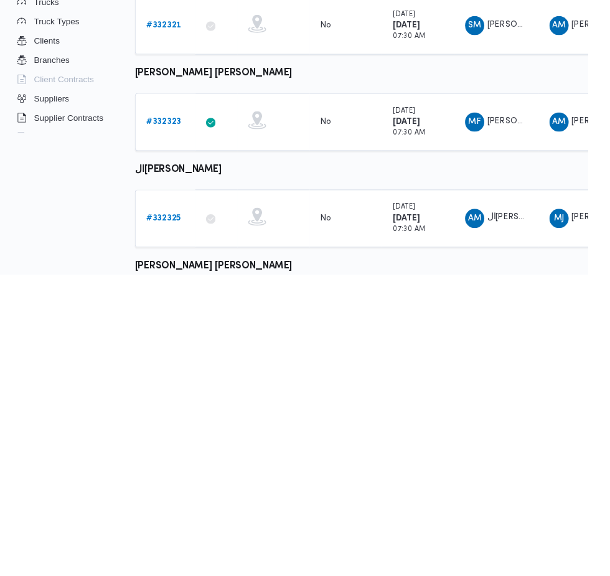
scroll to position [533, 0]
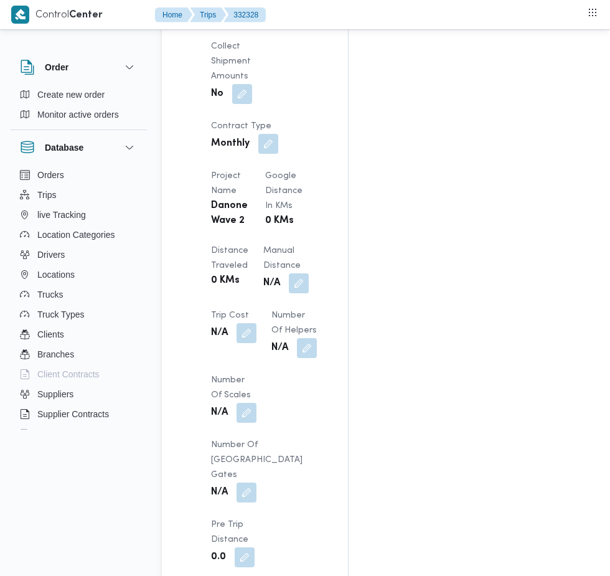
scroll to position [1074, 0]
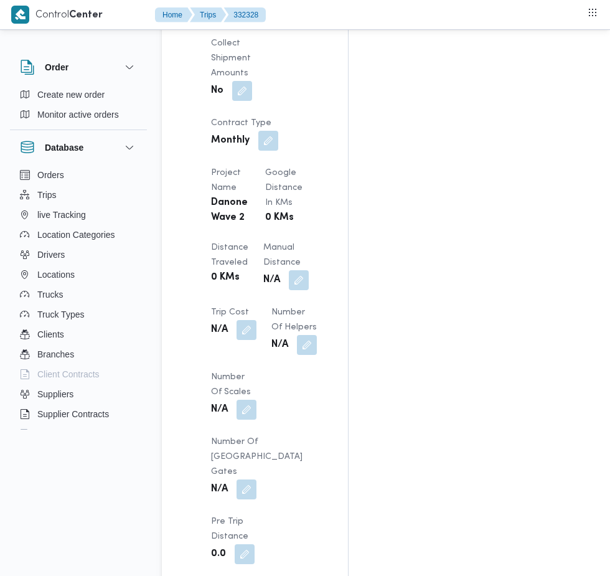
click at [244, 408] on div at bounding box center [244, 409] width 11 height 11
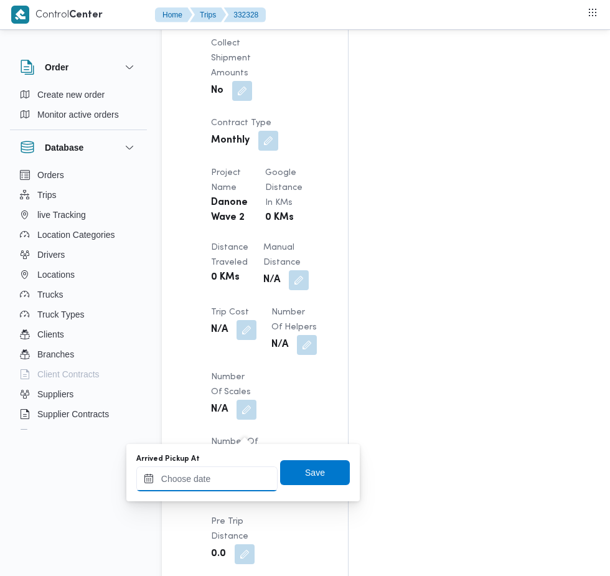
click at [219, 480] on input "Arrived Pickup At" at bounding box center [206, 479] width 141 height 25
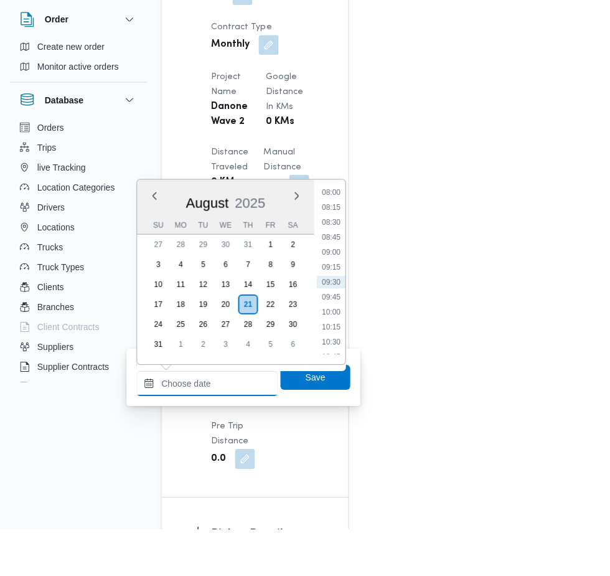
scroll to position [1122, 0]
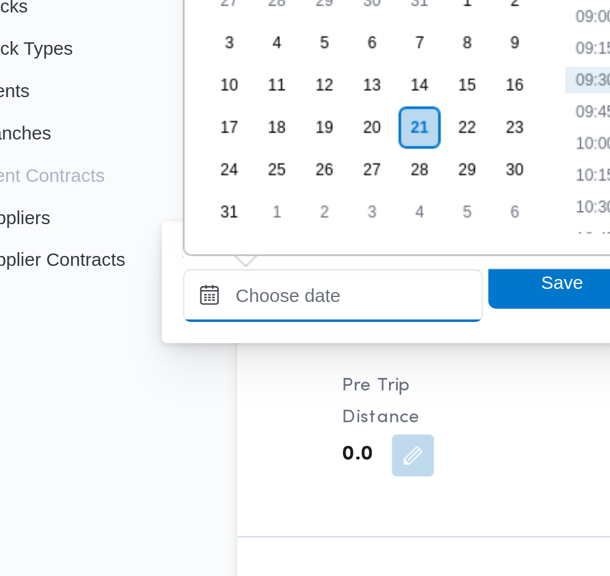
paste input "[DATE] 07:30"
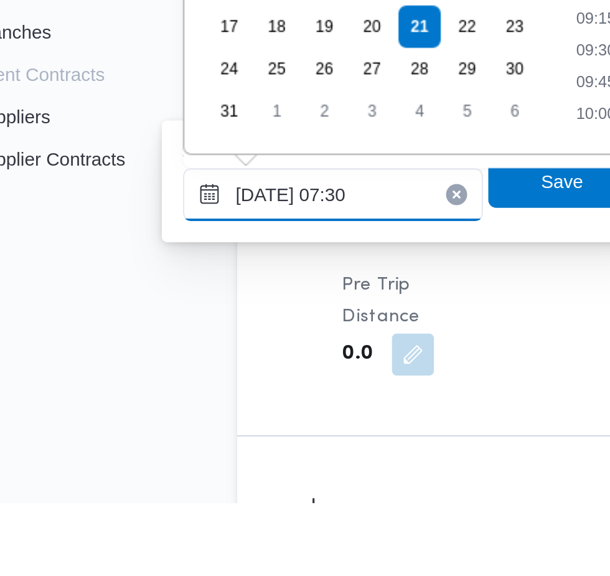
click at [230, 432] on input "[DATE] 07:30" at bounding box center [206, 431] width 141 height 25
click at [240, 435] on input "[DATE] 07:30" at bounding box center [206, 431] width 141 height 25
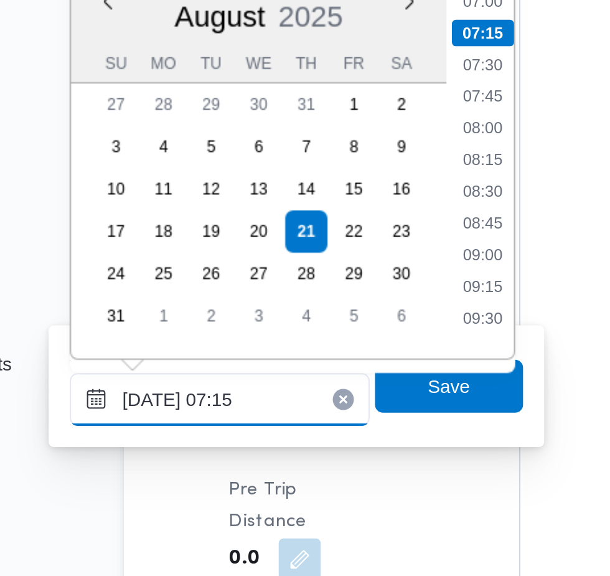
type input "[DATE] 07:15"
click at [341, 259] on li "07:15" at bounding box center [330, 258] width 29 height 12
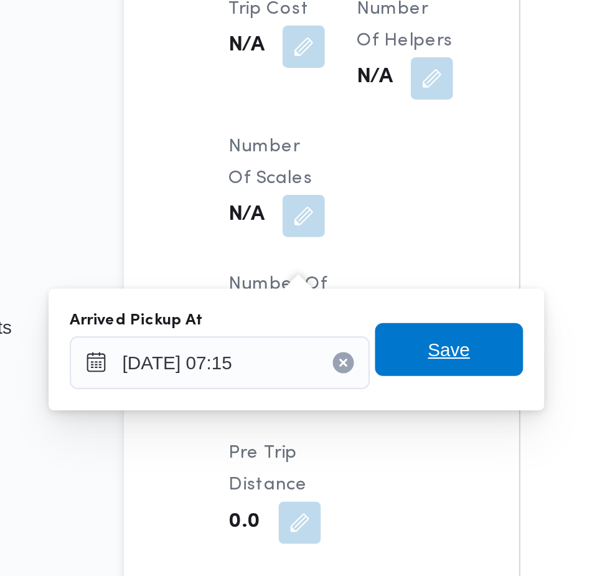
click at [329, 433] on span "Save" at bounding box center [315, 424] width 70 height 25
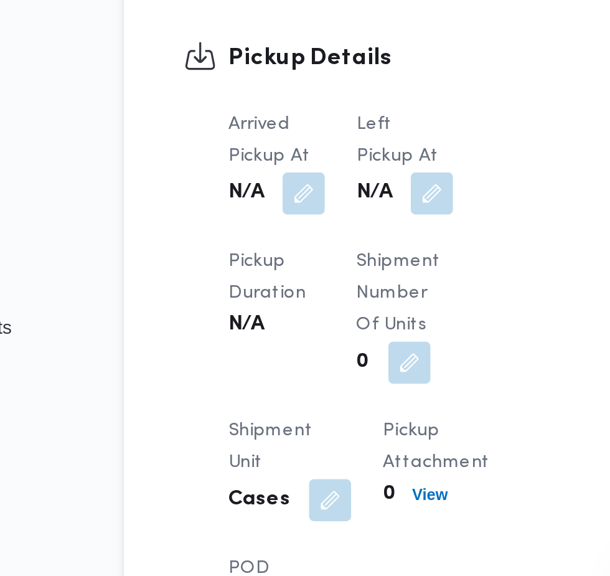
click at [305, 361] on button "button" at bounding box center [307, 351] width 20 height 20
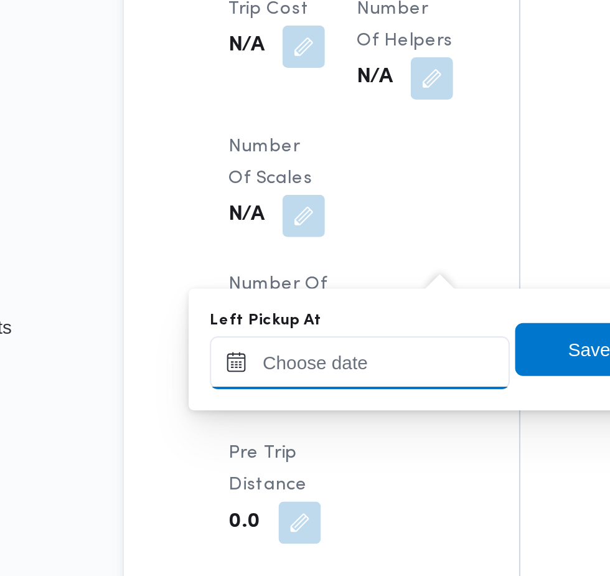
click at [276, 432] on input "Left Pickup At" at bounding box center [272, 431] width 141 height 25
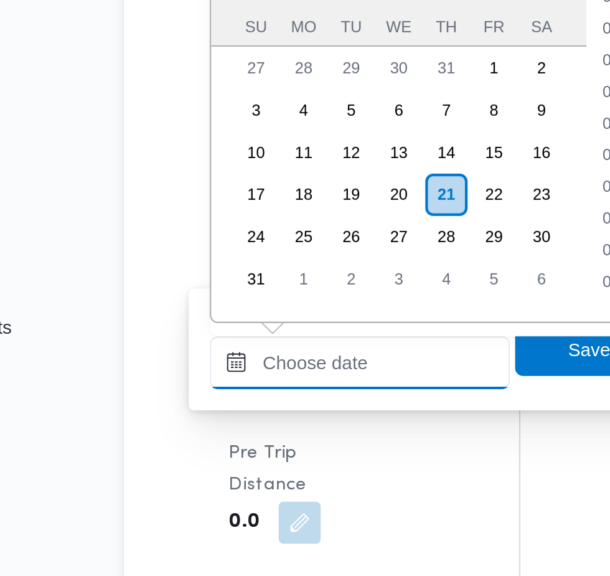
scroll to position [482, 0]
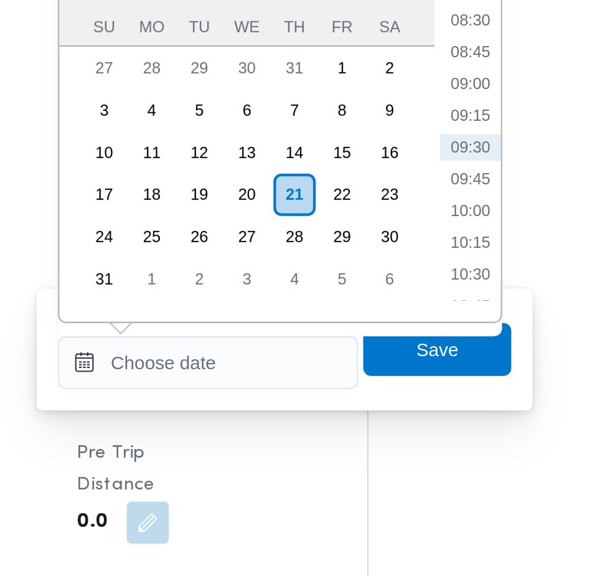
click at [406, 312] on li "09:15" at bounding box center [396, 314] width 29 height 12
type input "[DATE] 09:15"
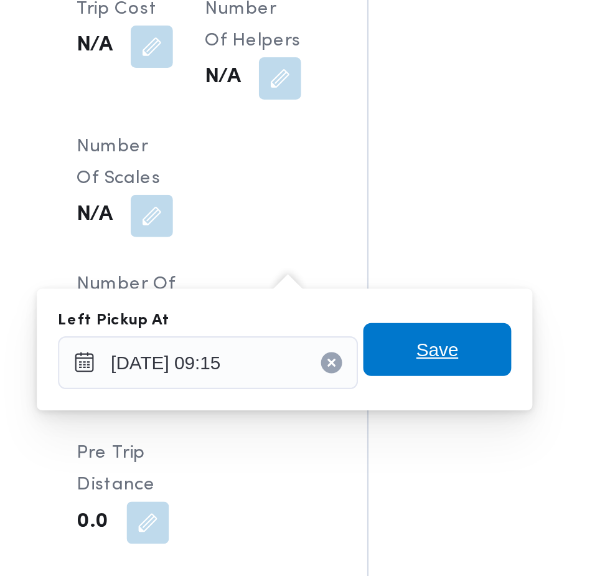
click at [391, 427] on span "Save" at bounding box center [381, 424] width 20 height 15
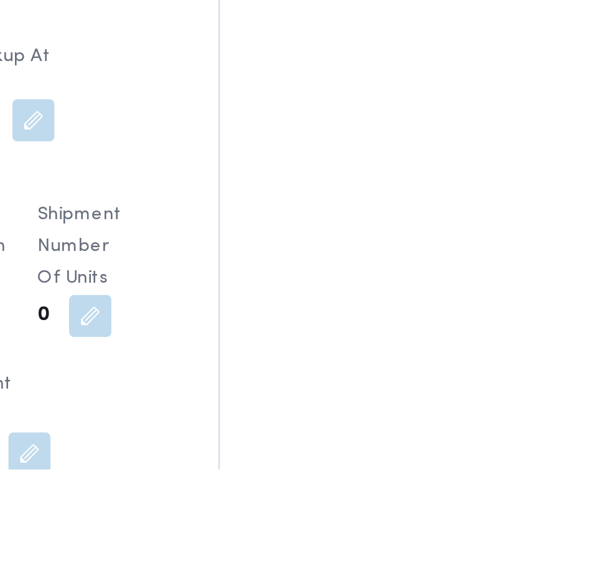
scroll to position [1446, 0]
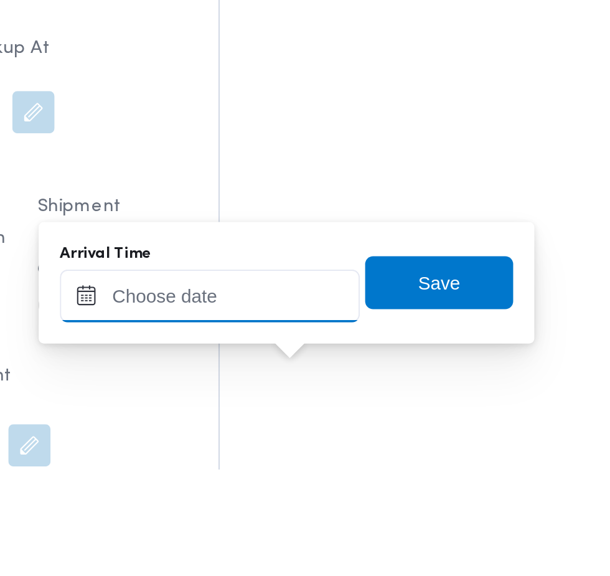
click at [376, 493] on input "Arrival Time" at bounding box center [343, 494] width 141 height 25
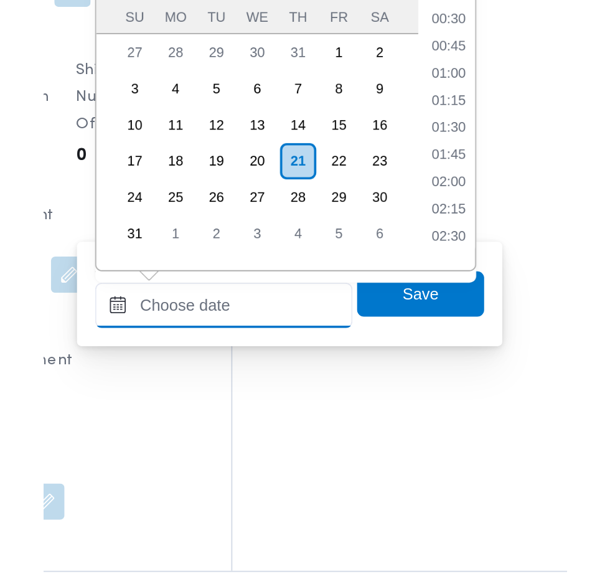
scroll to position [482, 0]
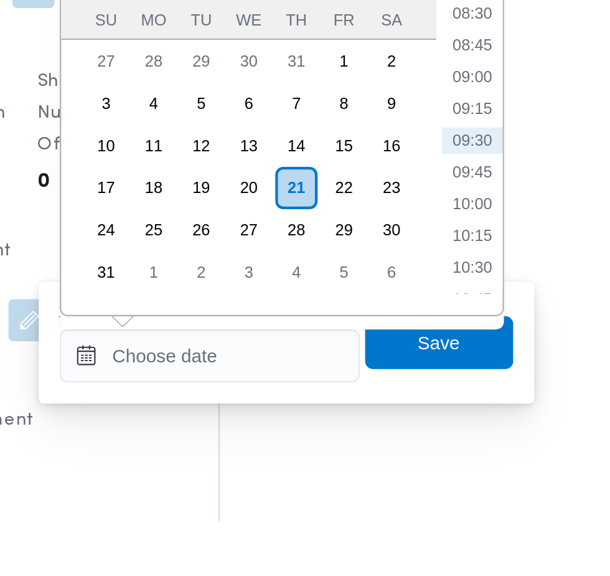
click at [477, 398] on li "09:30" at bounding box center [468, 397] width 29 height 12
type input "[DATE] 09:30"
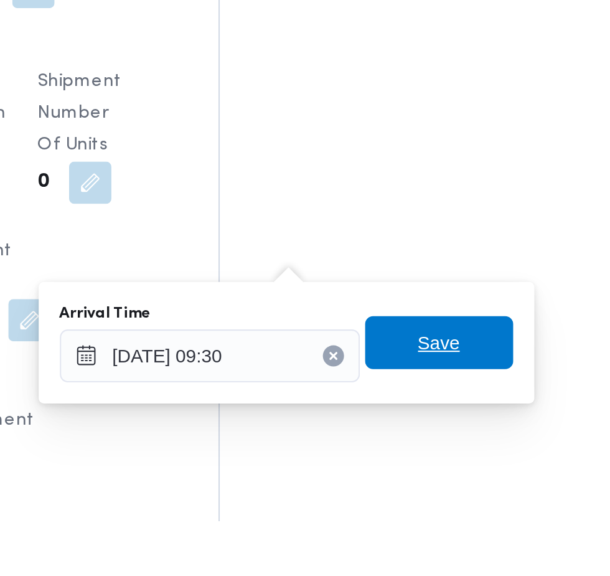
click at [469, 495] on span "Save" at bounding box center [452, 492] width 70 height 25
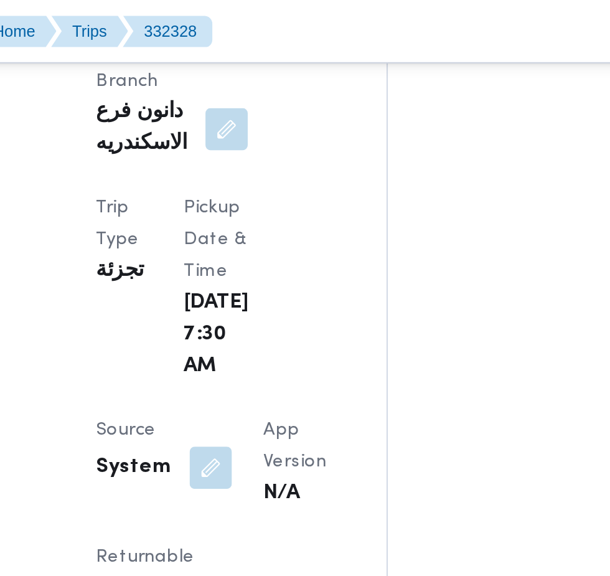
scroll to position [739, 0]
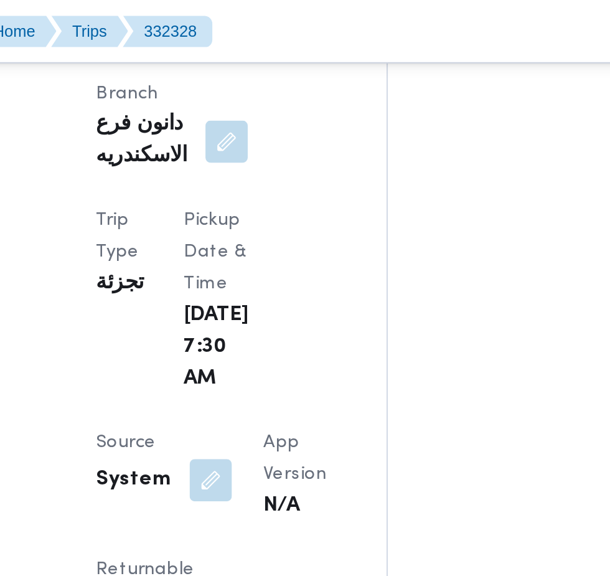
click at [271, 216] on button "button" at bounding box center [265, 226] width 20 height 20
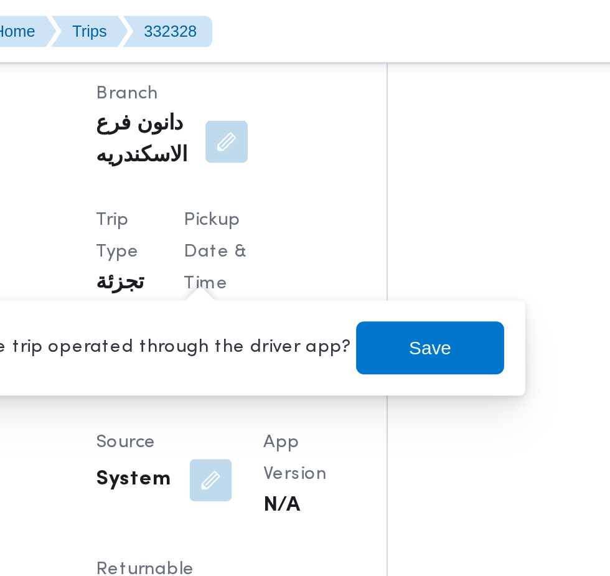
click at [238, 163] on label "Is the trip operated through the driver app?" at bounding box center [231, 163] width 201 height 15
checkbox input "false"
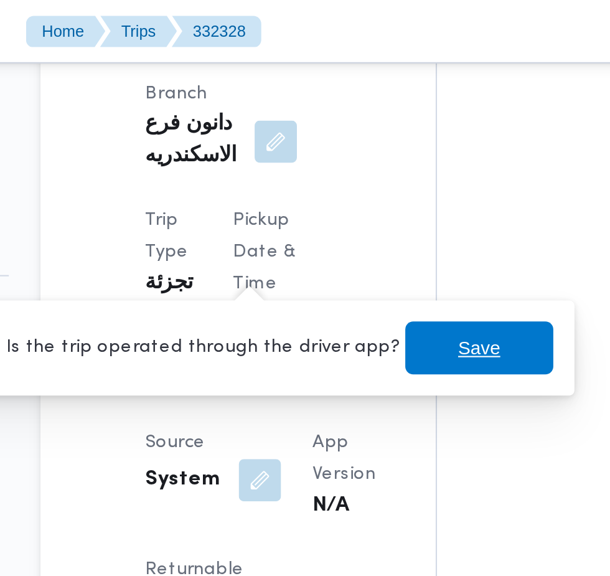
click at [359, 163] on span "Save" at bounding box center [369, 163] width 20 height 15
